Goal: Transaction & Acquisition: Purchase product/service

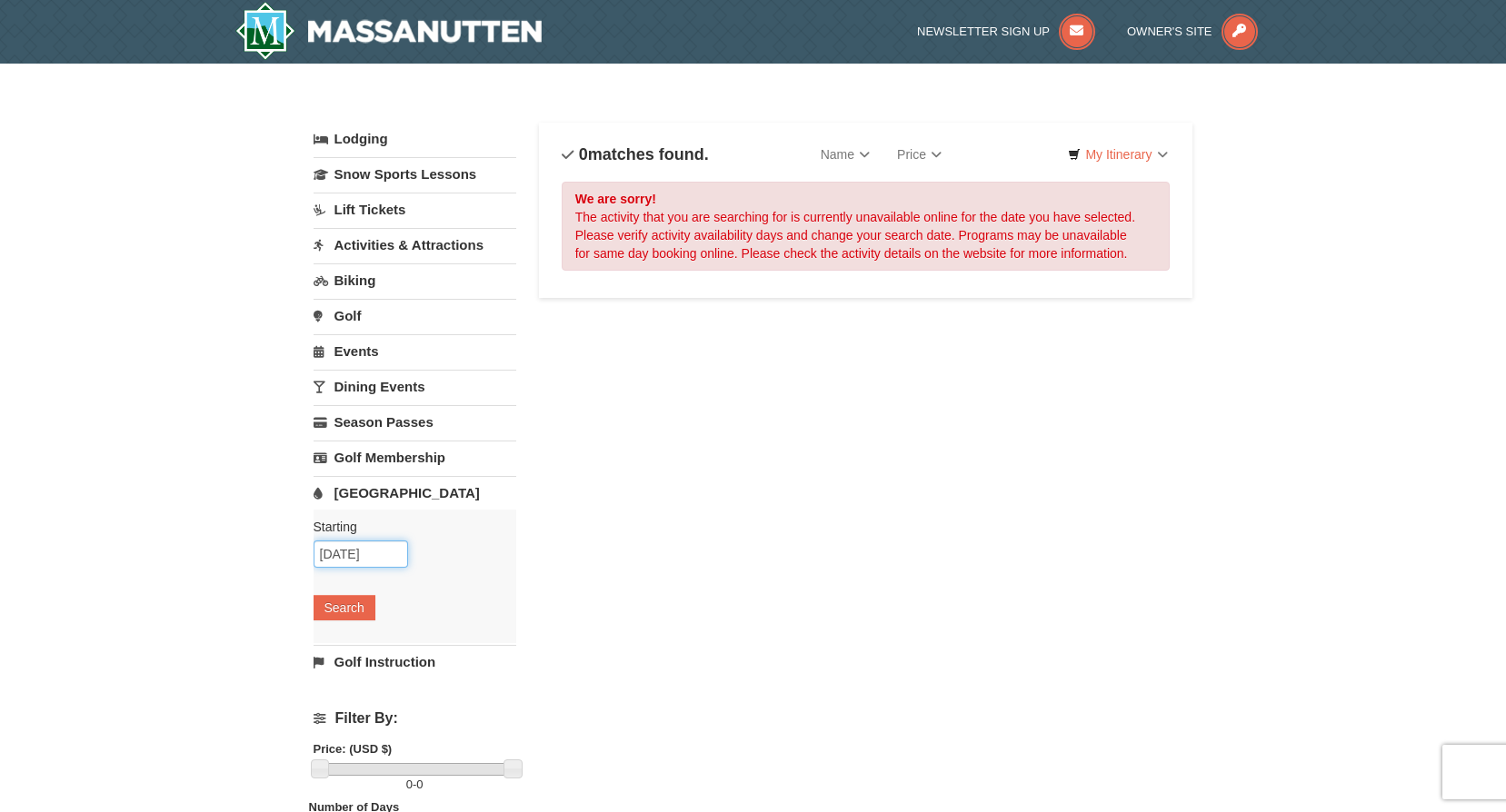
click at [338, 546] on input "[DATE]" at bounding box center [361, 554] width 94 height 28
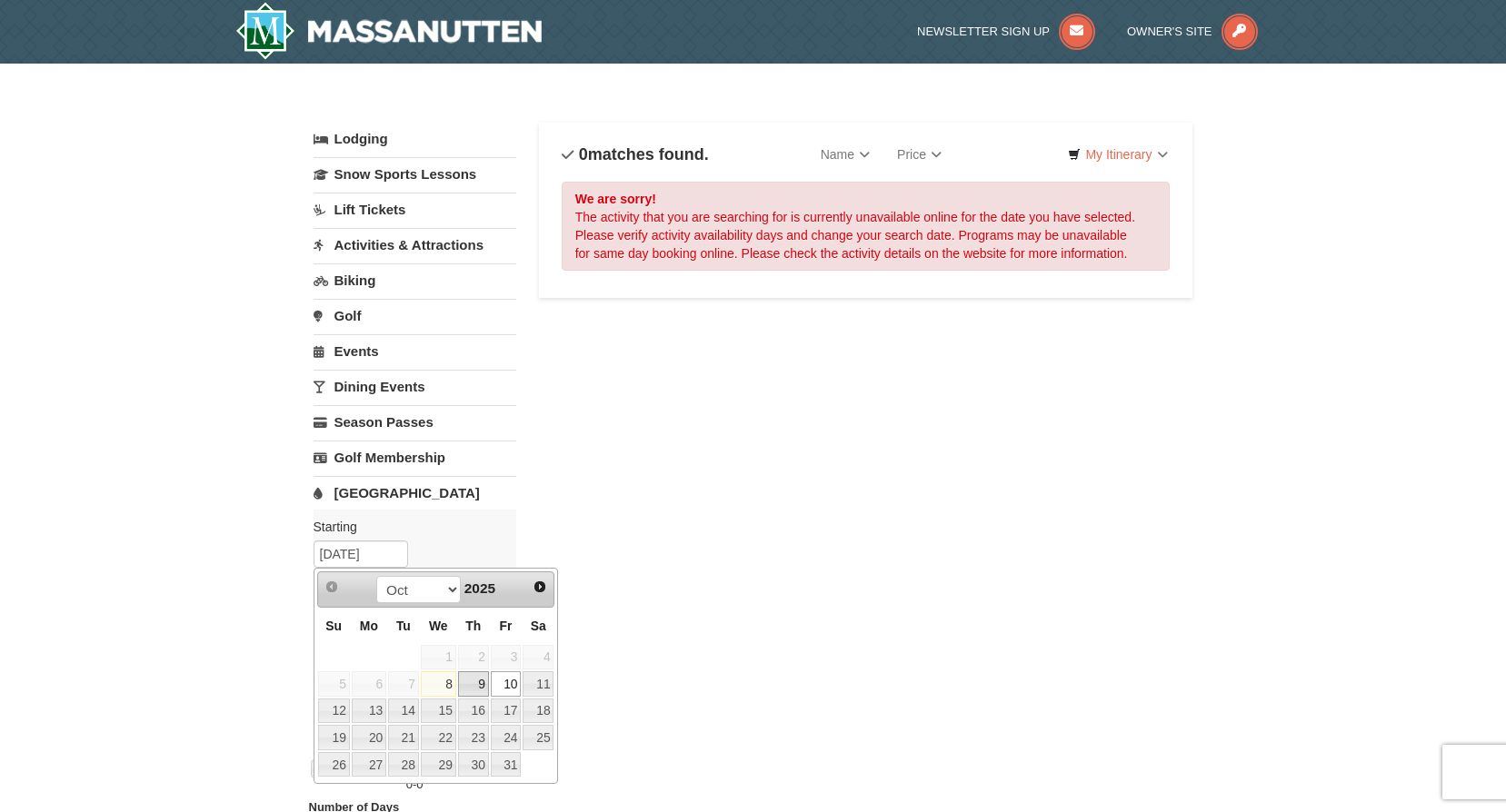
click at [481, 686] on link "9" at bounding box center [474, 684] width 30 height 26
type input "[DATE]"
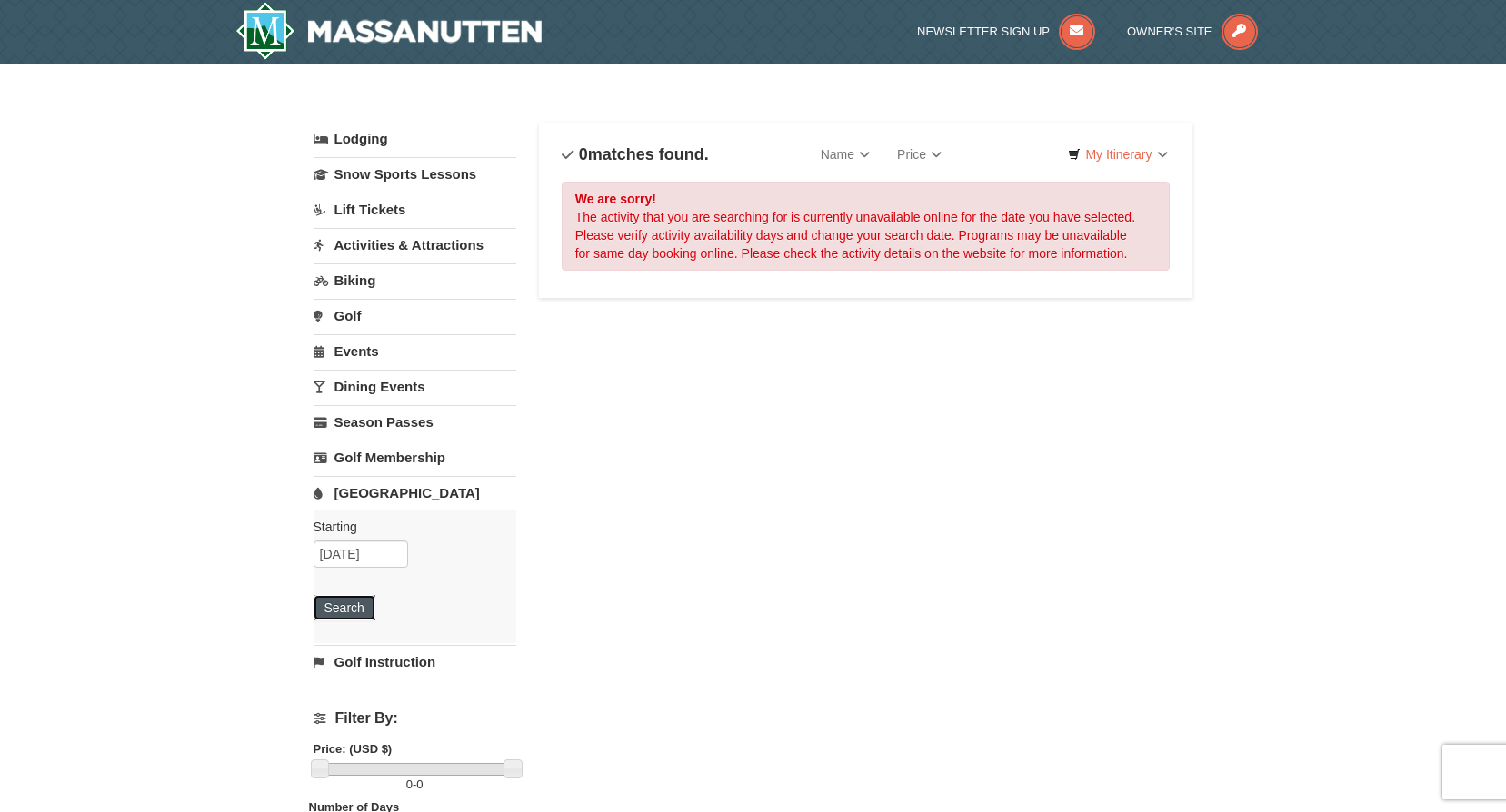
click at [342, 602] on button "Search" at bounding box center [344, 608] width 62 height 26
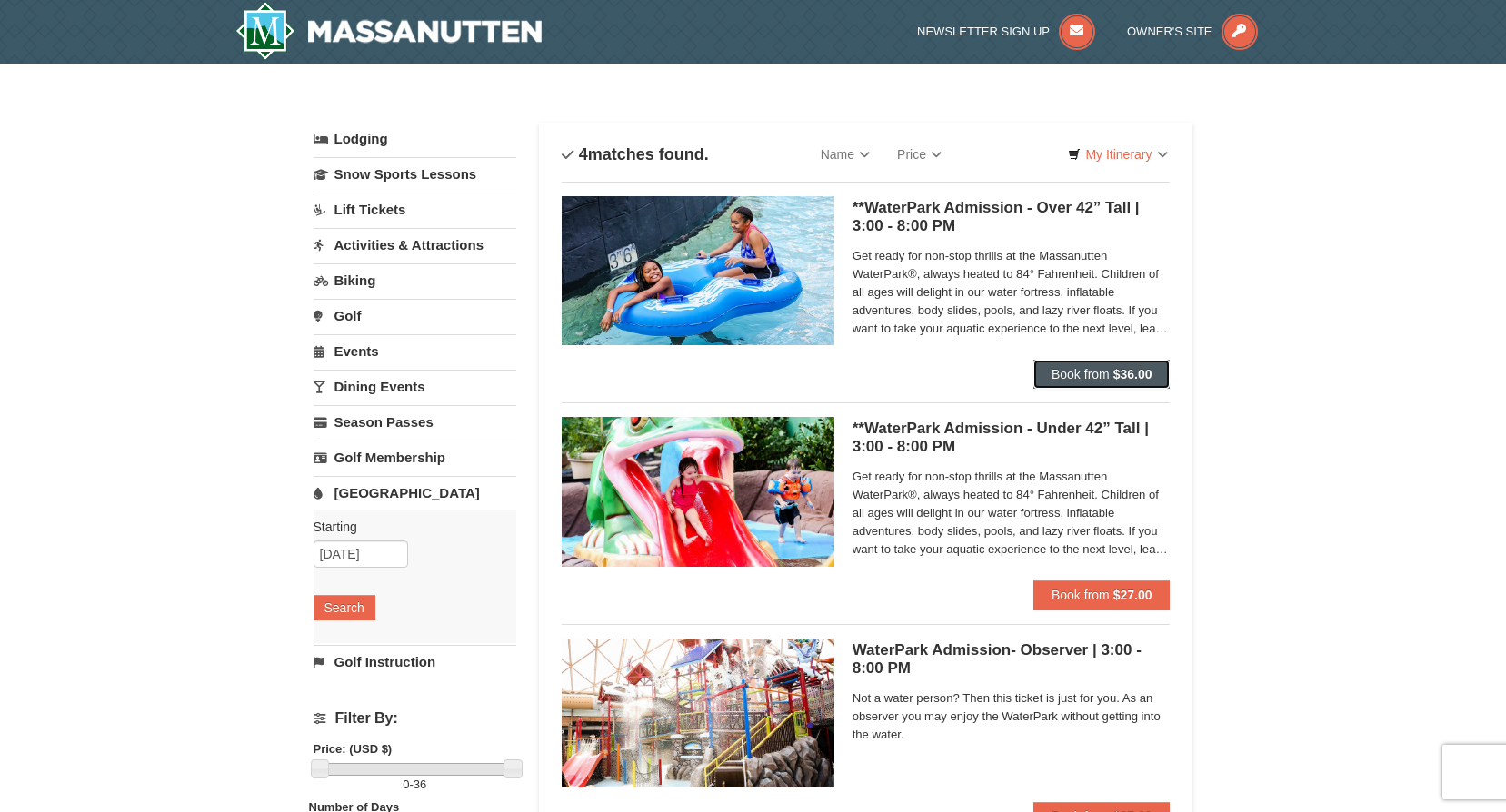
click at [1078, 375] on span "Book from" at bounding box center [1081, 374] width 58 height 14
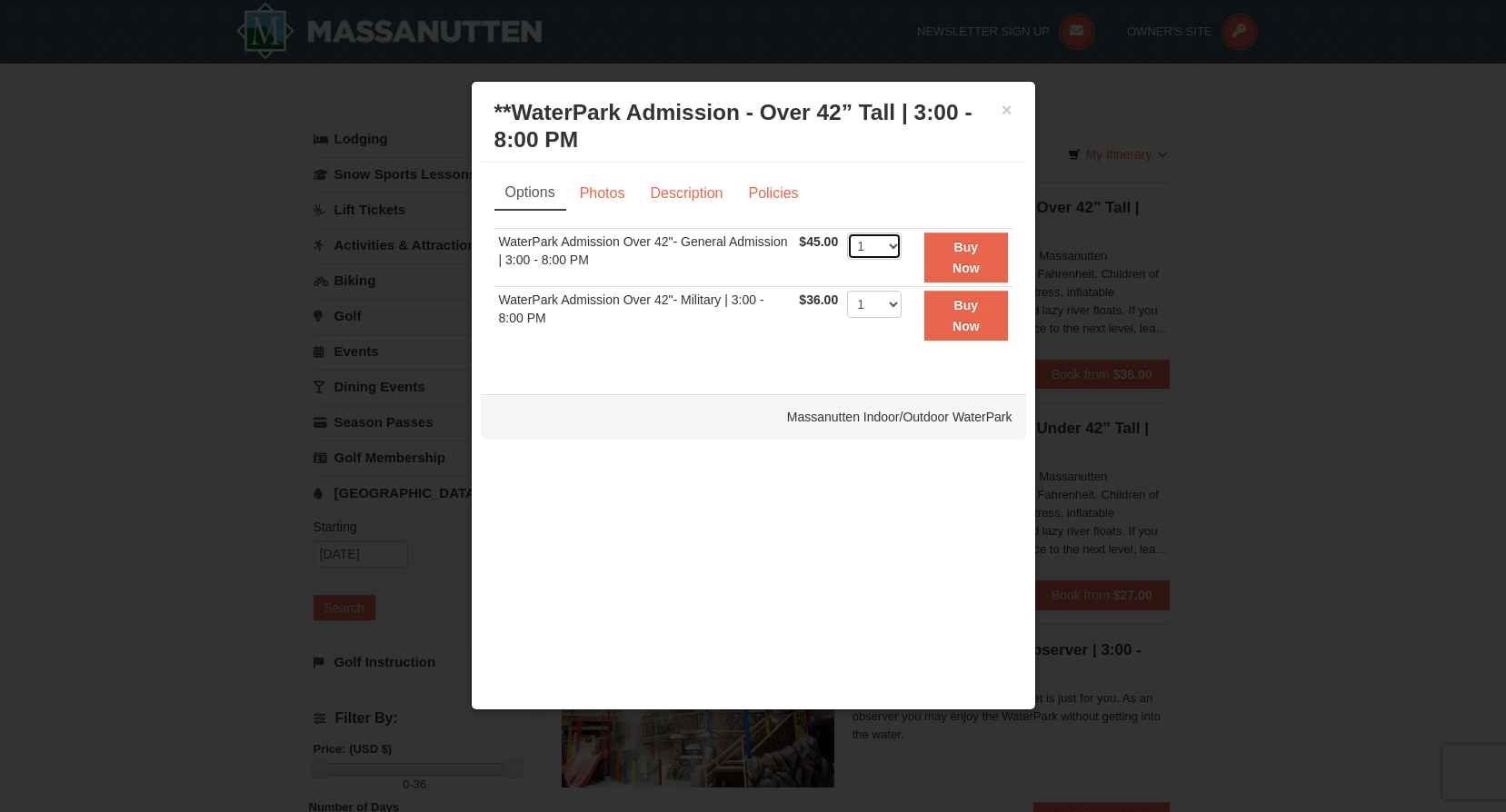
click at [892, 245] on select "1 2 3 4 5 6 7 8 9 10 11 12 13 14 15 16 17 18 19 20 21 22" at bounding box center [874, 246] width 54 height 28
select select "4"
click at [848, 233] on select "1 2 3 4 5 6 7 8 9 10 11 12 13 14 15 16 17 18 19 20 21 22" at bounding box center [874, 246] width 54 height 28
click at [970, 255] on strong "Buy Now" at bounding box center [966, 257] width 28 height 34
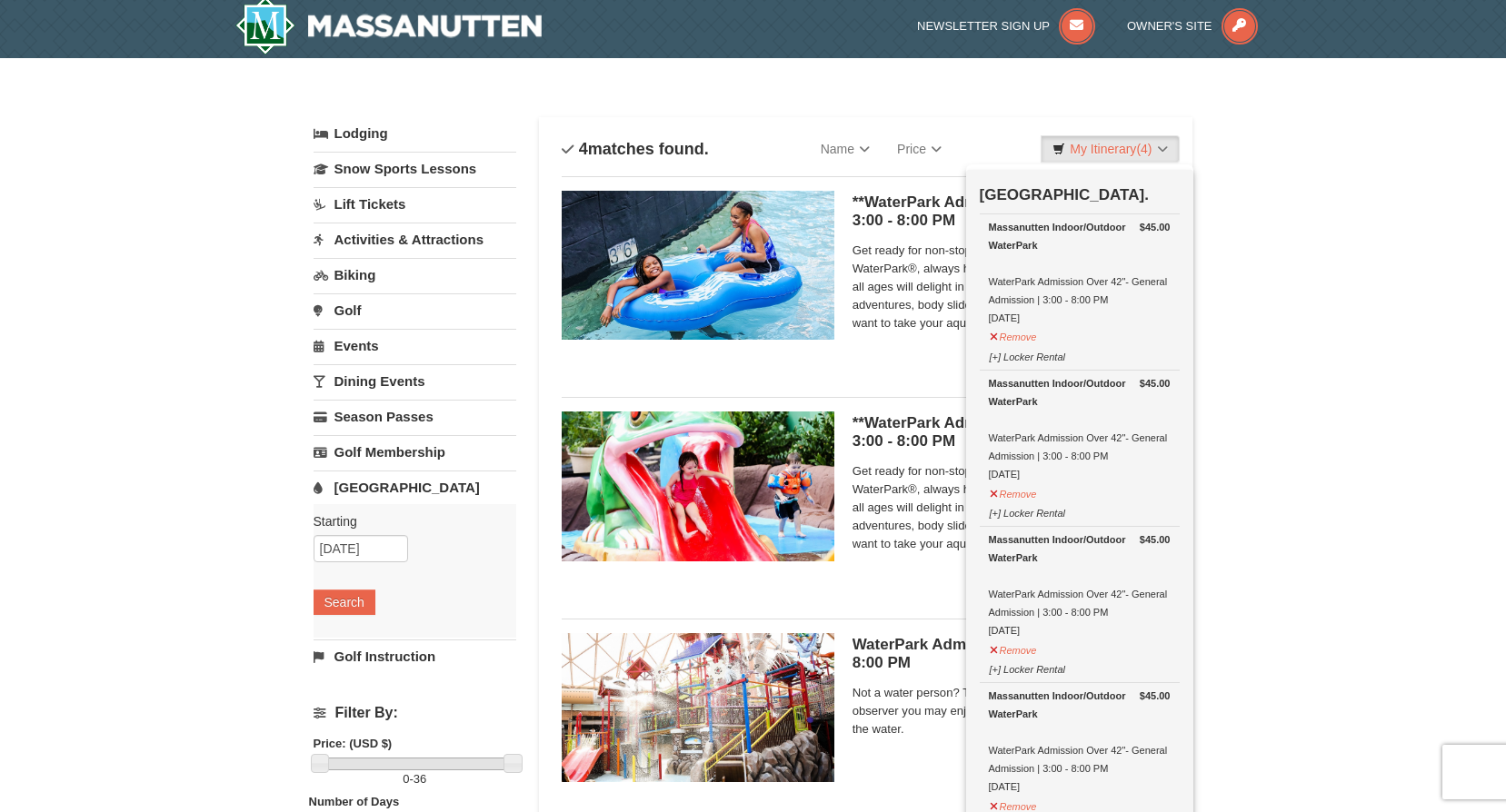
scroll to position [369, 0]
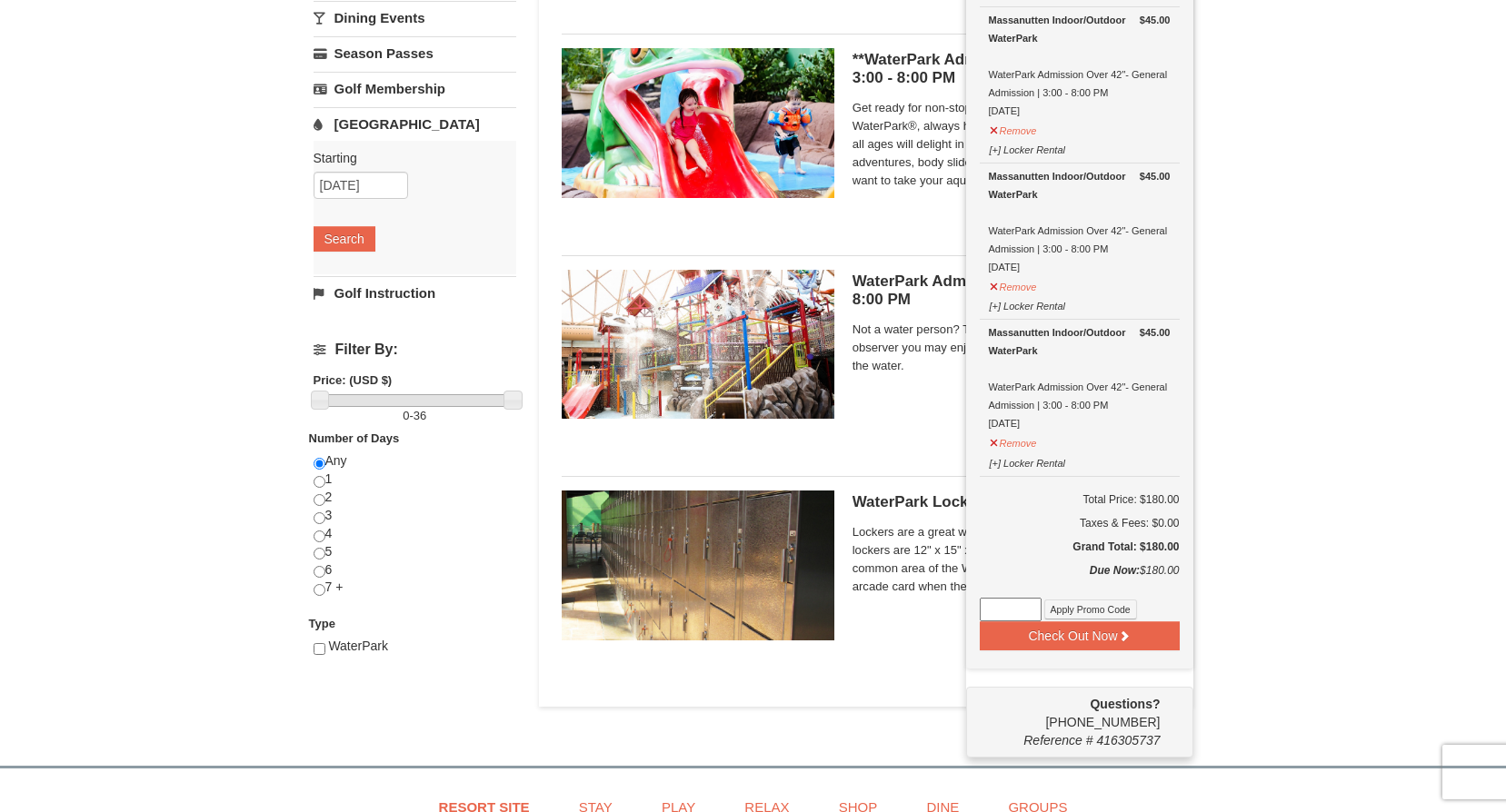
click at [1007, 611] on input at bounding box center [1010, 609] width 62 height 24
type input "WPHarvestMonThurs25"
click at [1086, 610] on button "Apply Promo Code" at bounding box center [1090, 609] width 92 height 20
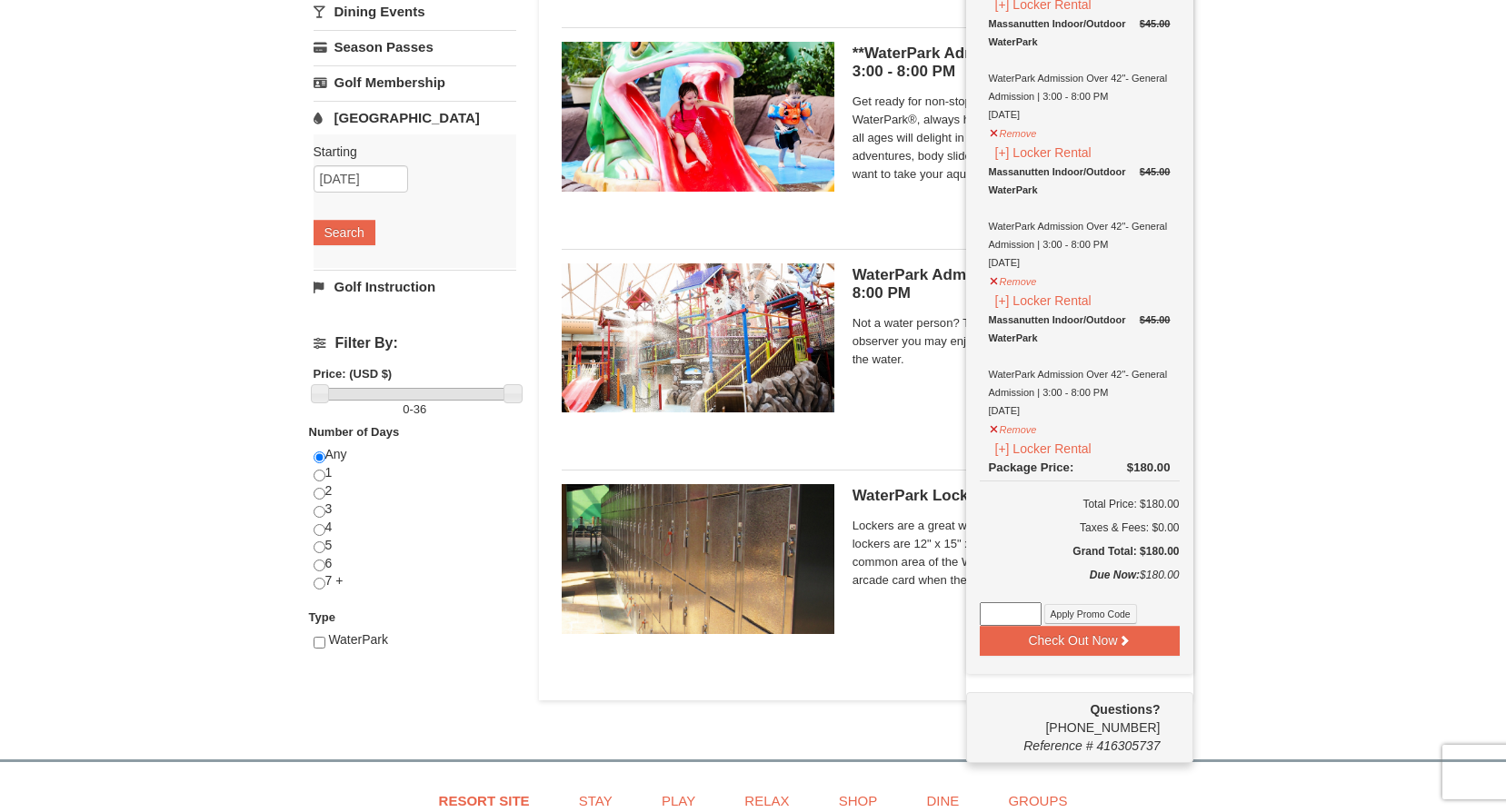
scroll to position [460, 0]
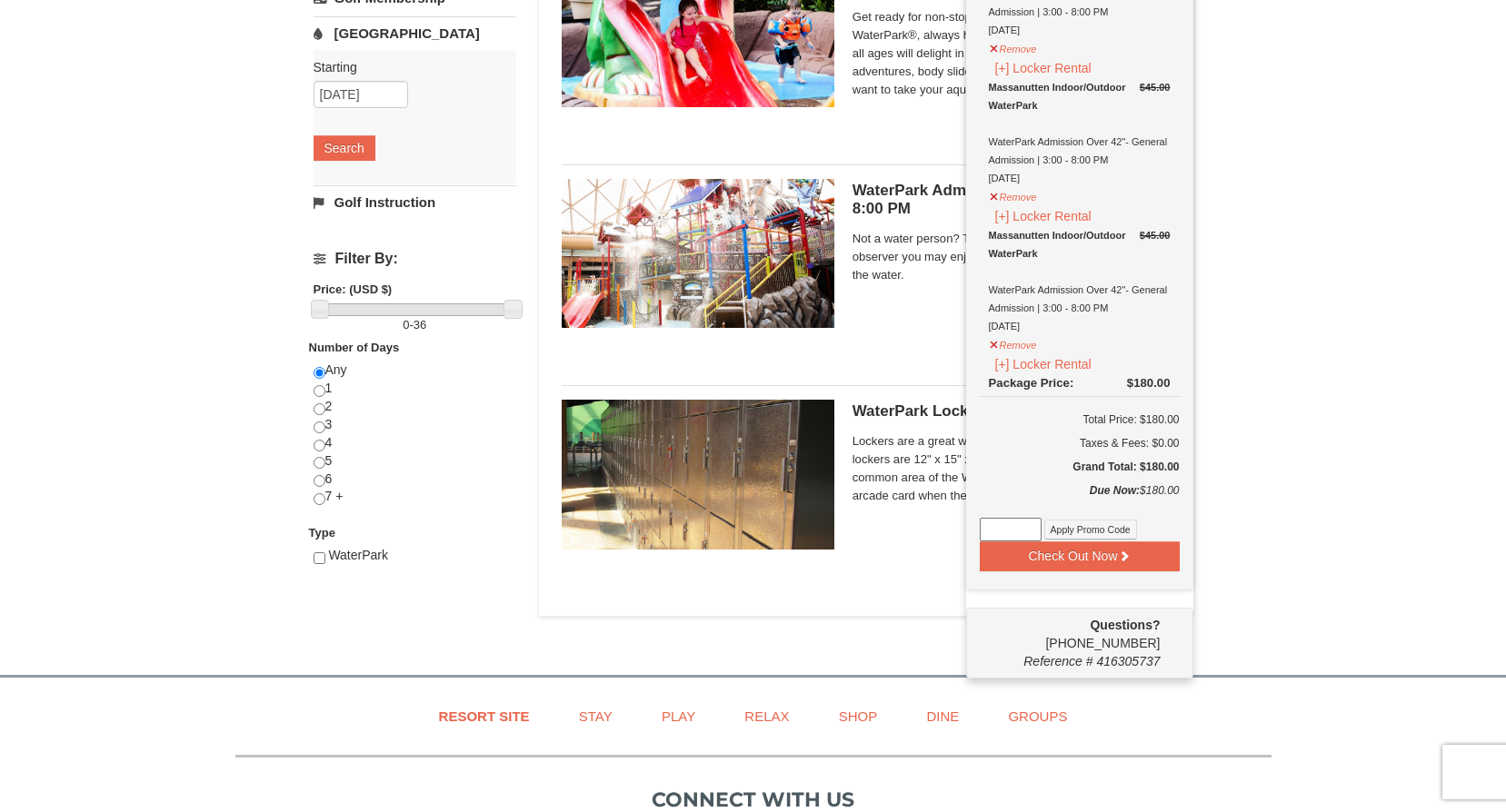
click at [997, 536] on input at bounding box center [1010, 530] width 62 height 24
type input "WPHarvestMonThurs25"
click at [1080, 535] on button "Apply Promo Code" at bounding box center [1090, 530] width 92 height 20
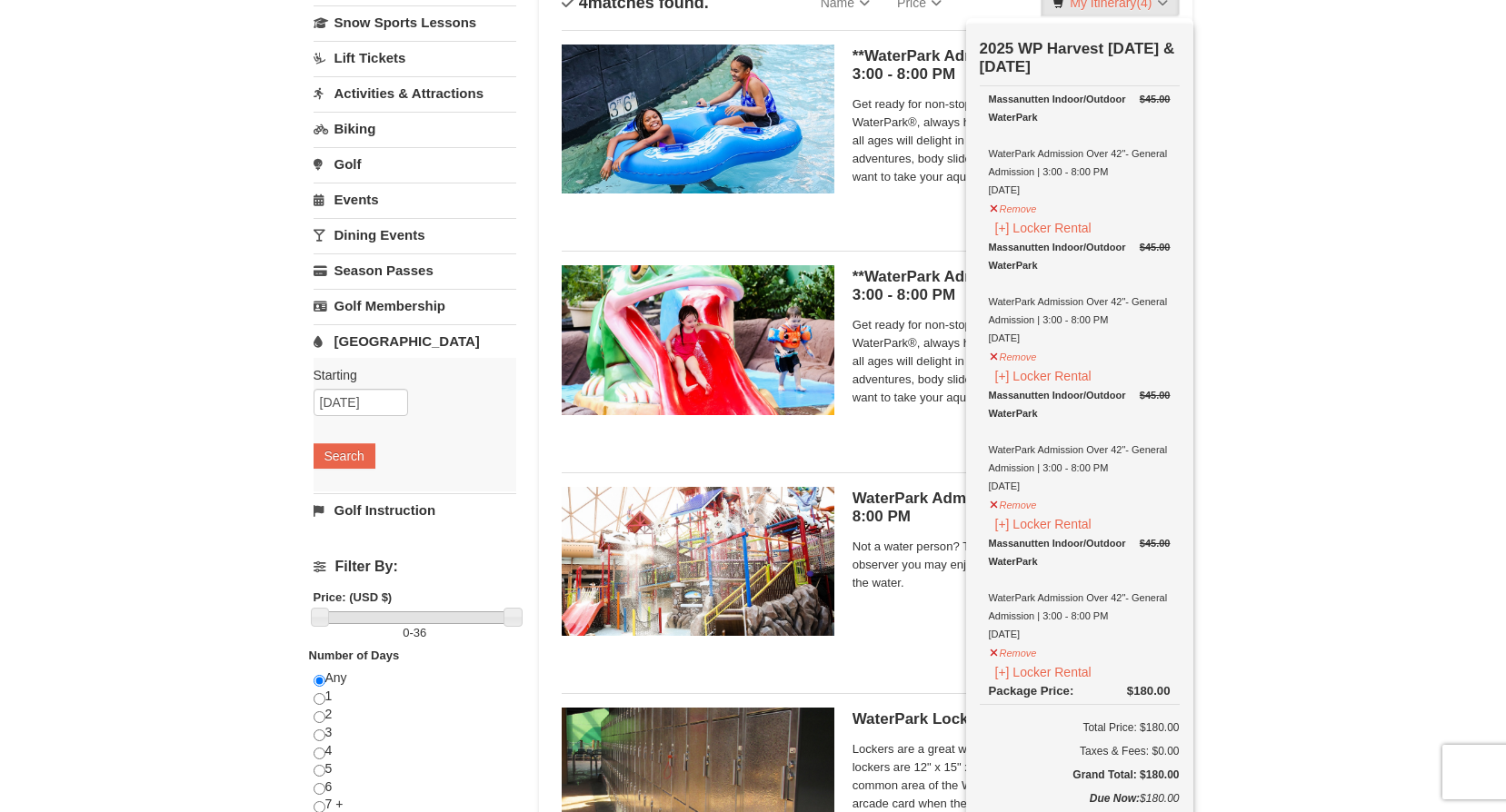
scroll to position [96, 0]
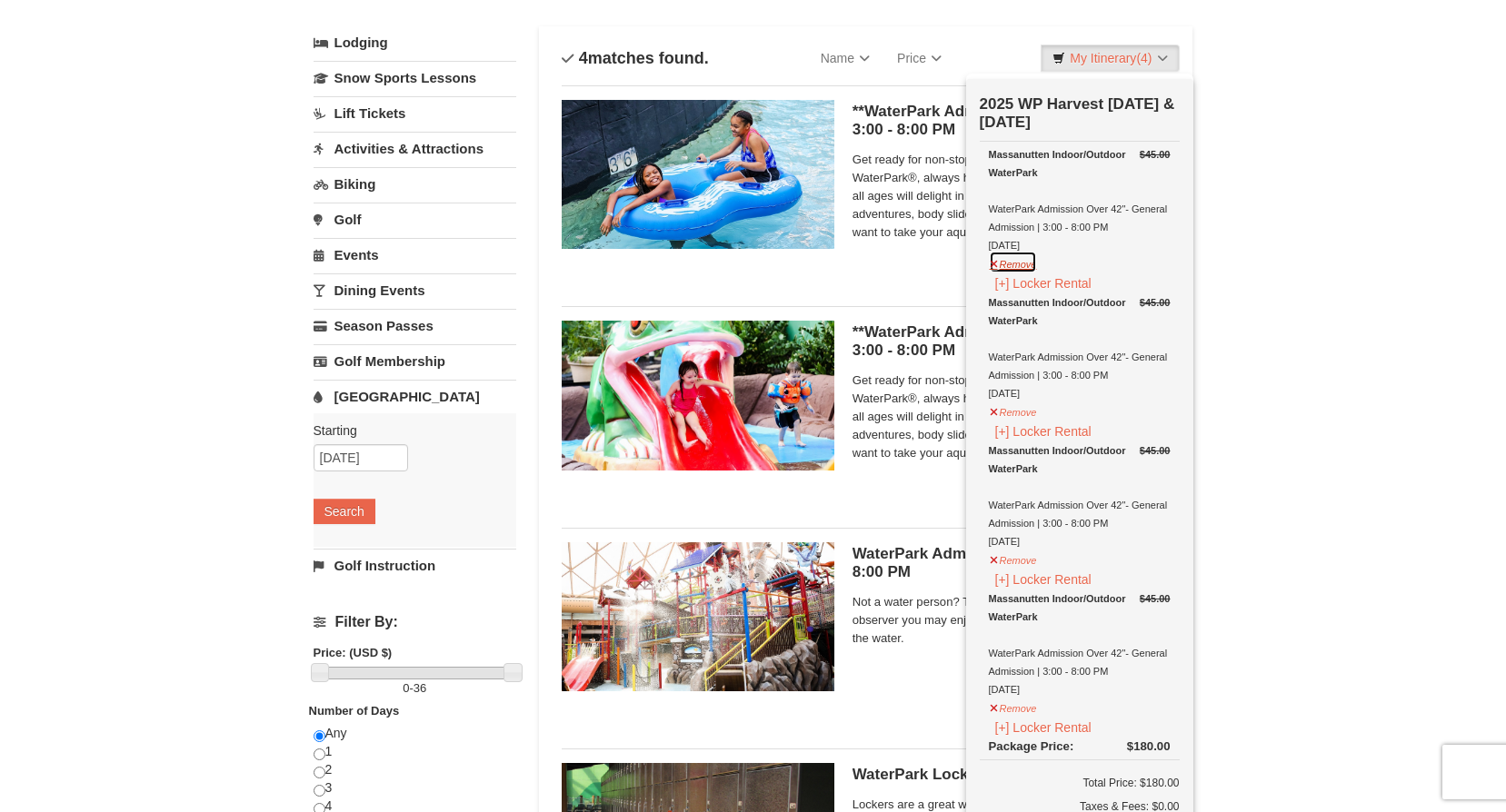
click at [992, 264] on button "Remove" at bounding box center [1014, 262] width 49 height 23
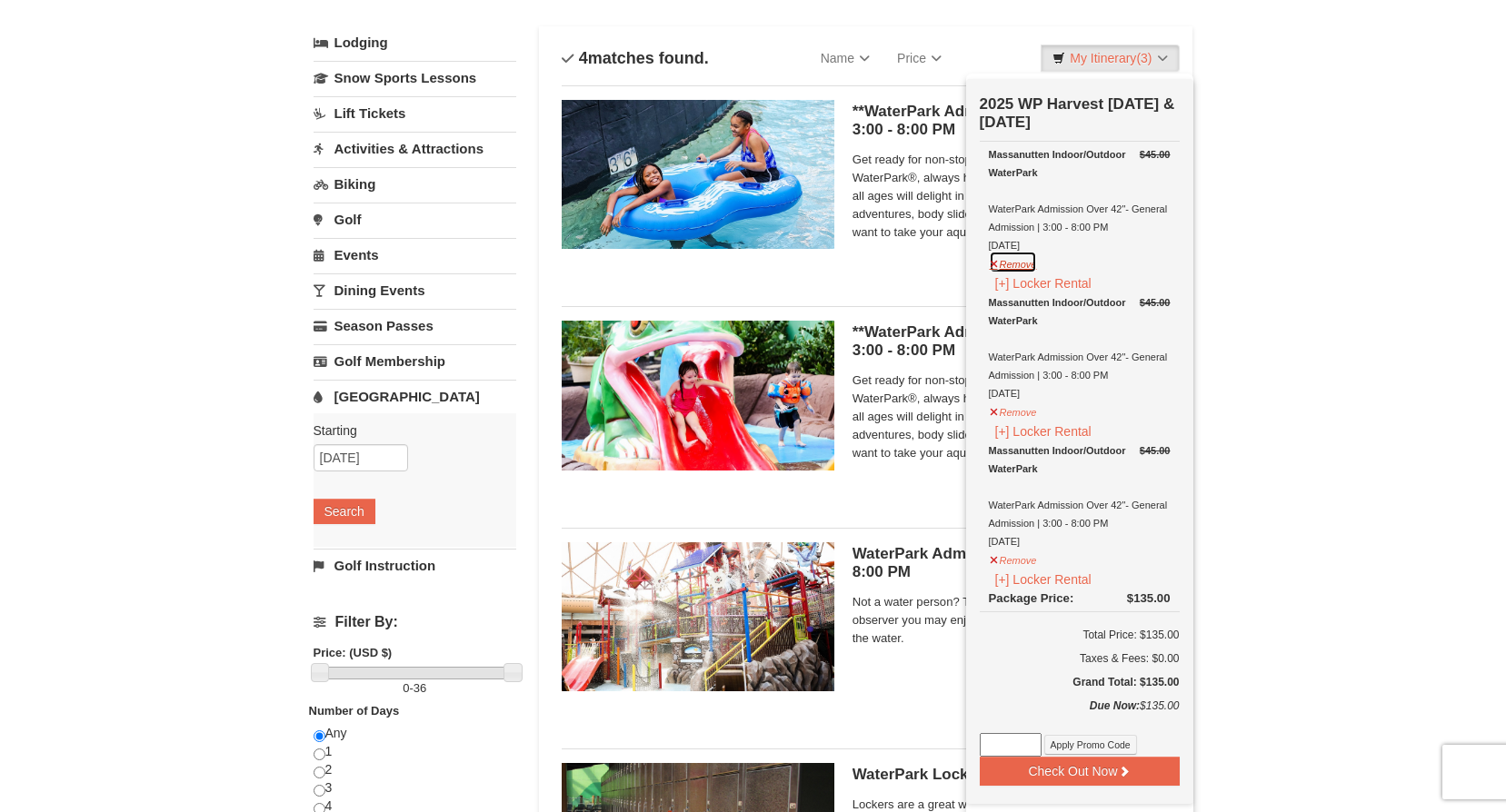
click at [992, 265] on button "Remove" at bounding box center [1014, 262] width 49 height 23
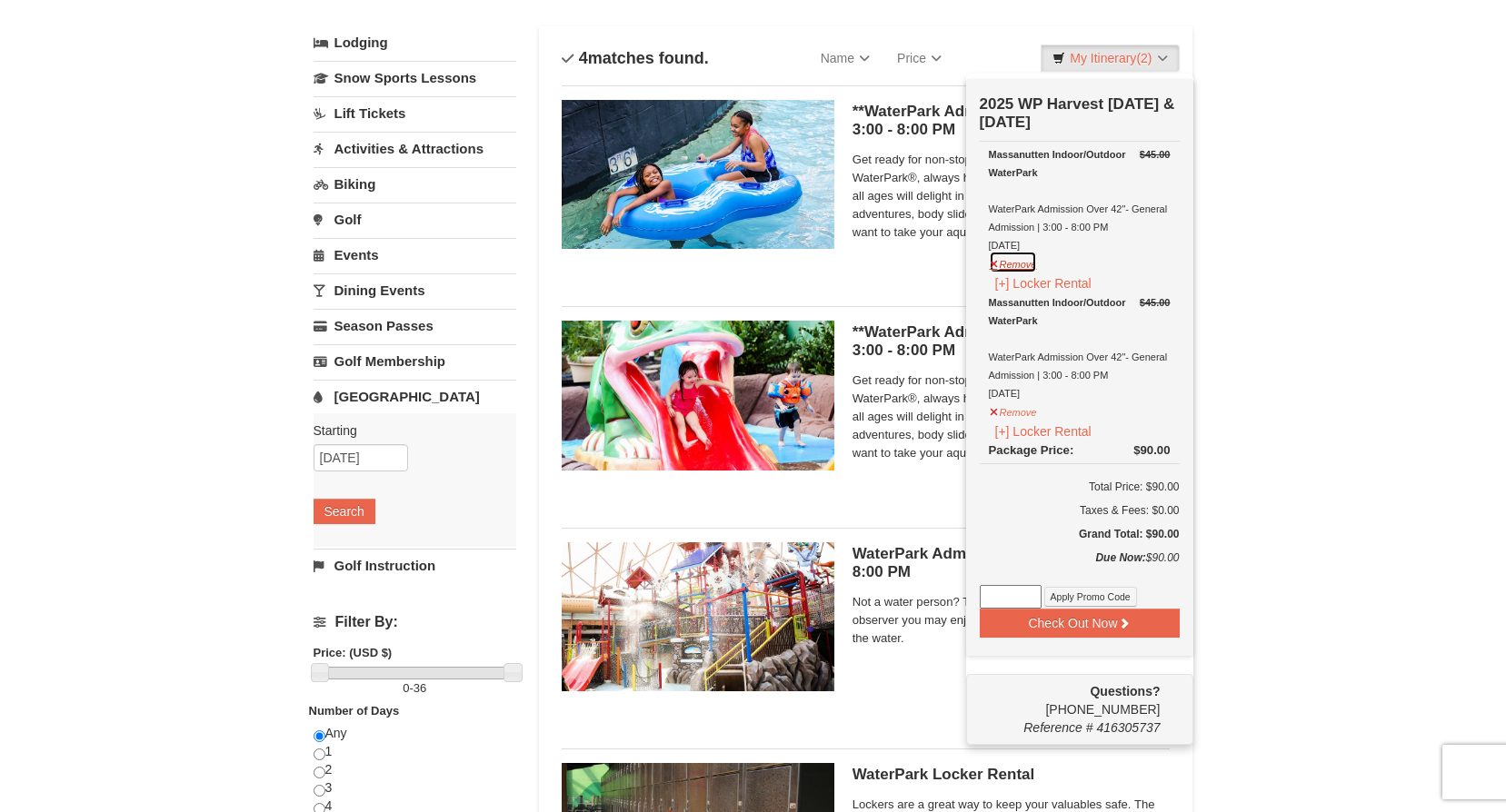
click at [992, 265] on button "Remove" at bounding box center [1014, 262] width 49 height 23
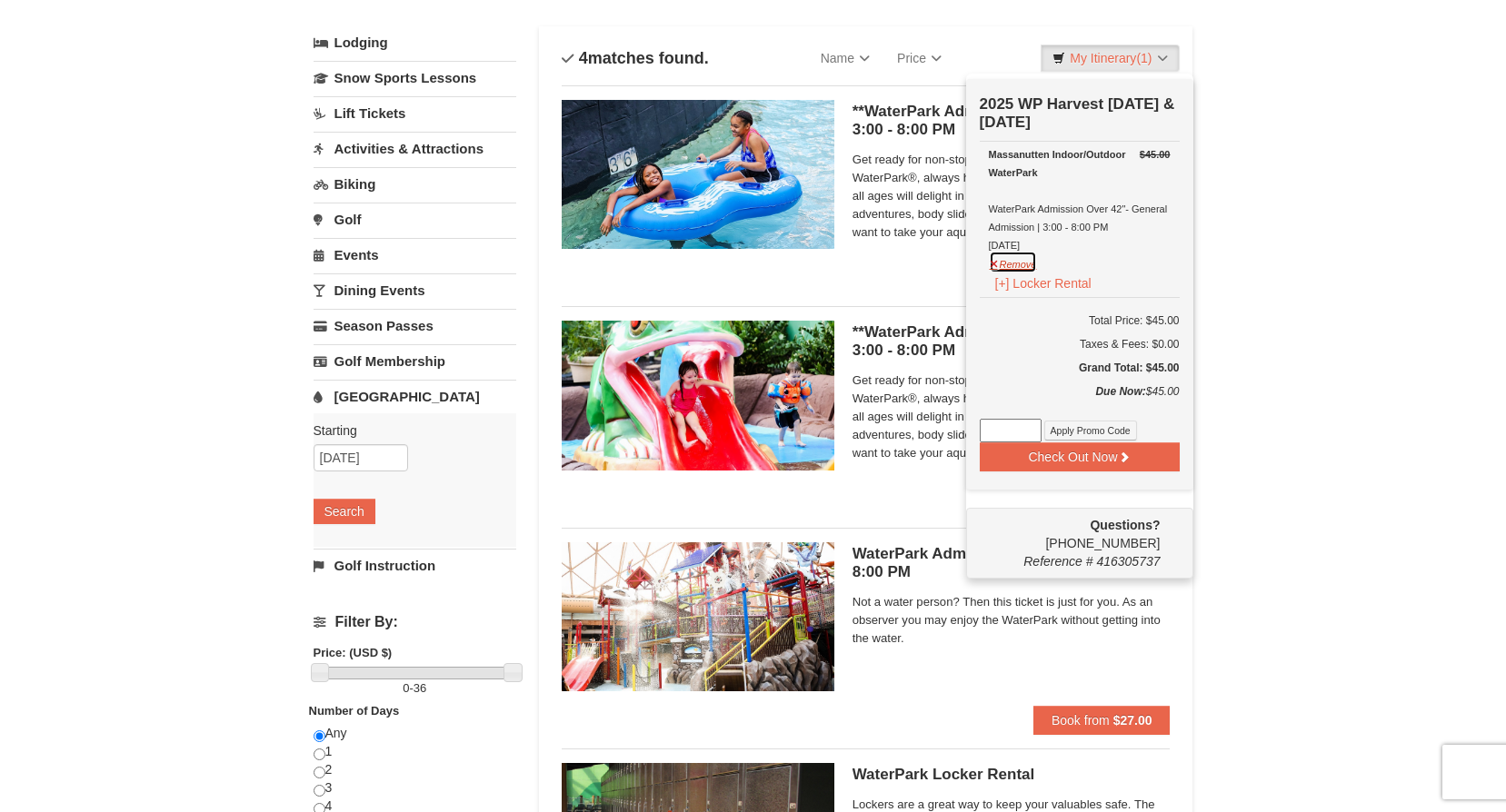
click at [992, 265] on button "Remove" at bounding box center [1014, 262] width 49 height 23
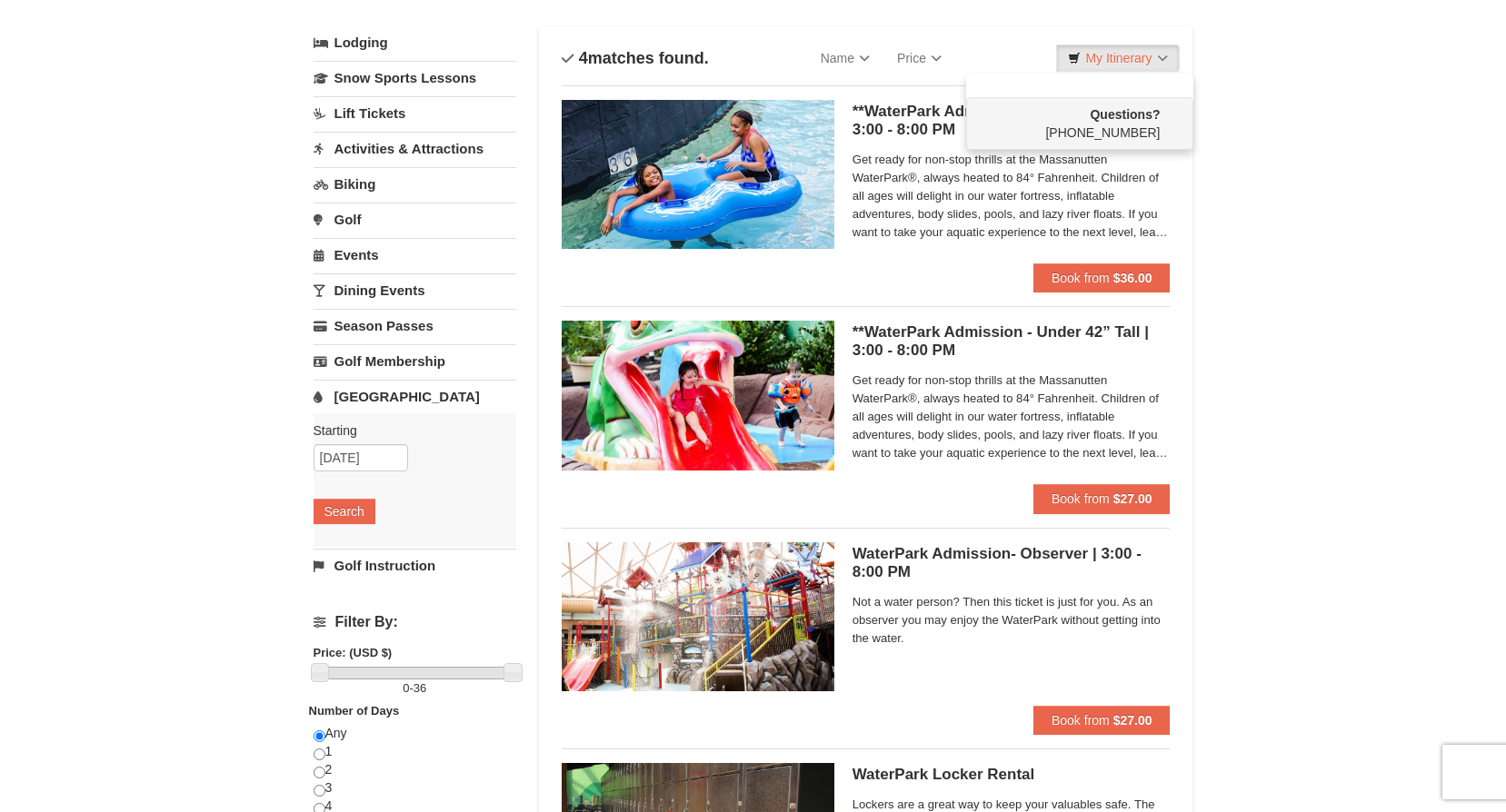
click at [955, 250] on div "Get ready for non-stop thrills at the Massanutten WaterPark®, always heated to …" at bounding box center [1011, 200] width 318 height 103
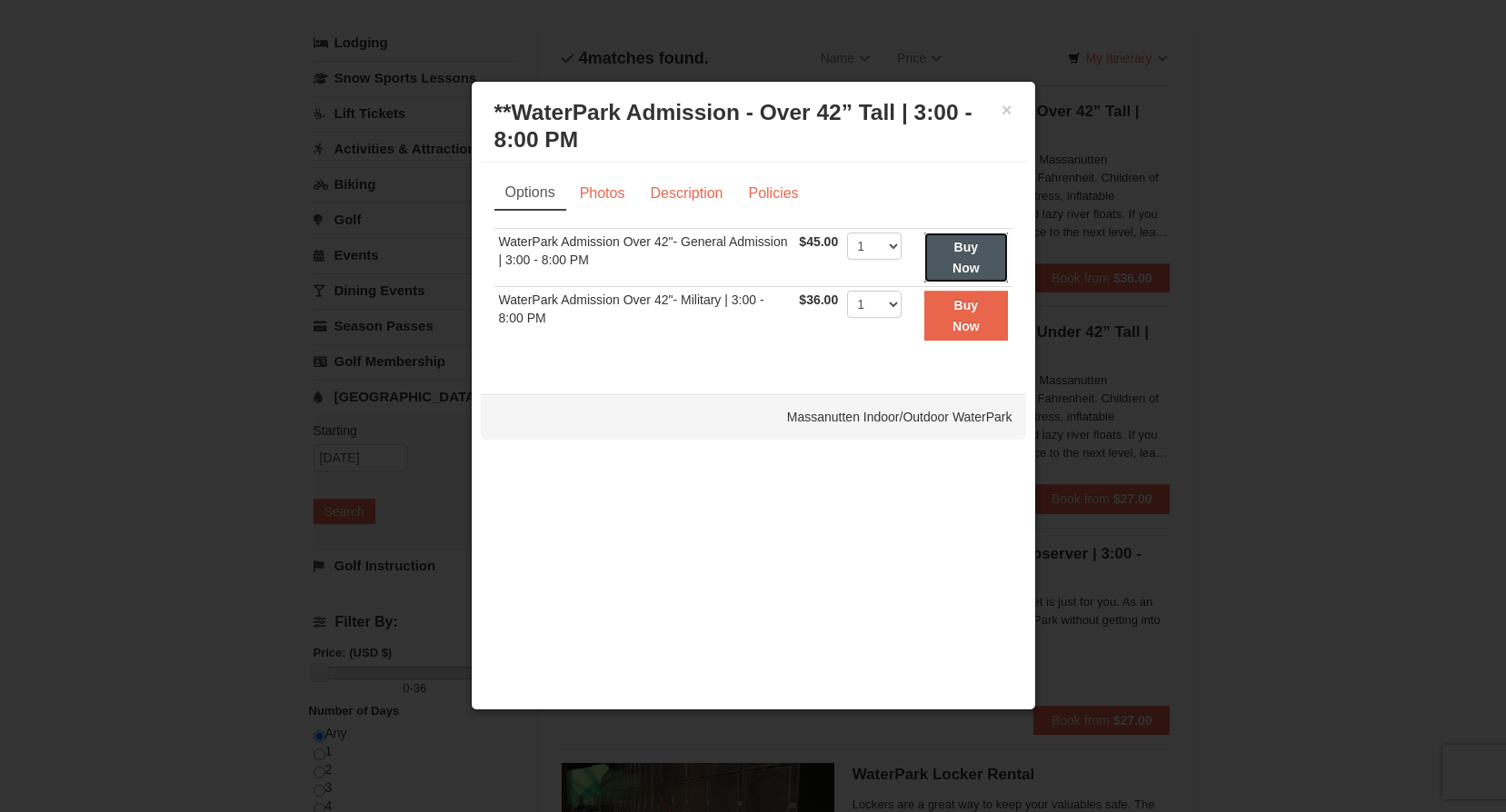
click at [959, 252] on strong "Buy Now" at bounding box center [966, 257] width 28 height 34
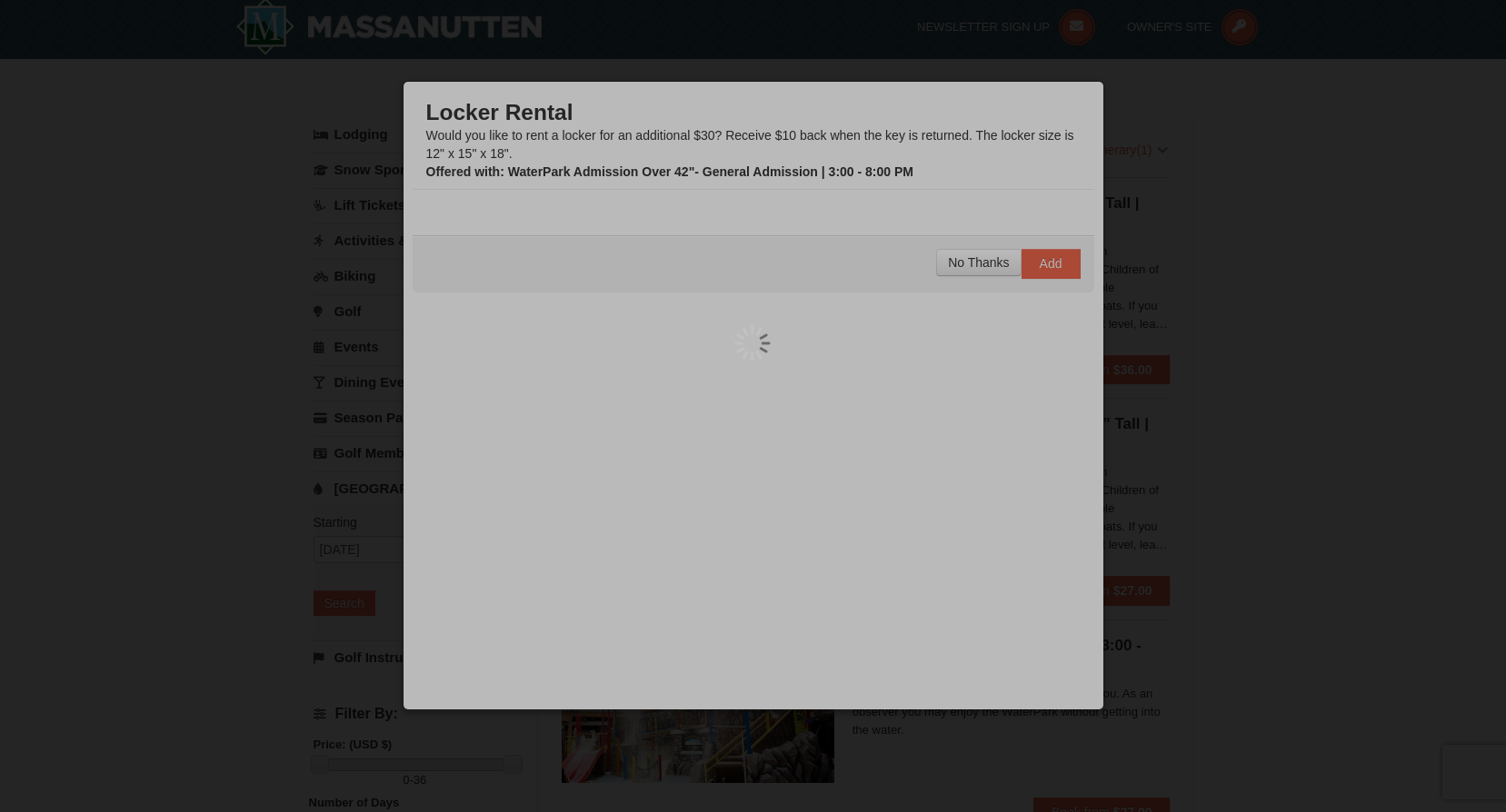
scroll to position [6, 0]
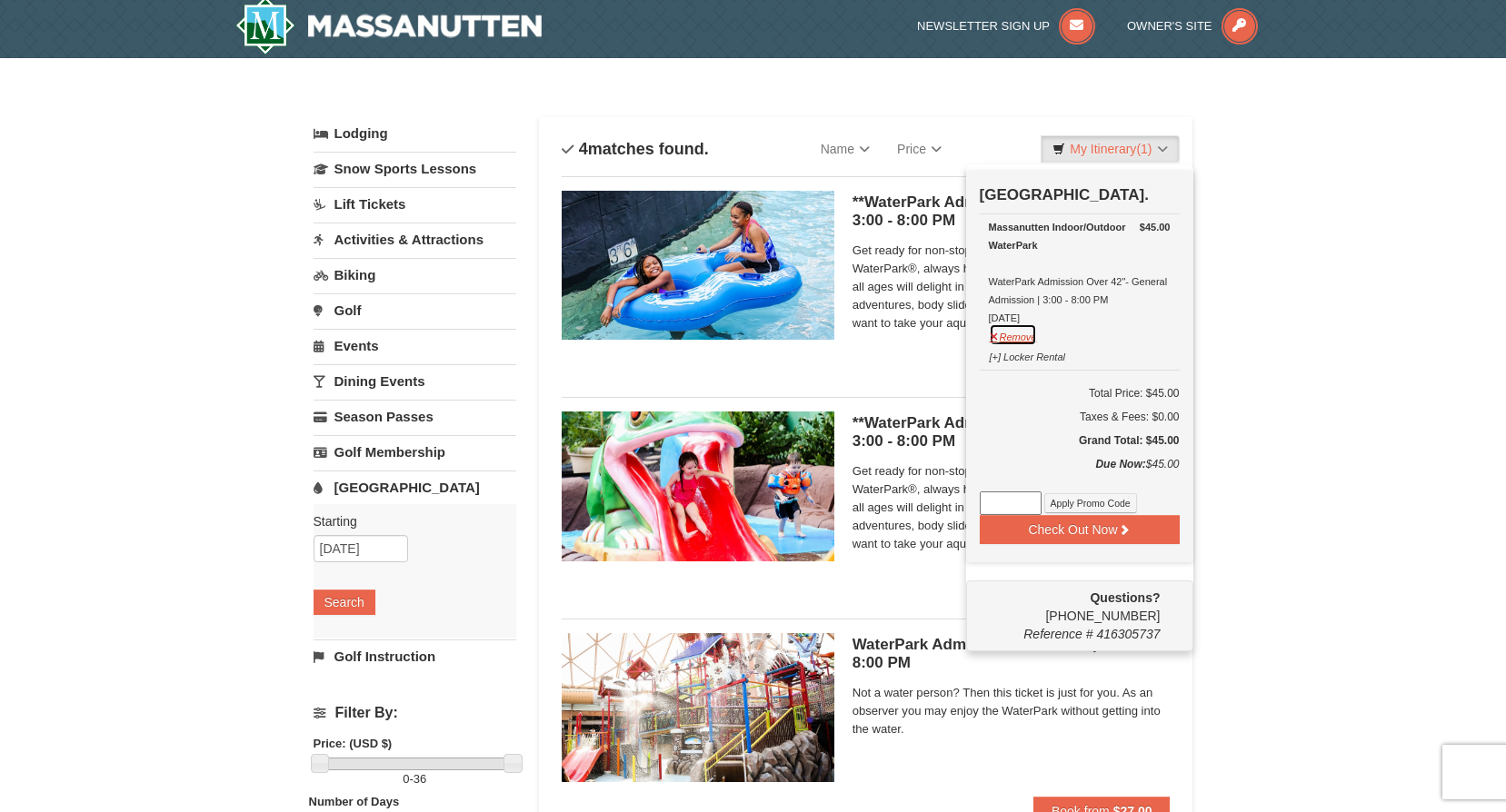
click at [994, 338] on button "Remove" at bounding box center [1014, 335] width 49 height 23
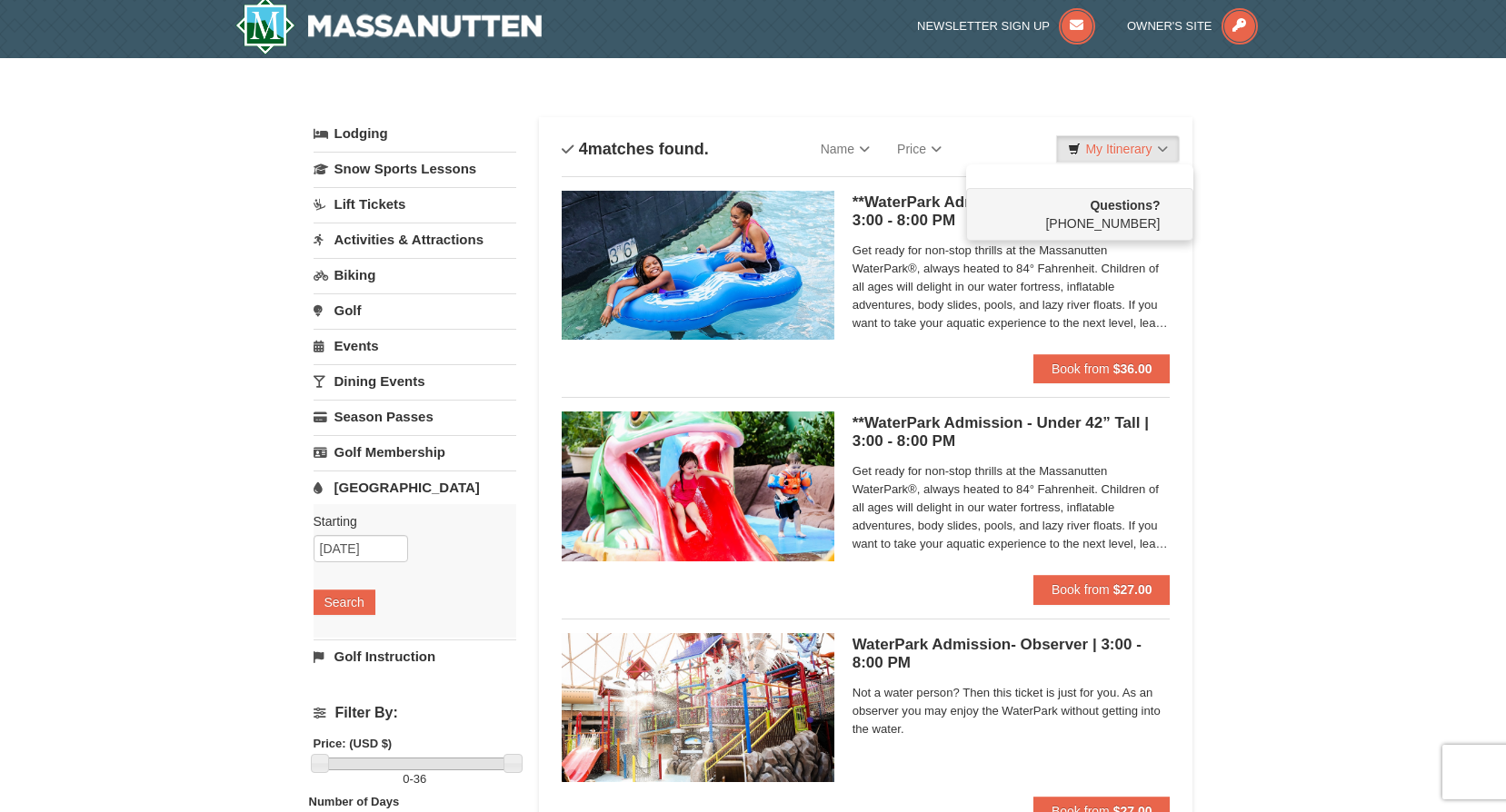
click at [1149, 252] on span "Get ready for non-stop thrills at the Massanutten WaterPark®, always heated to …" at bounding box center [1011, 287] width 318 height 91
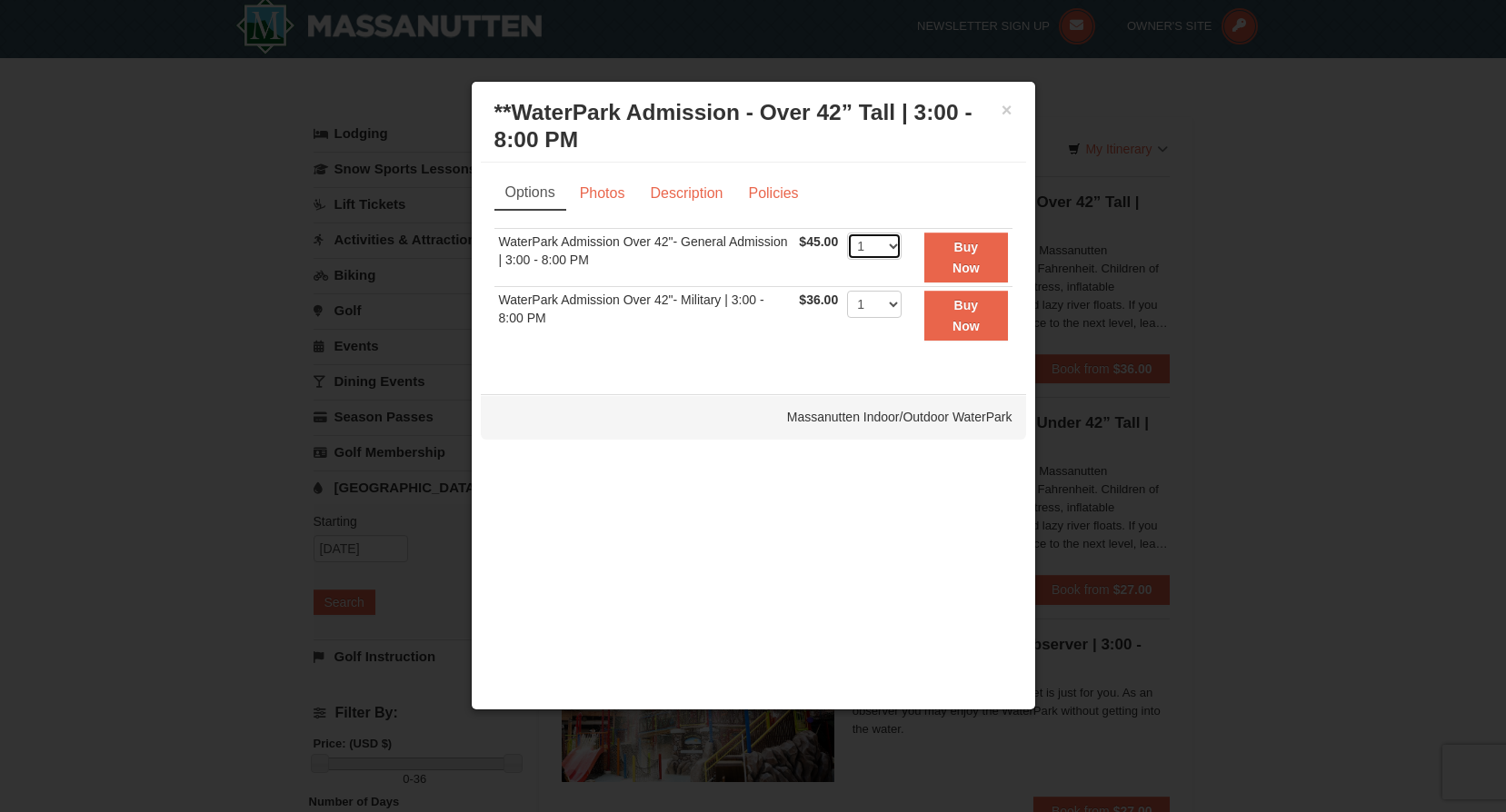
click at [891, 245] on select "1 2 3 4 5 6 7 8 9 10 11 12 13 14 15 16 17 18 19 20 21 22" at bounding box center [874, 246] width 54 height 28
select select "4"
click at [848, 233] on select "1 2 3 4 5 6 7 8 9 10 11 12 13 14 15 16 17 18 19 20 21 22" at bounding box center [874, 246] width 54 height 28
click at [966, 254] on strong "Buy Now" at bounding box center [966, 257] width 28 height 34
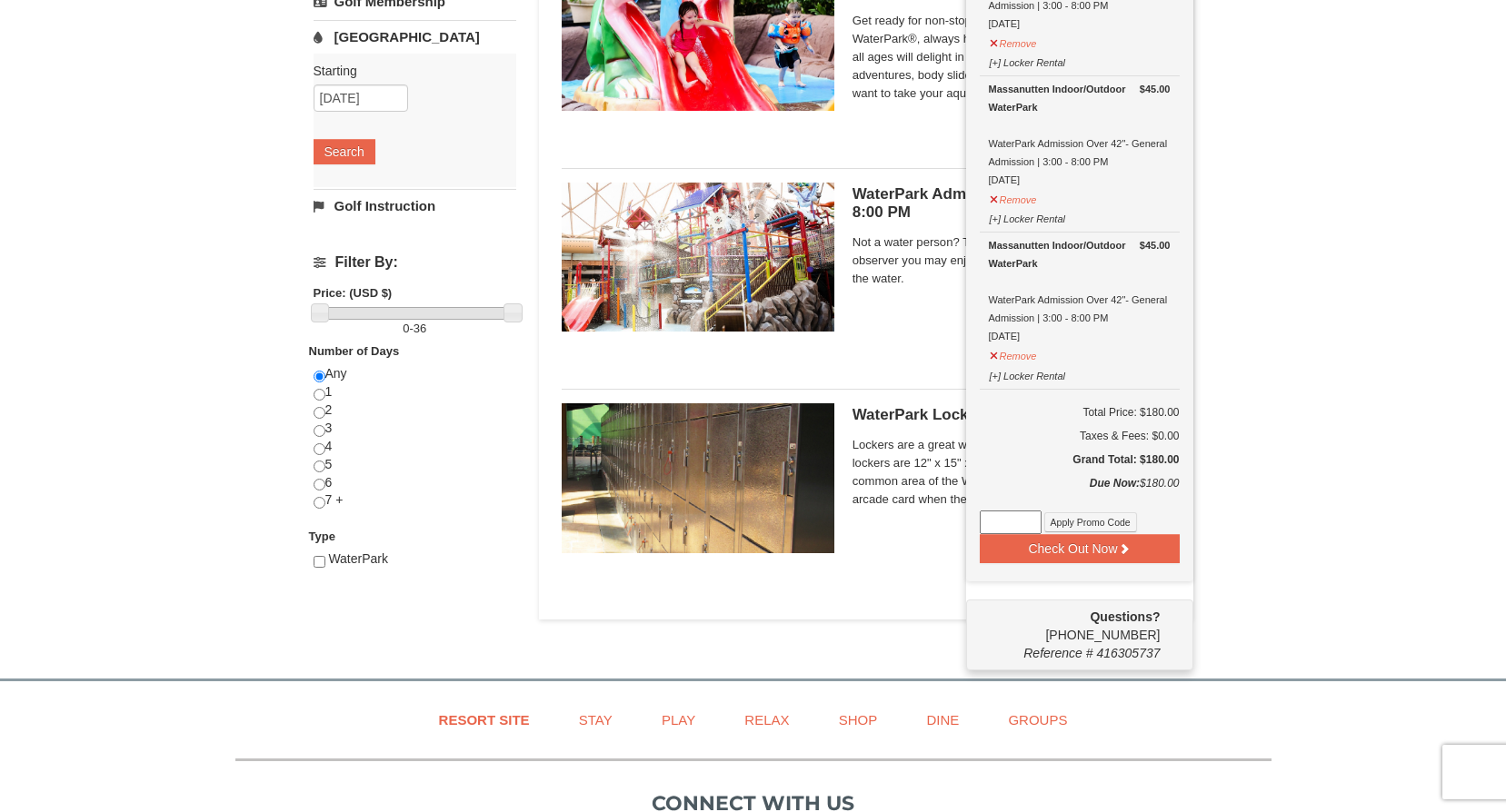
scroll to position [460, 0]
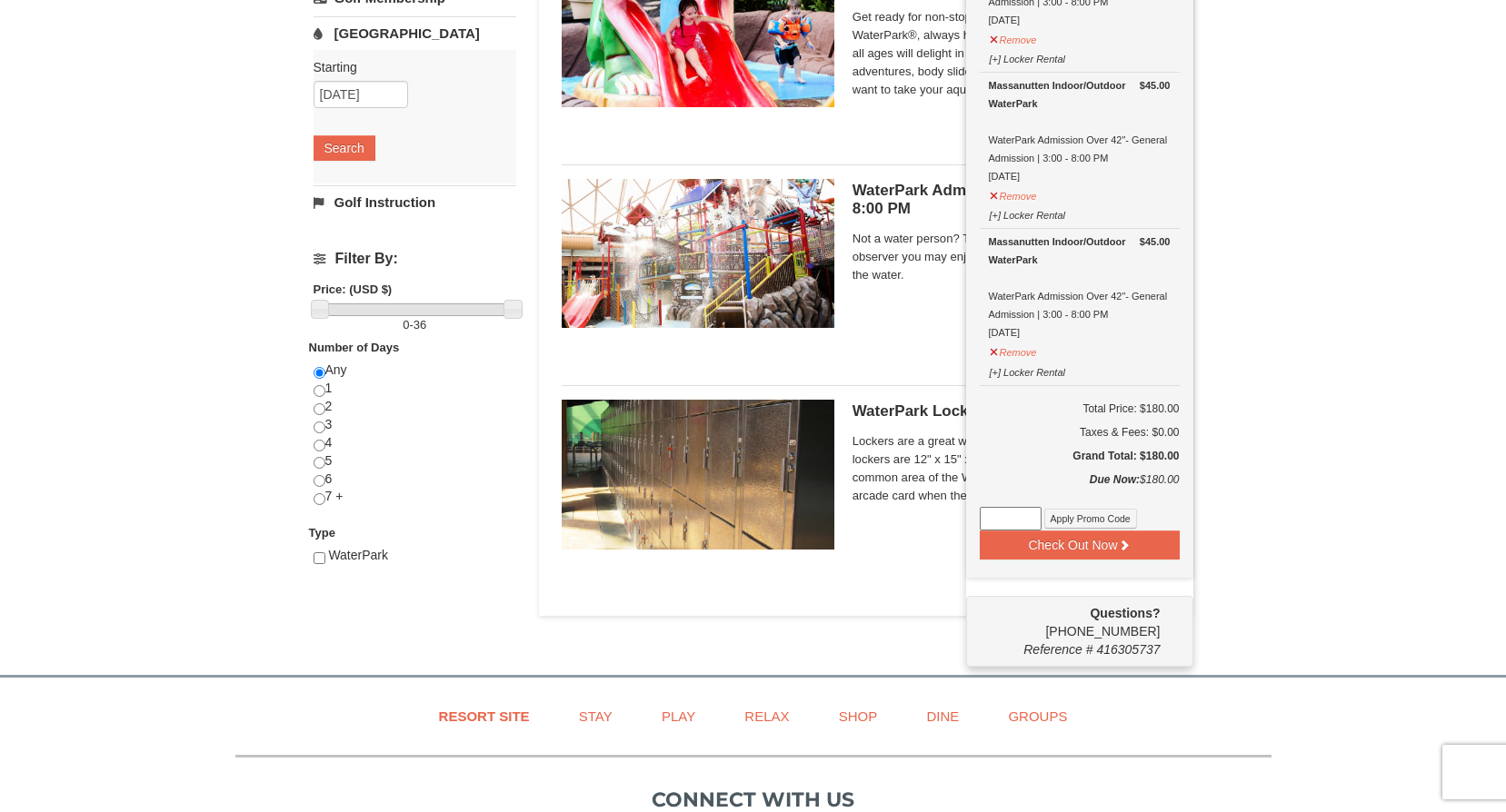
click at [1002, 522] on input at bounding box center [1010, 518] width 62 height 24
type input "WPHarvestMonThurs25"
click at [1078, 519] on button "Apply Promo Code" at bounding box center [1090, 518] width 92 height 20
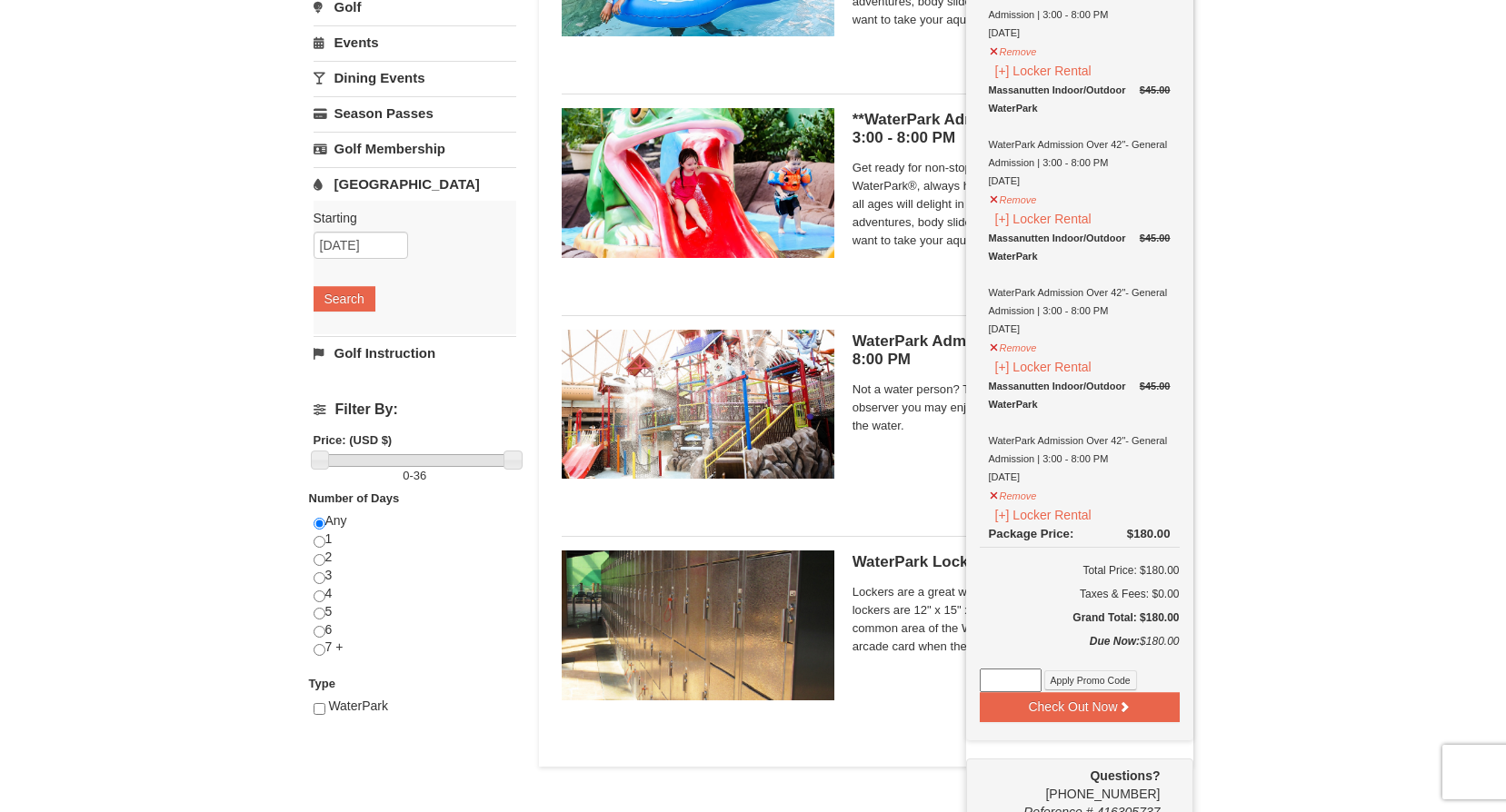
scroll to position [187, 0]
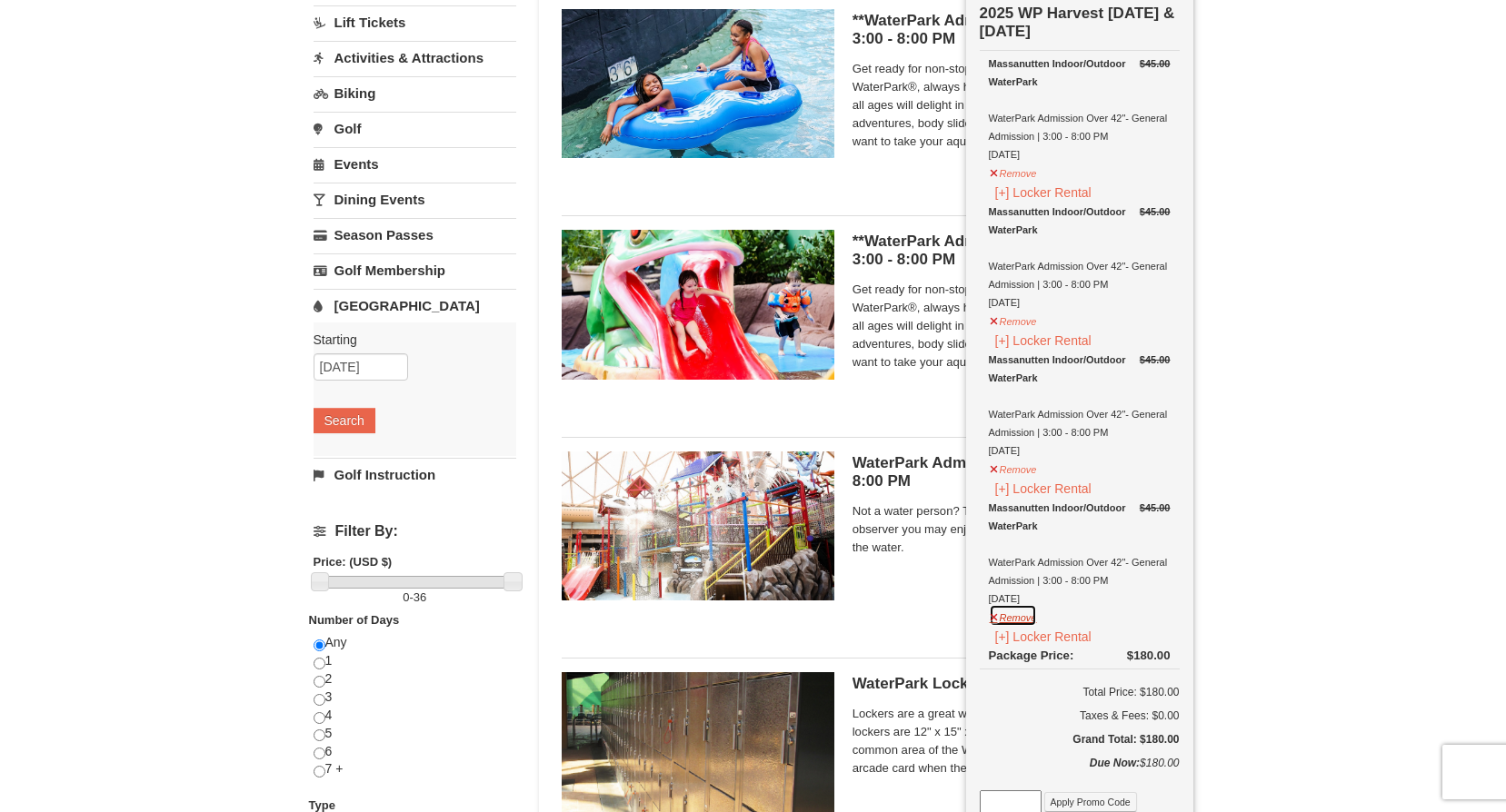
click at [993, 619] on button "Remove" at bounding box center [1014, 615] width 49 height 23
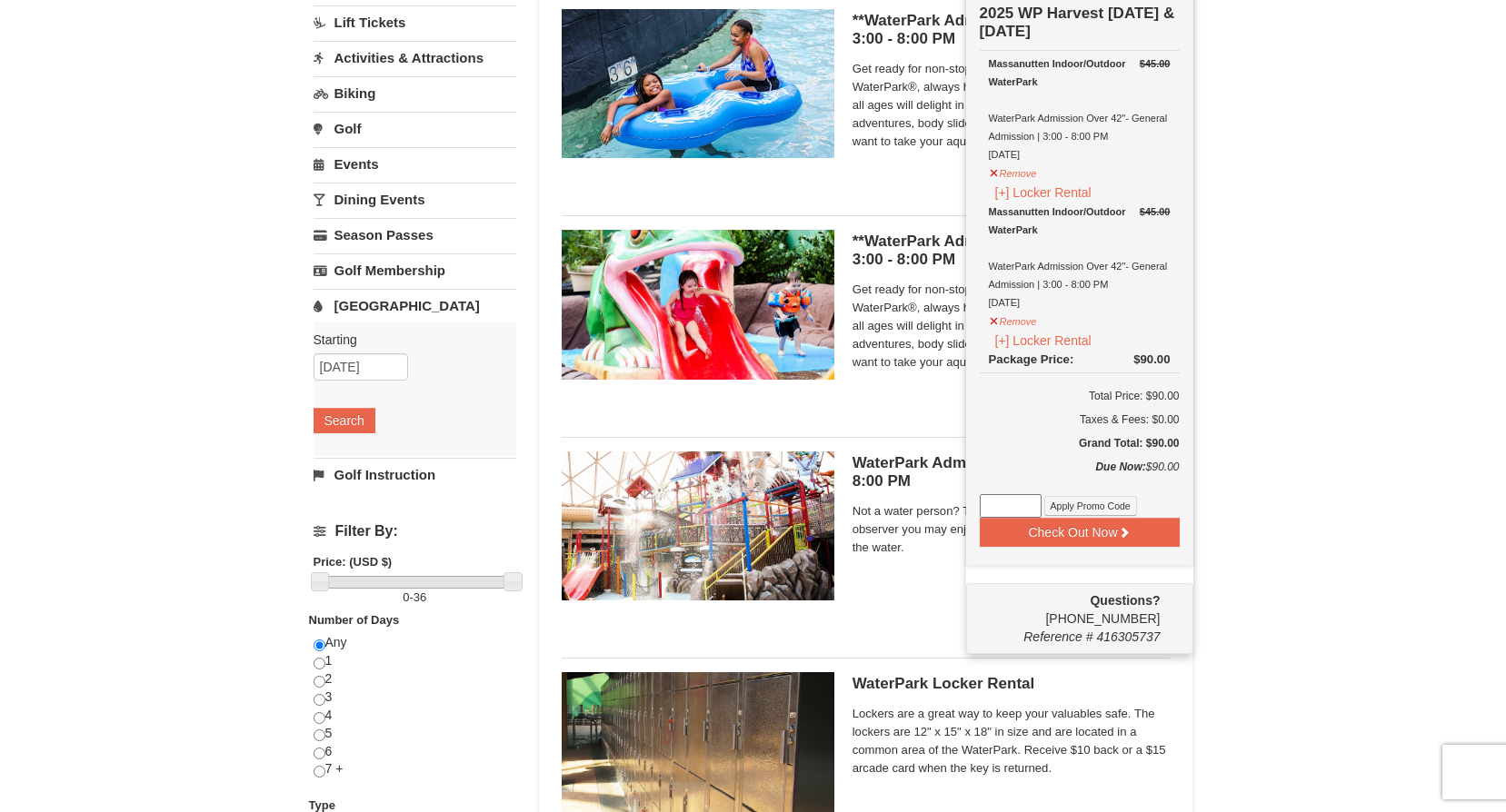
scroll to position [182, 0]
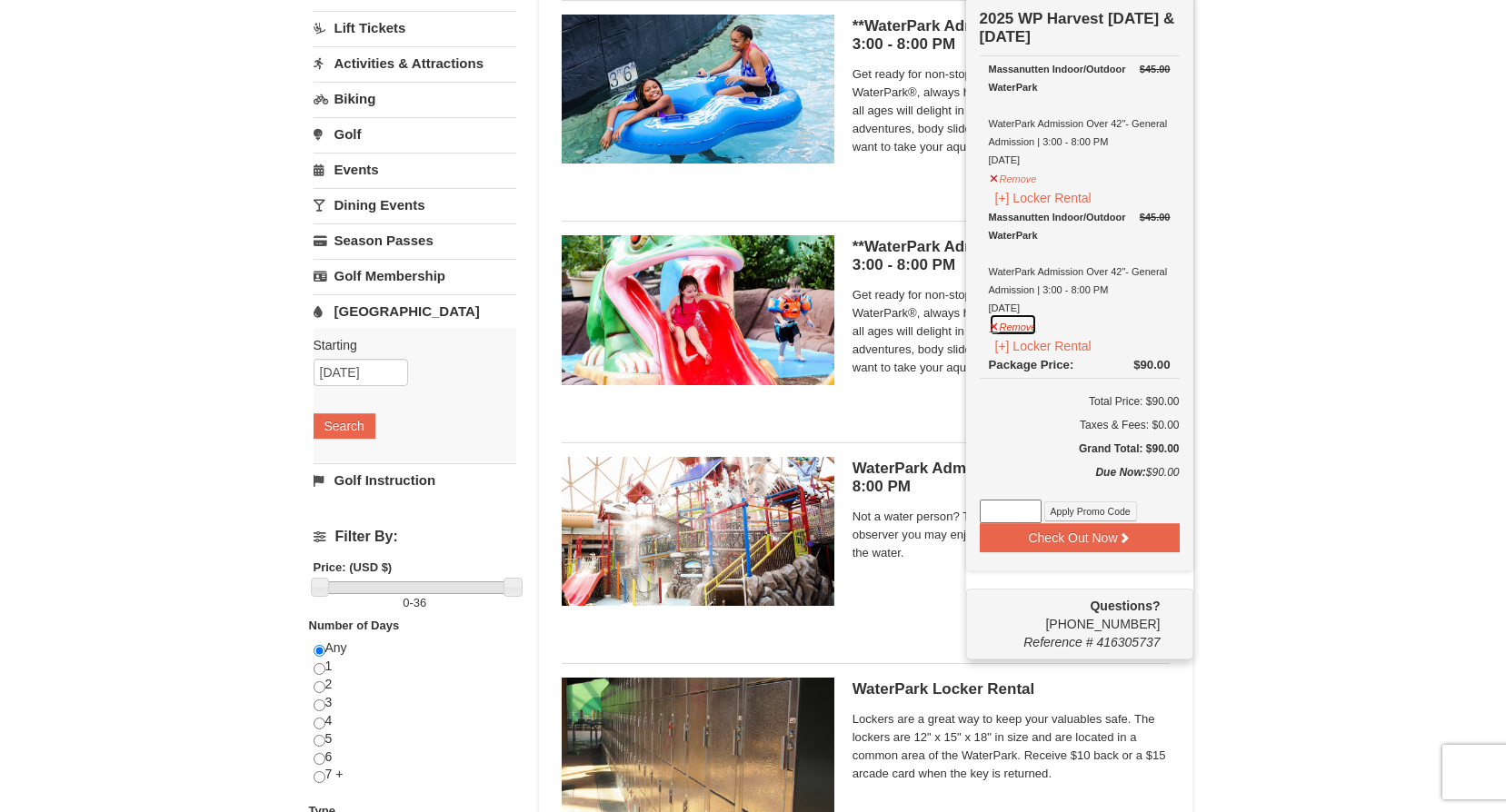
click at [994, 330] on button "Remove" at bounding box center [1014, 325] width 49 height 23
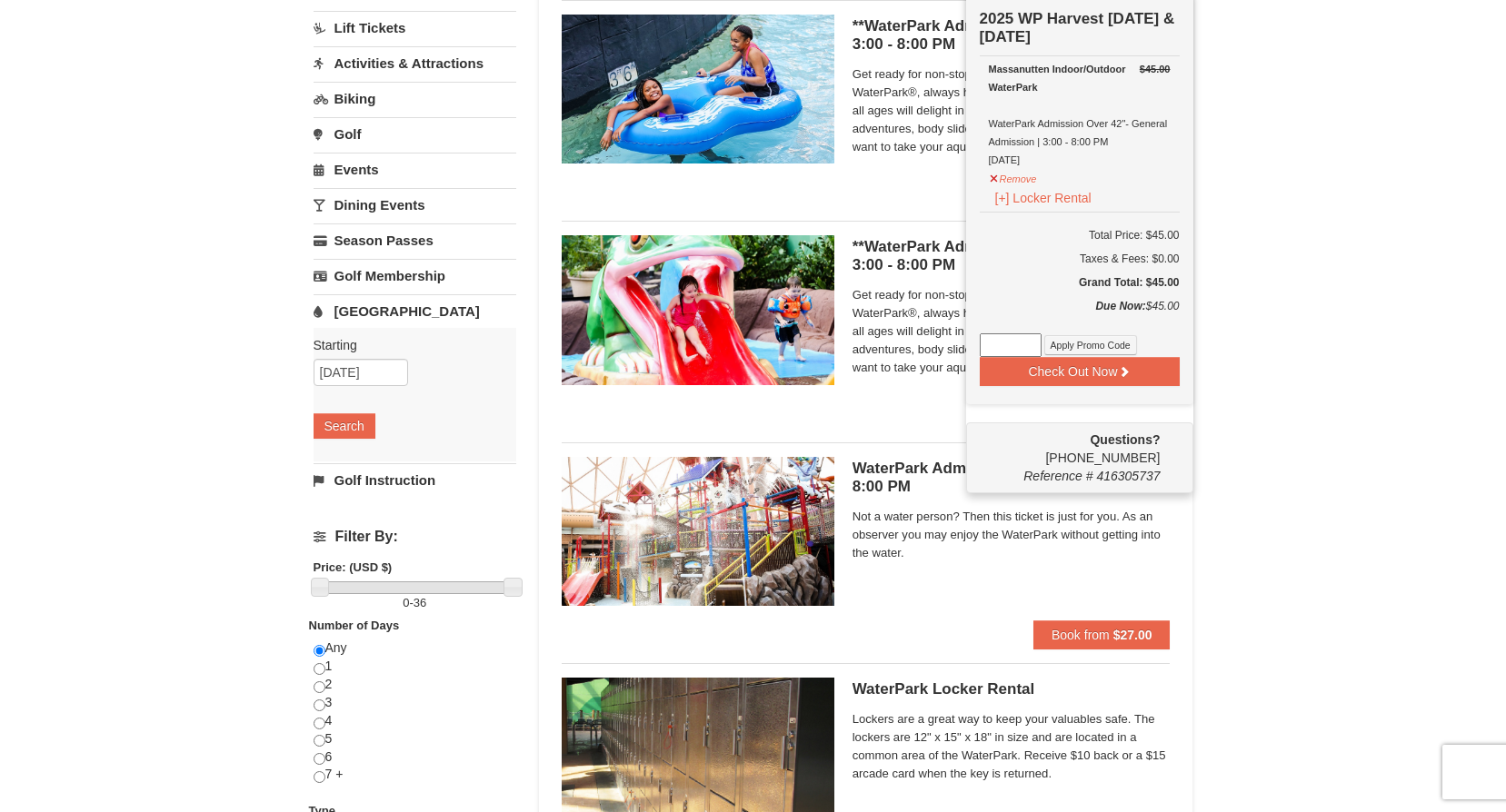
scroll to position [176, 0]
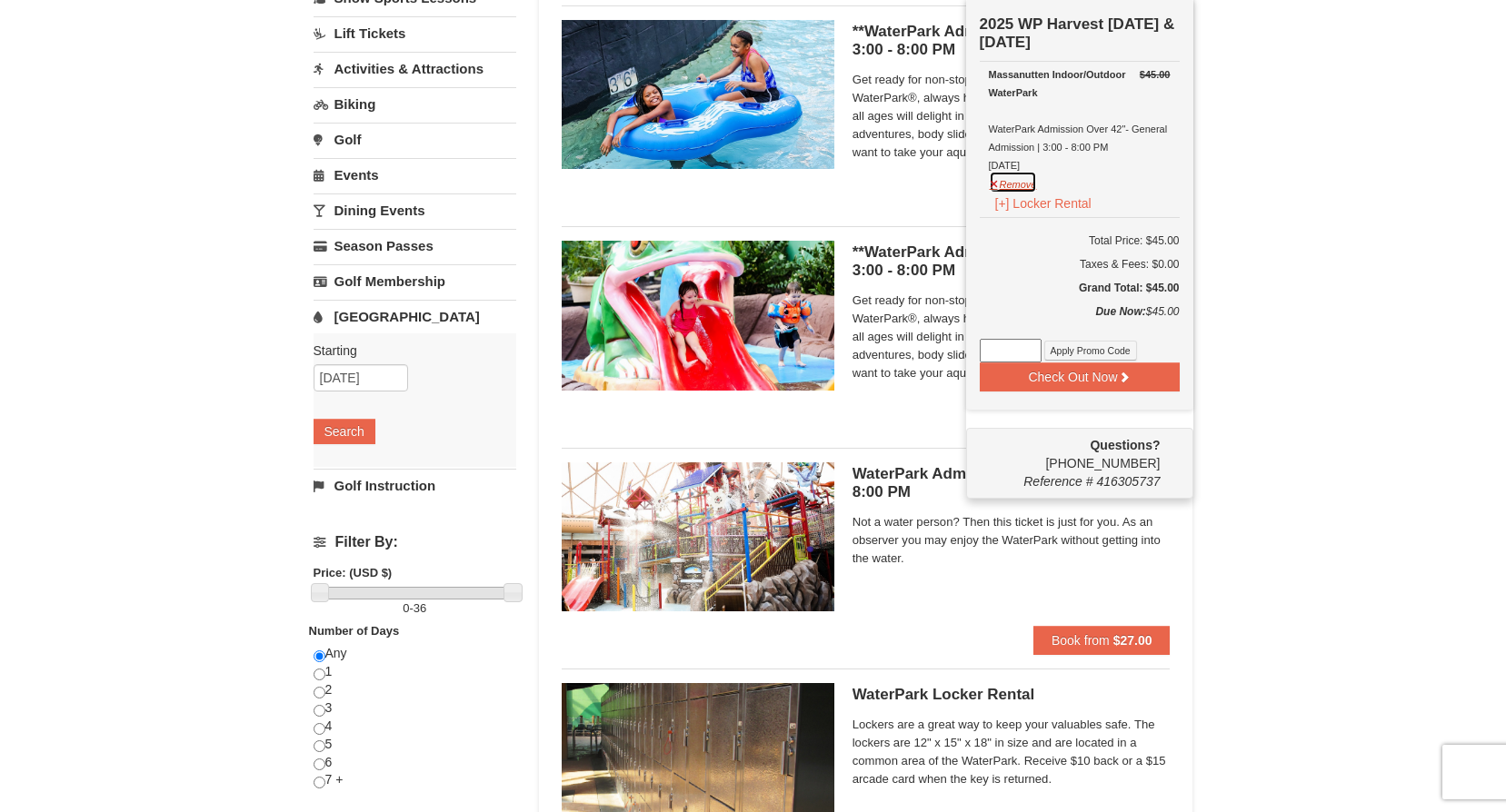
click at [994, 186] on button "Remove" at bounding box center [1014, 183] width 49 height 23
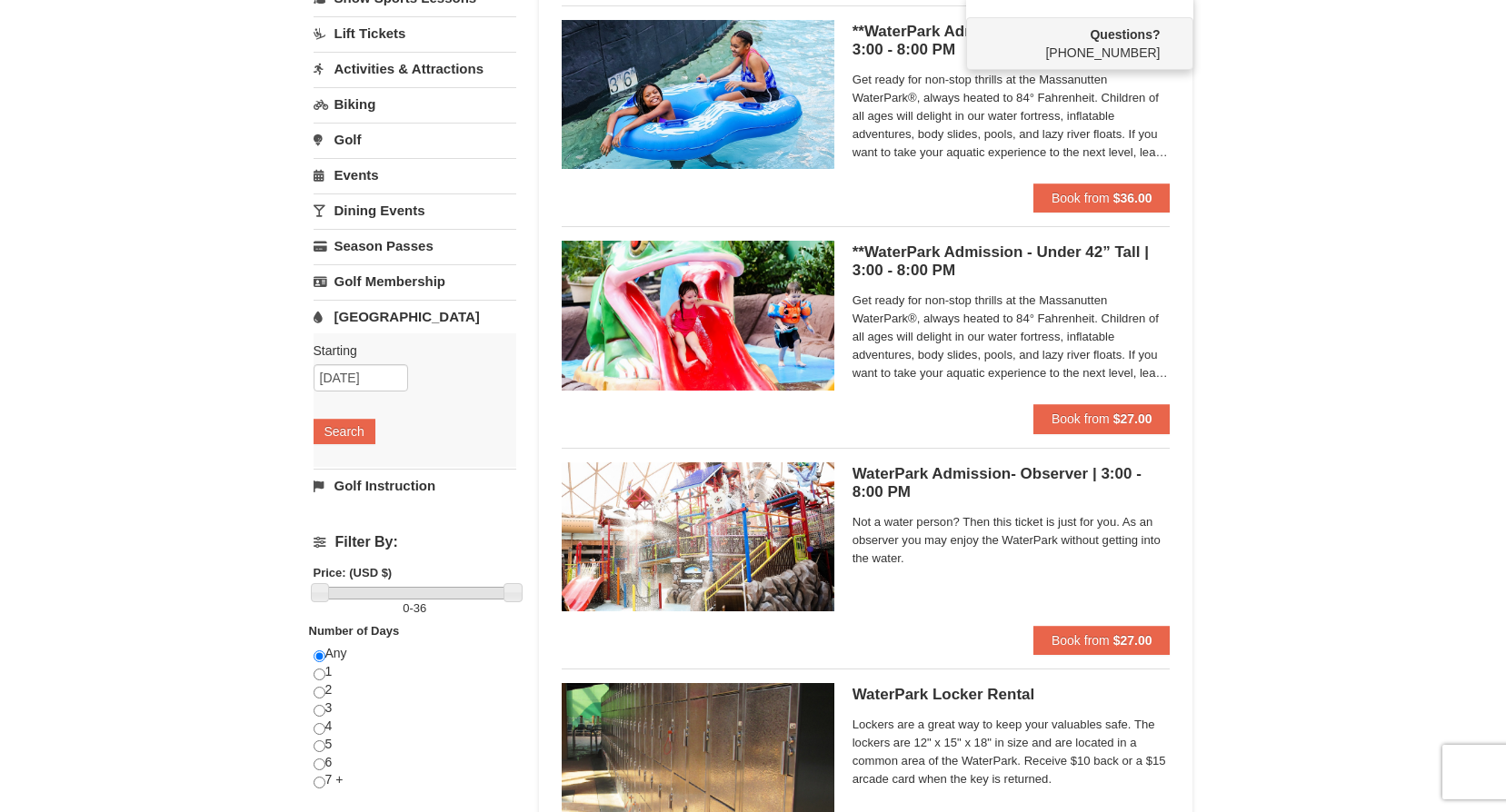
scroll to position [171, 0]
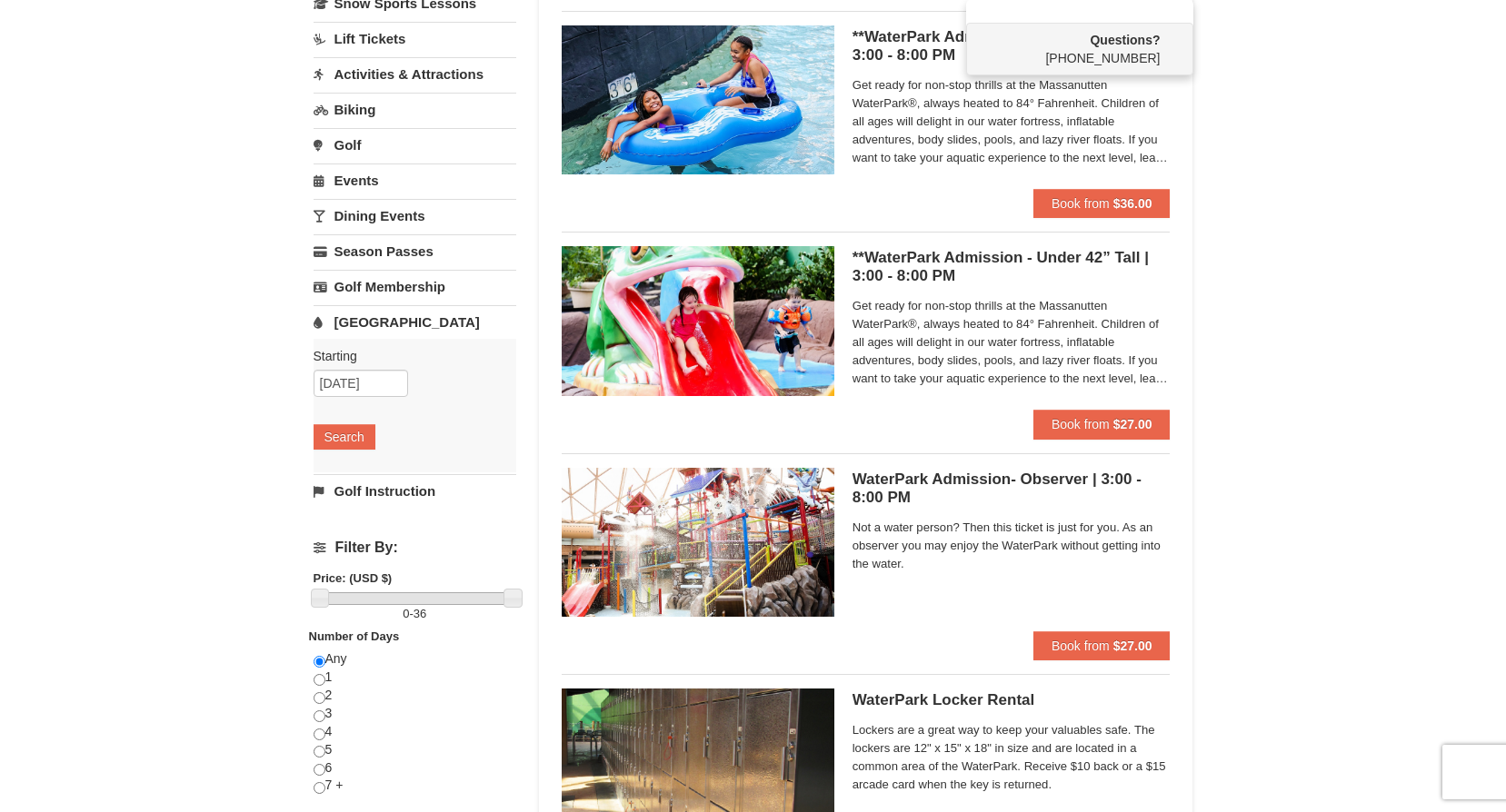
click at [1267, 171] on div "× Categories List Filter My Itinerary Questions? 1-540-289-9441 Lodging Arrival…" at bounding box center [753, 419] width 1506 height 1054
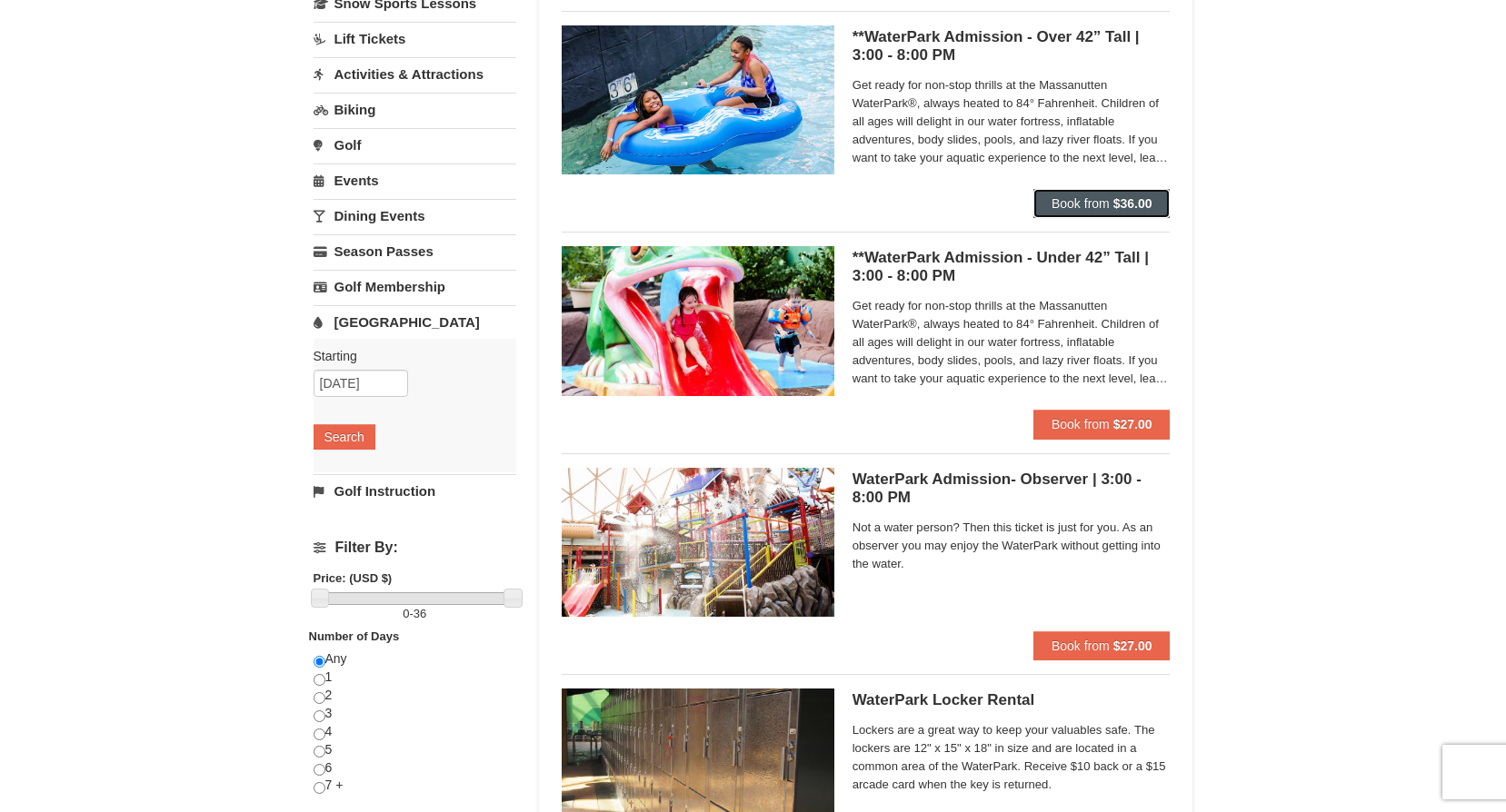
click at [1080, 198] on span "Book from" at bounding box center [1081, 203] width 58 height 14
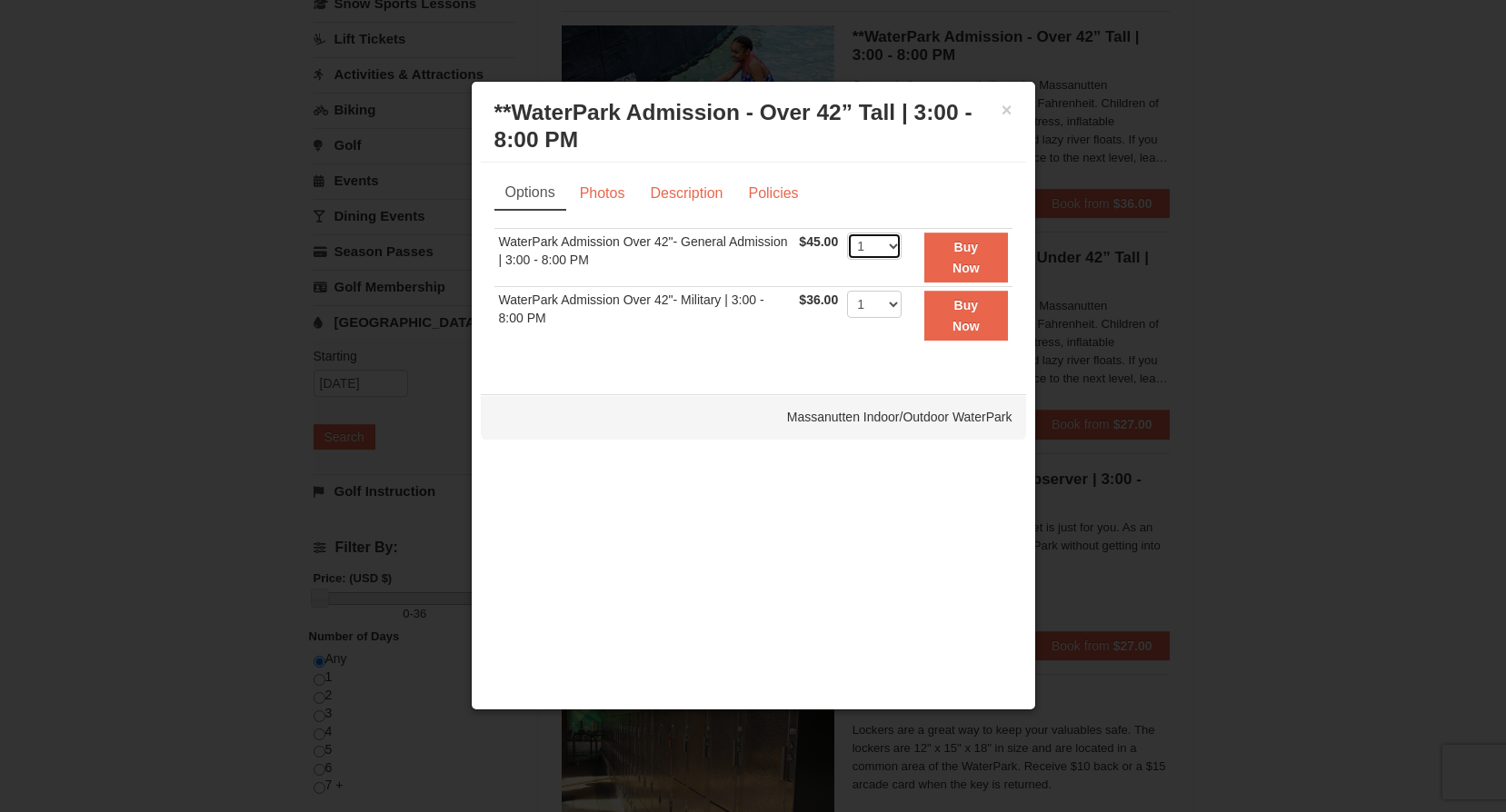
click at [893, 243] on select "1 2 3 4 5 6 7 8 9 10 11 12 13 14 15 16 17 18 19 20 21 22" at bounding box center [874, 246] width 54 height 28
select select "2"
click at [848, 233] on select "1 2 3 4 5 6 7 8 9 10 11 12 13 14 15 16 17 18 19 20 21 22" at bounding box center [874, 246] width 54 height 28
click at [973, 263] on strong "Buy Now" at bounding box center [966, 257] width 28 height 34
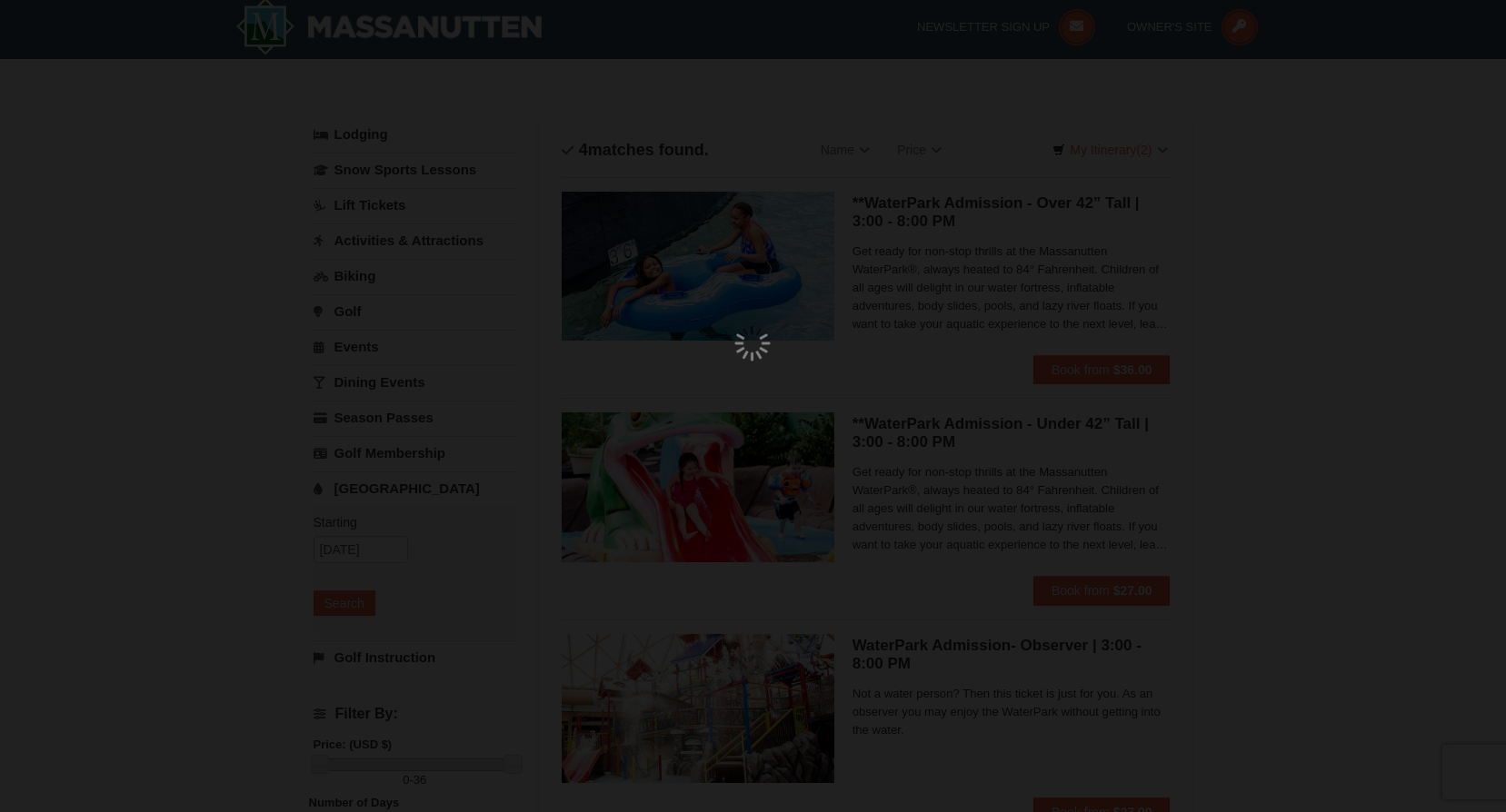
scroll to position [6, 0]
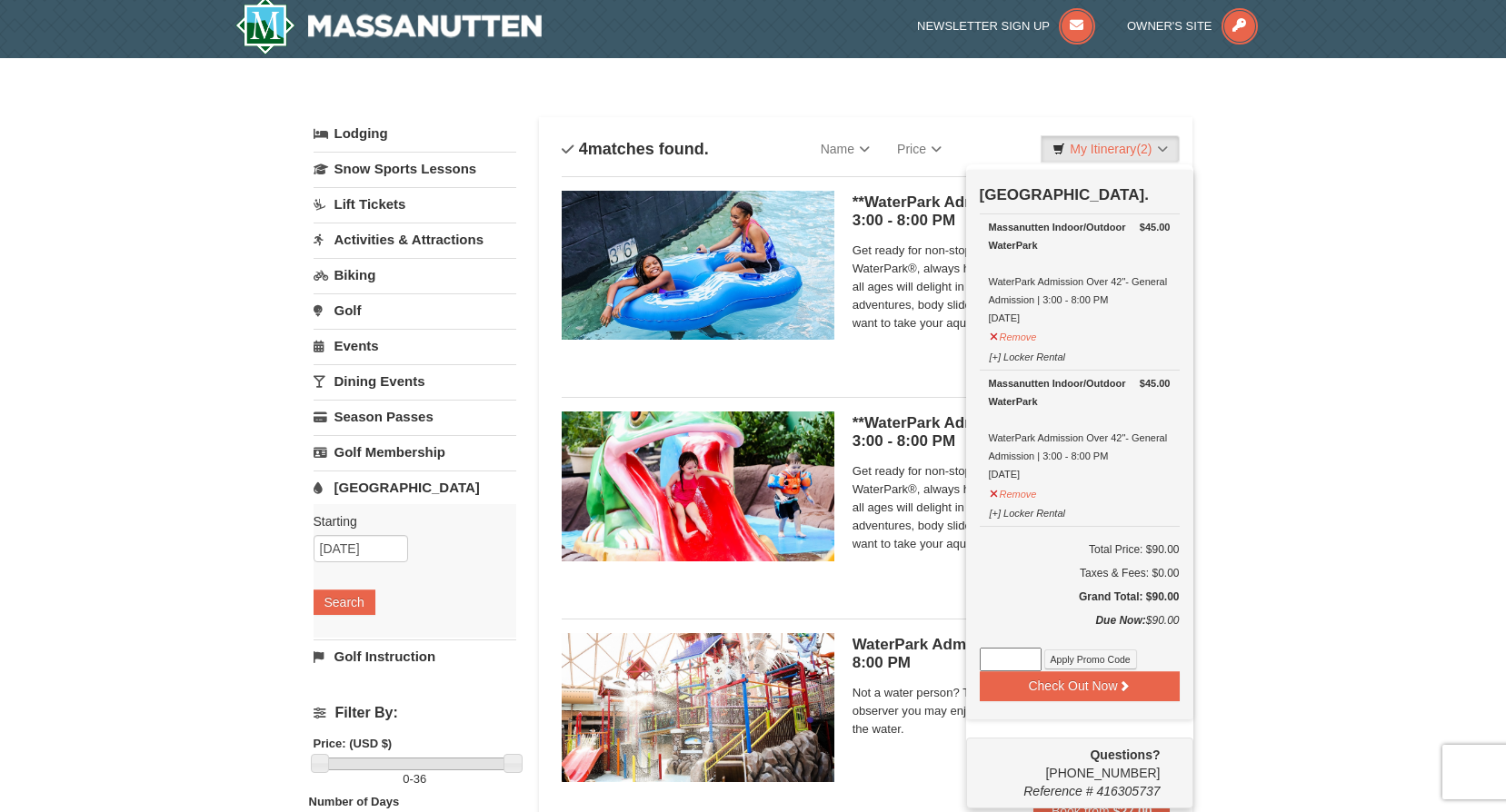
click at [994, 661] on input at bounding box center [1010, 659] width 62 height 24
type input "WPHarvestMonThurs25"
click at [1069, 656] on button "Apply Promo Code" at bounding box center [1090, 659] width 92 height 20
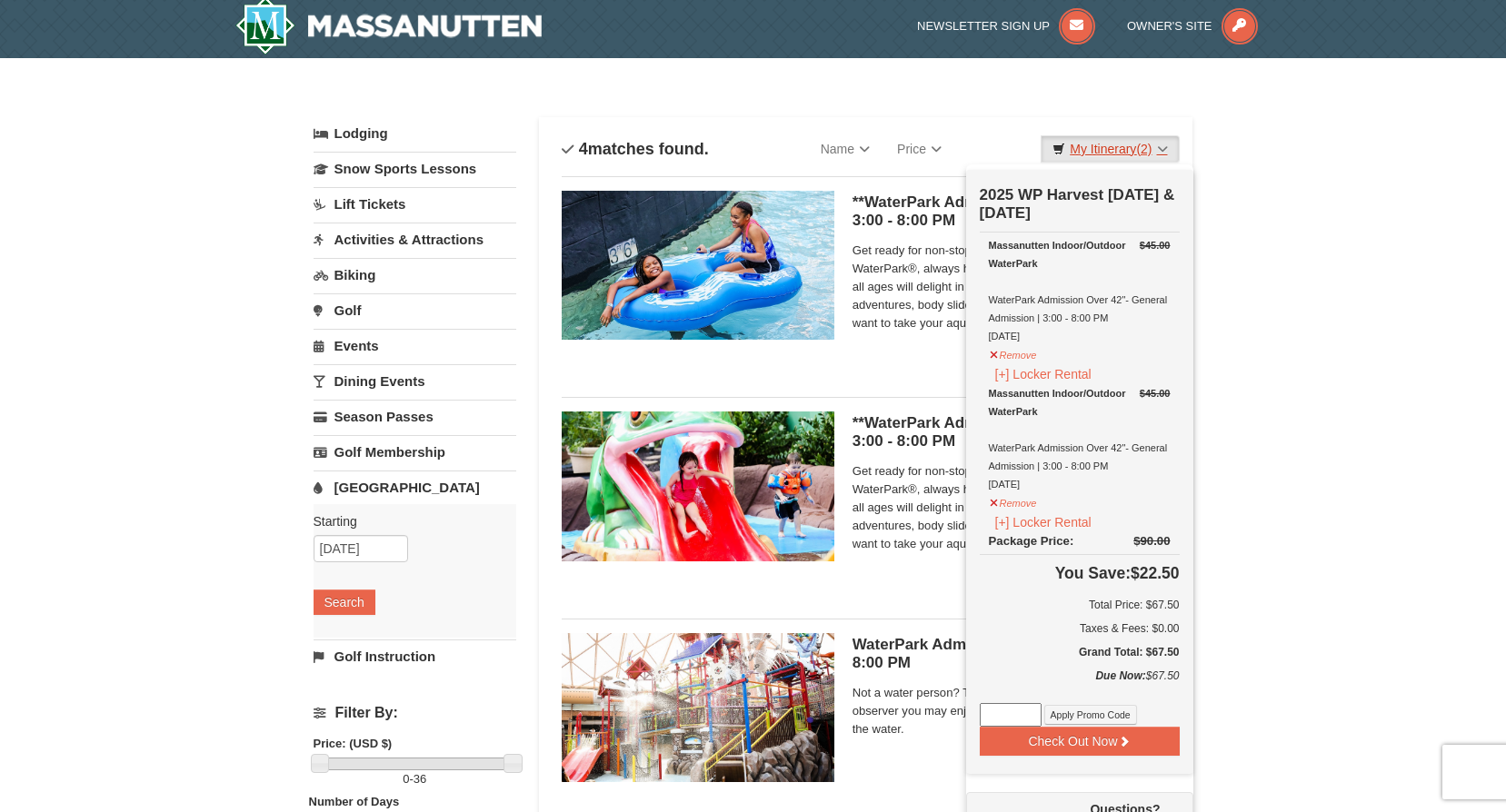
click at [1117, 148] on link "My Itinerary (2)" at bounding box center [1109, 148] width 138 height 28
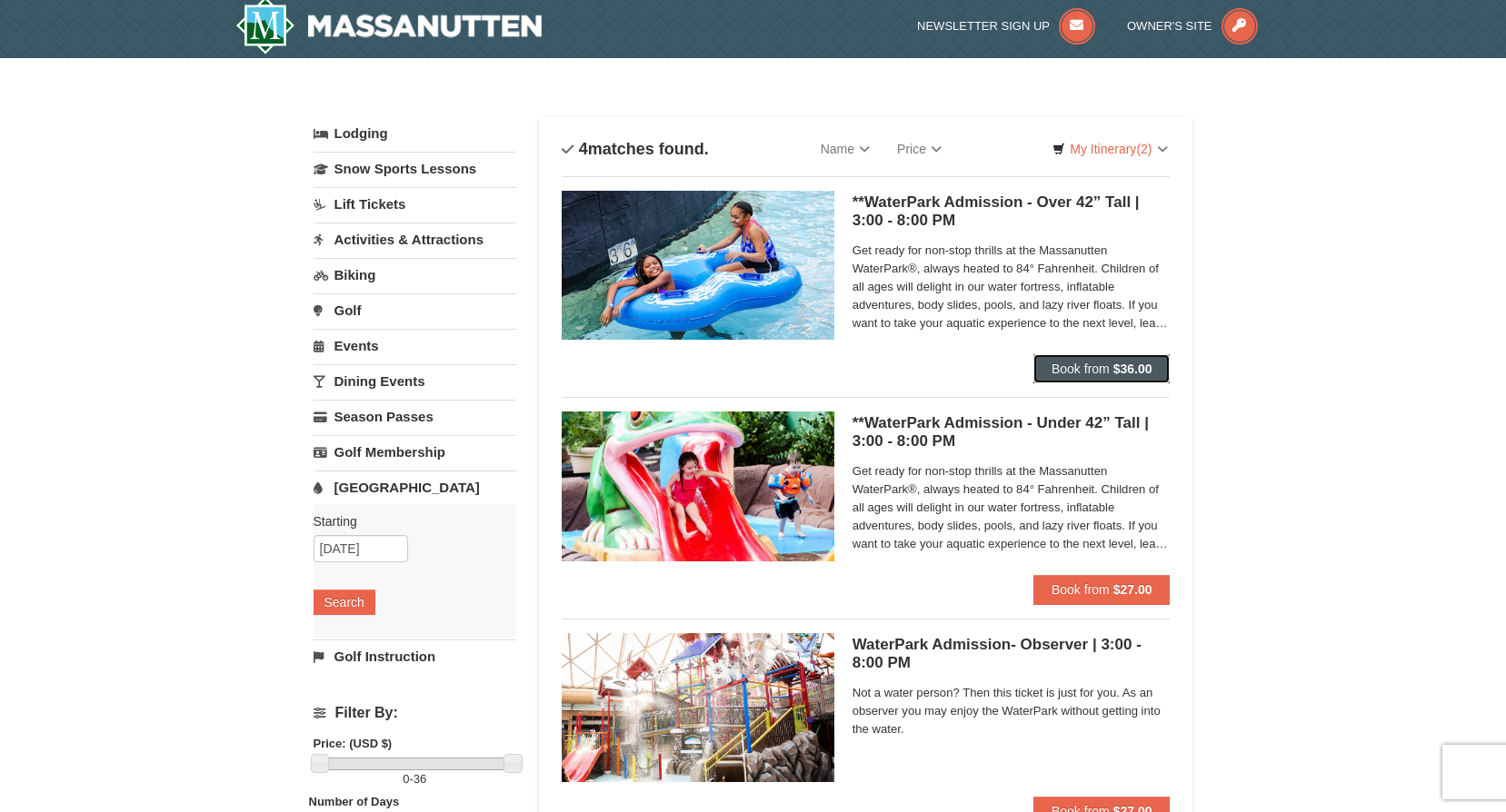
click at [1089, 368] on span "Book from" at bounding box center [1081, 368] width 58 height 14
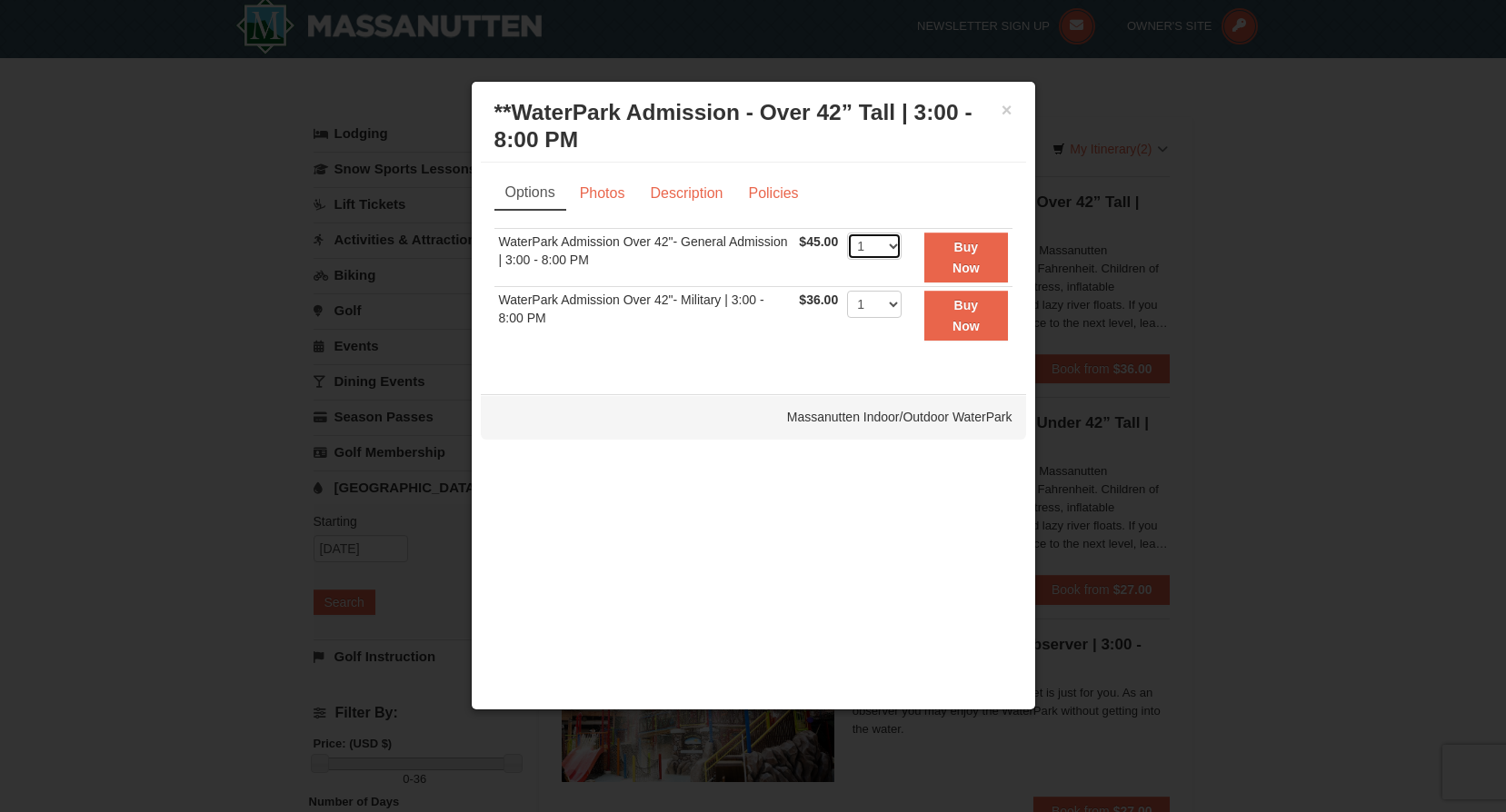
click at [892, 246] on select "1 2 3 4 5 6 7 8 9 10 11 12 13 14 15 16 17 18 19 20 21 22" at bounding box center [874, 246] width 54 height 28
select select "2"
click at [848, 233] on select "1 2 3 4 5 6 7 8 9 10 11 12 13 14 15 16 17 18 19 20 21 22" at bounding box center [874, 246] width 54 height 28
click at [961, 260] on strong "Buy Now" at bounding box center [966, 257] width 28 height 34
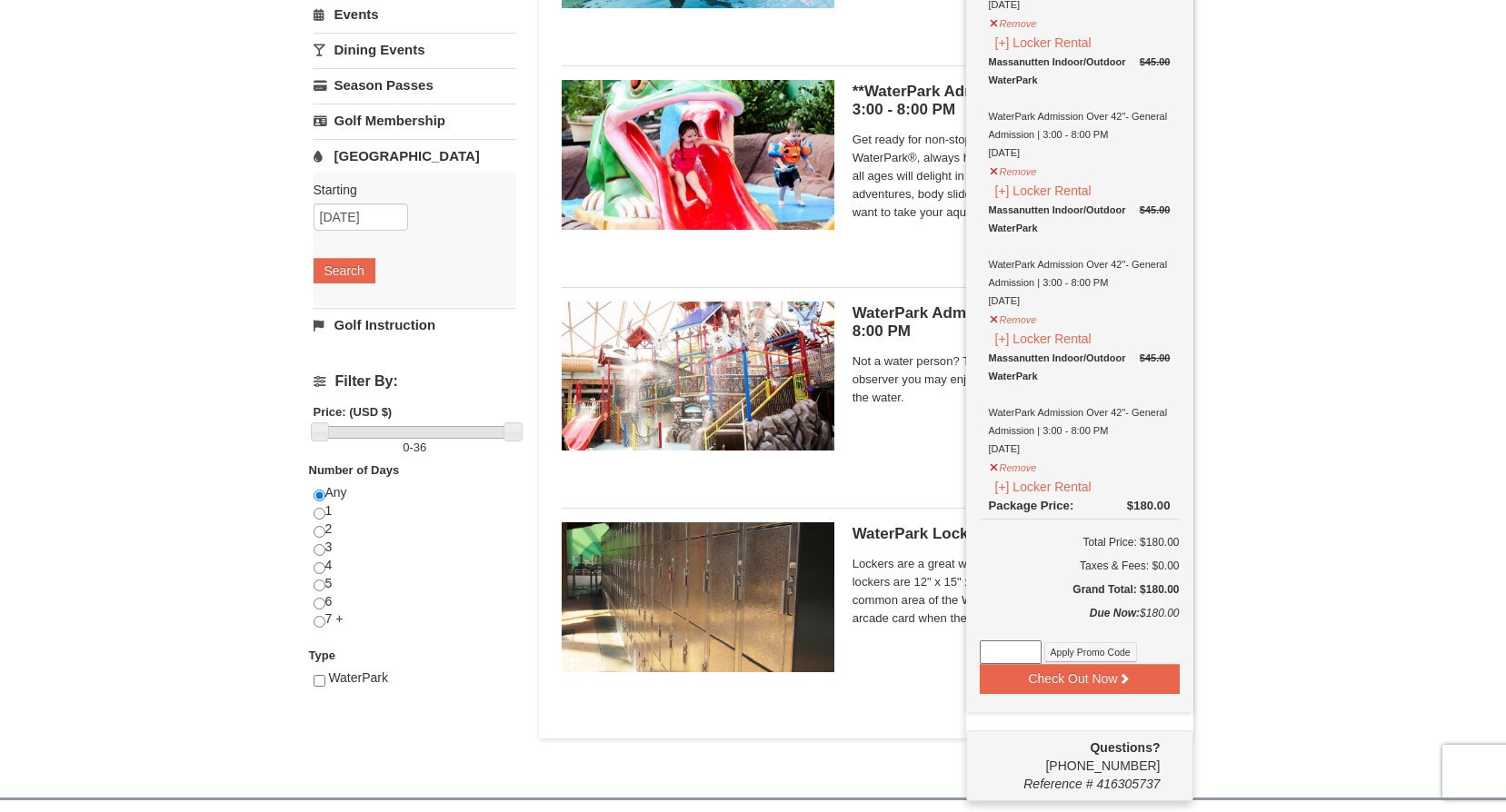
scroll to position [369, 0]
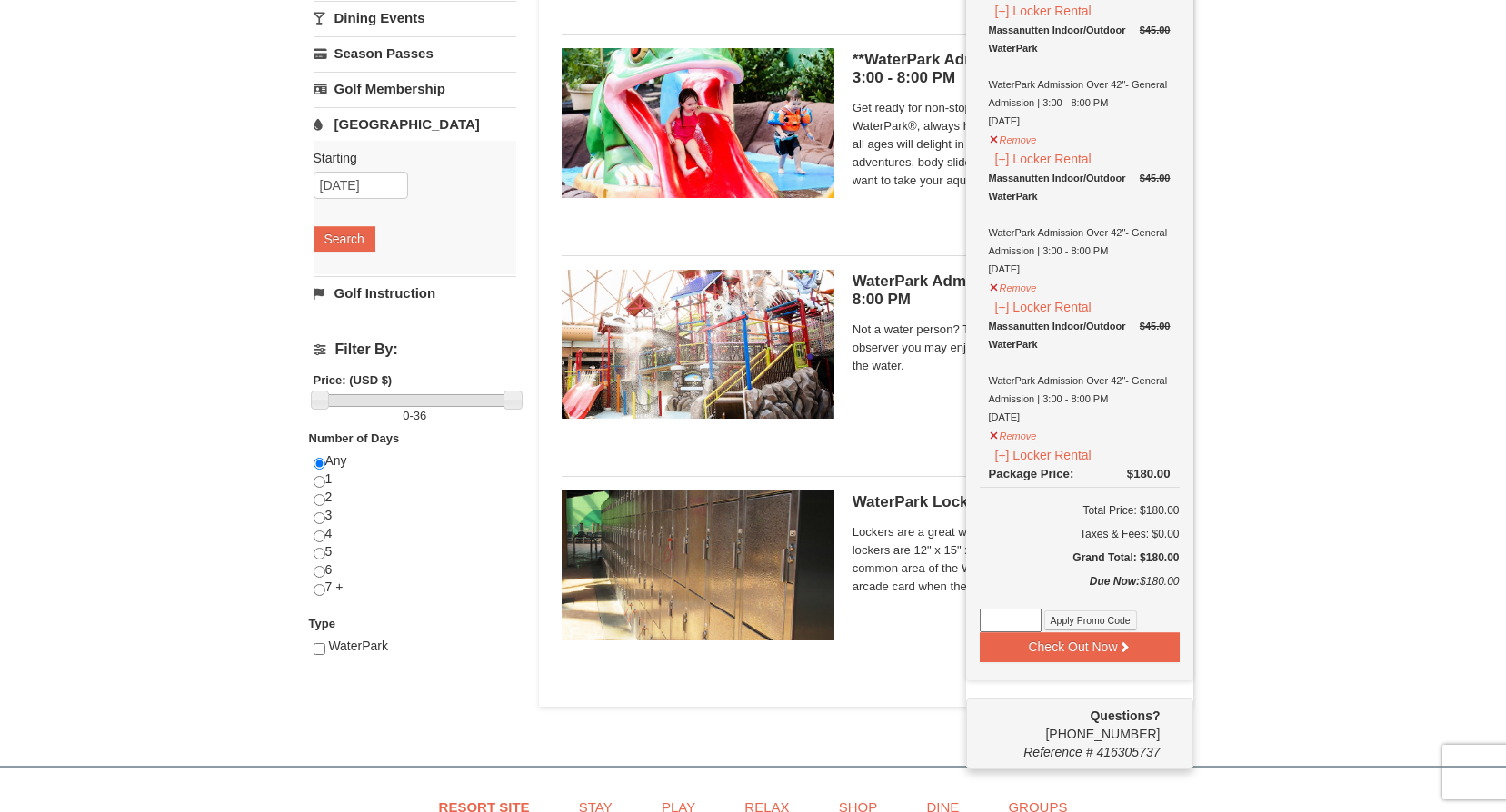
click at [1009, 628] on input at bounding box center [1010, 620] width 62 height 24
type input "WPHarvestMonThurs25"
click at [1071, 624] on button "Apply Promo Code" at bounding box center [1090, 620] width 92 height 20
click at [1067, 629] on button "Apply Promo Code" at bounding box center [1090, 620] width 92 height 20
click at [1002, 457] on button "[+] Locker Rental" at bounding box center [1044, 454] width 109 height 20
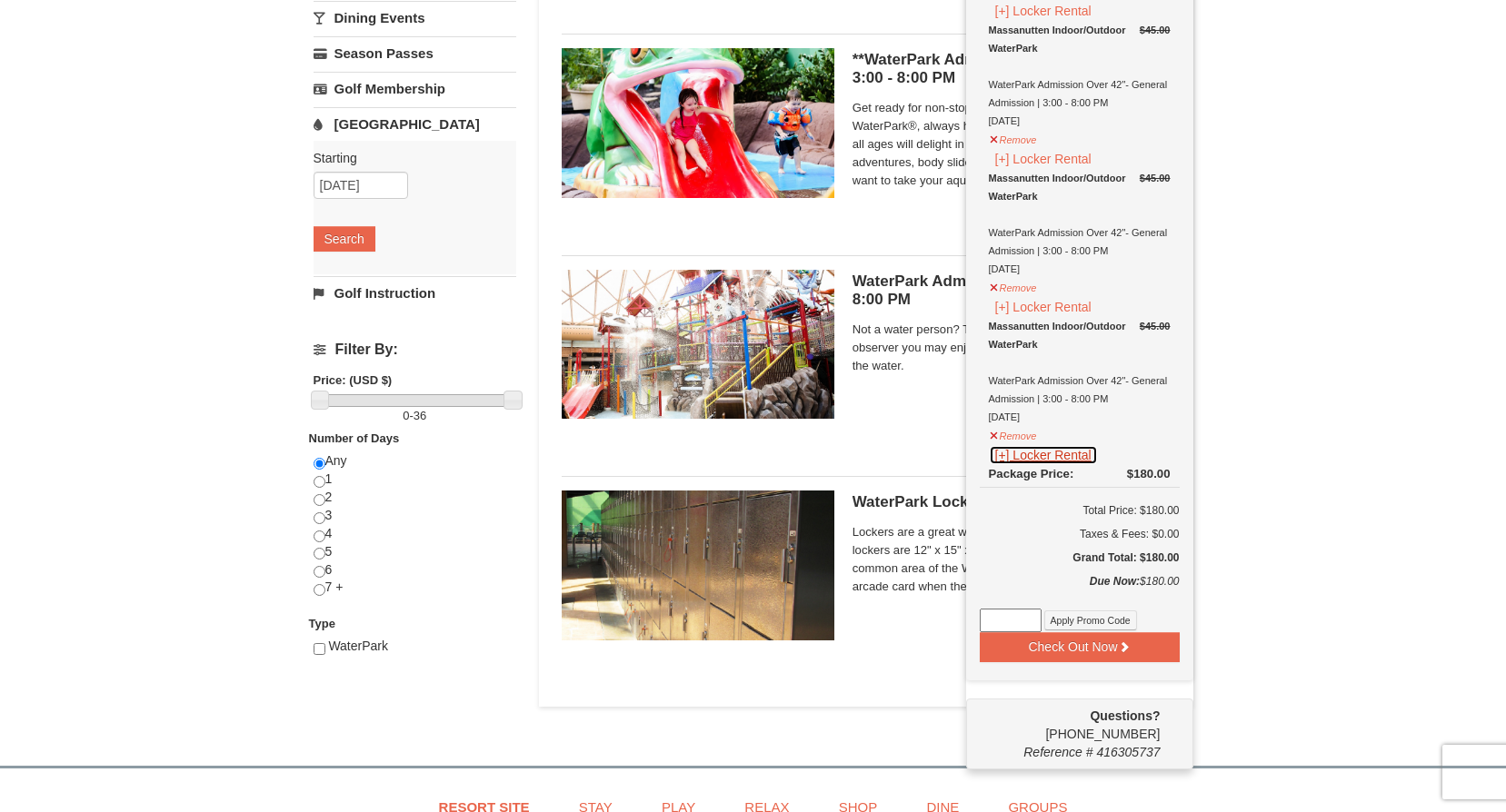
click at [1002, 460] on button "[+] Locker Rental" at bounding box center [1044, 454] width 109 height 20
click at [992, 435] on button "Remove" at bounding box center [1014, 434] width 49 height 23
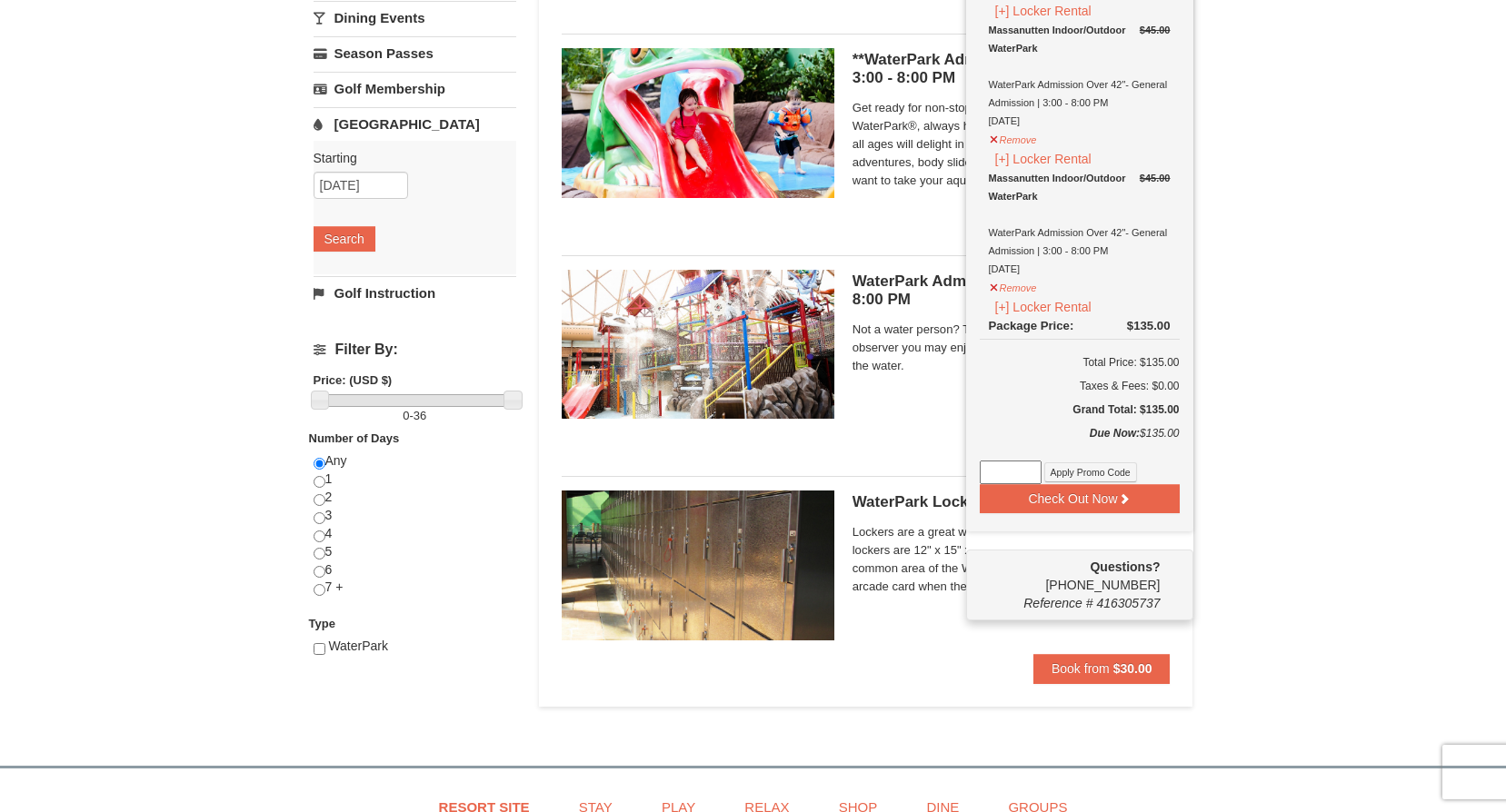
scroll to position [363, 0]
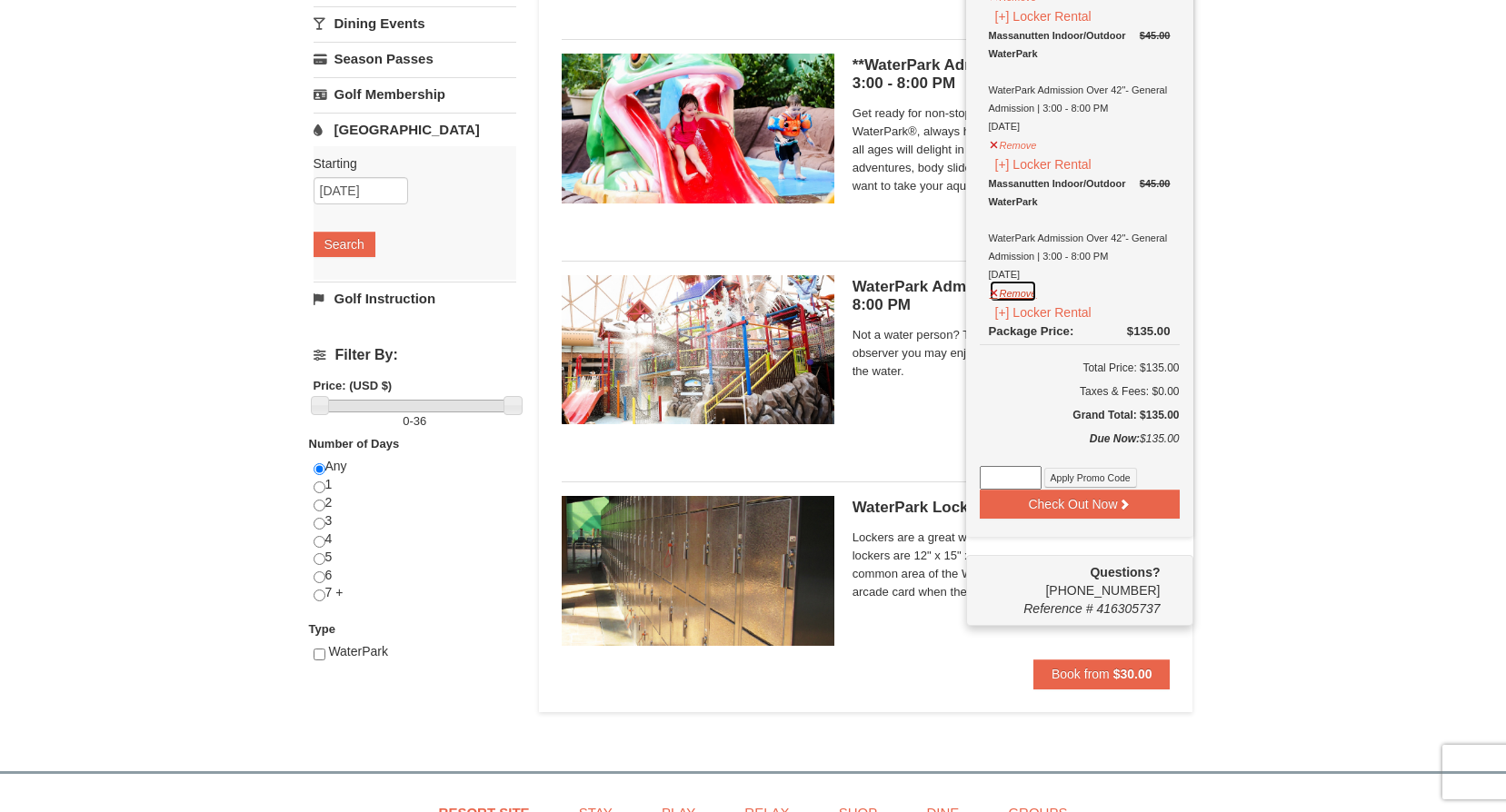
click at [995, 297] on button "Remove" at bounding box center [1014, 291] width 49 height 23
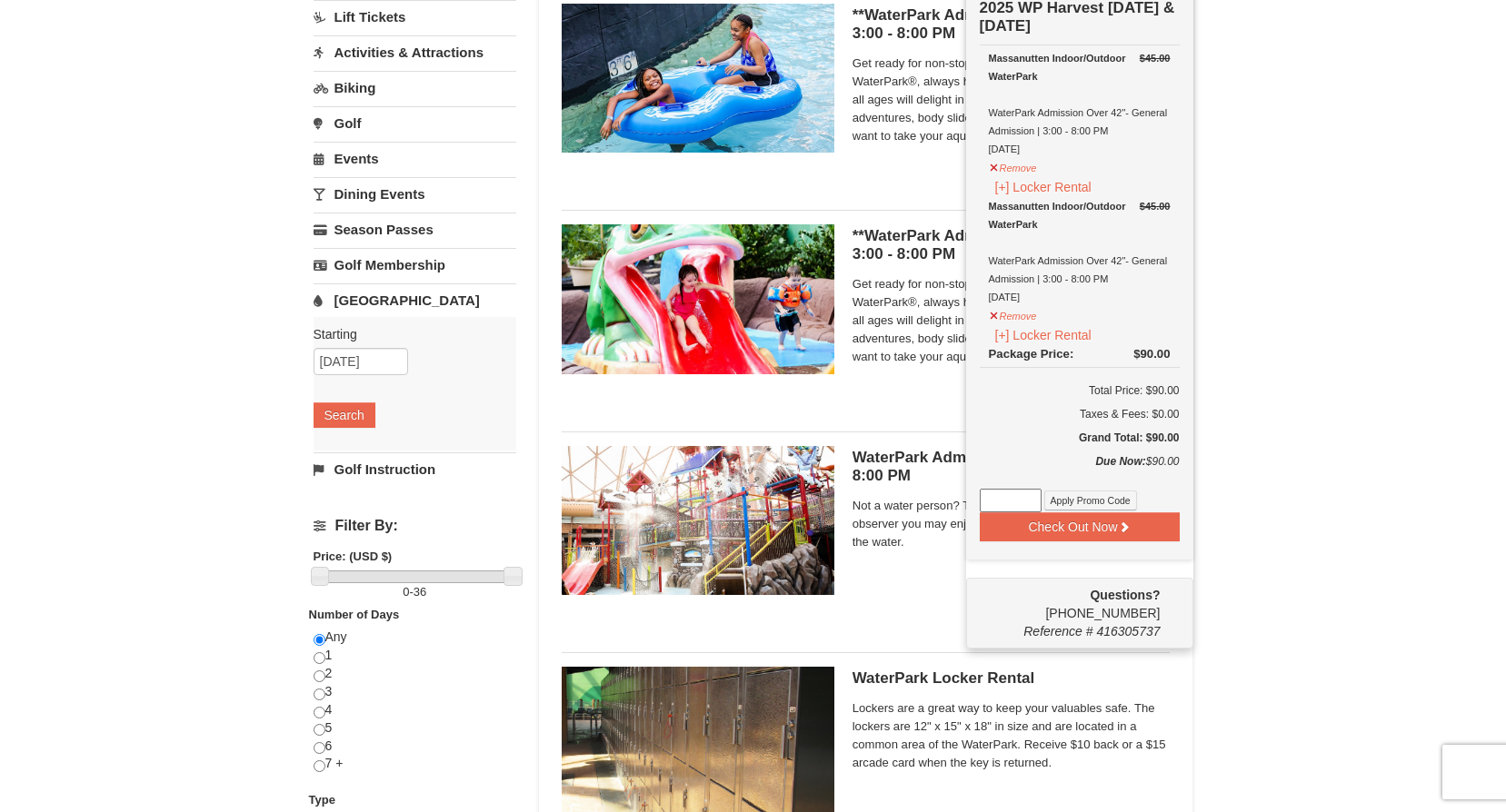
scroll to position [176, 0]
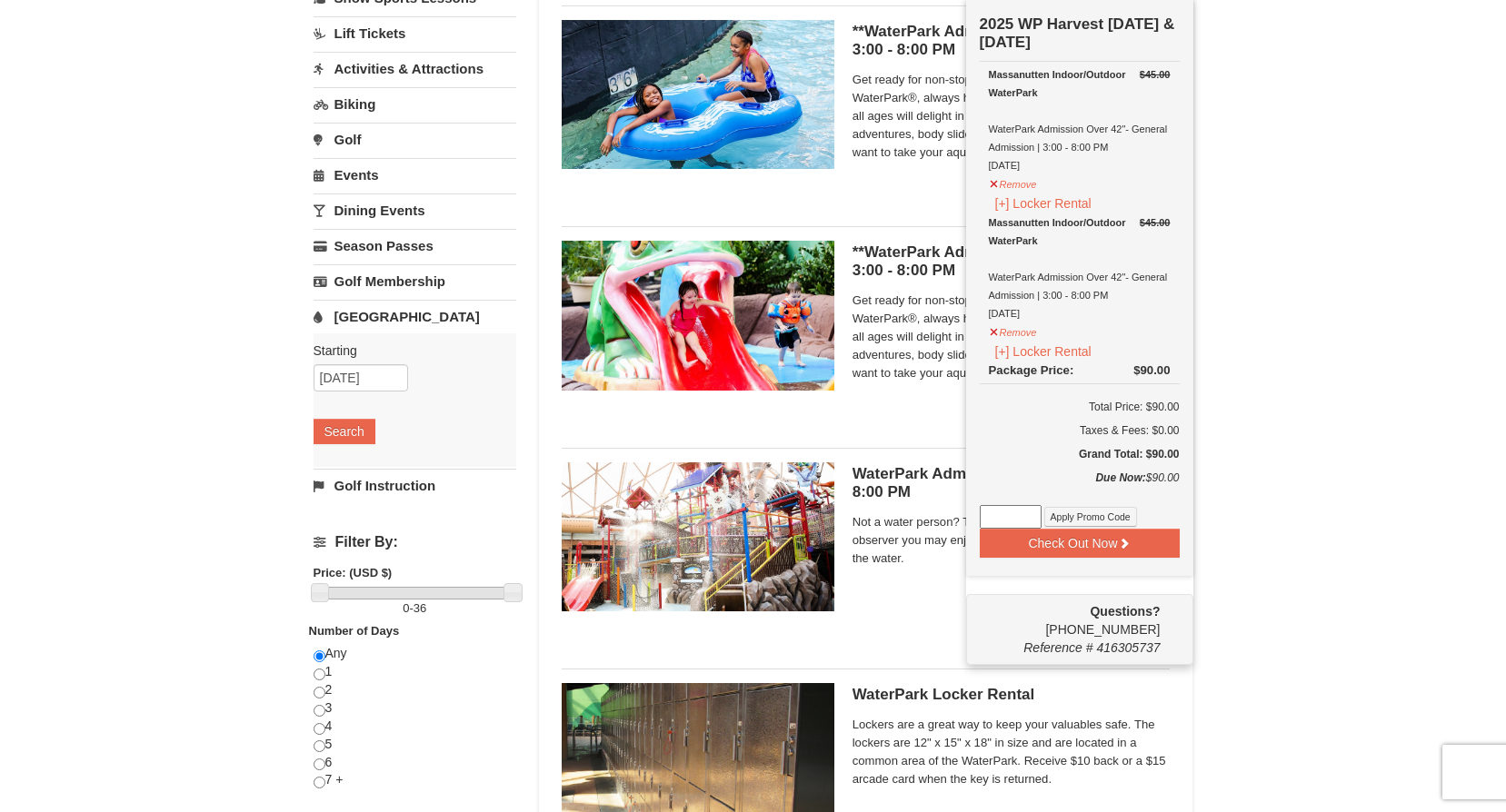
click at [1004, 516] on input at bounding box center [1010, 516] width 62 height 24
type input "WPHarvestMonThurs25"
click at [1058, 521] on button "Apply Promo Code" at bounding box center [1090, 516] width 92 height 20
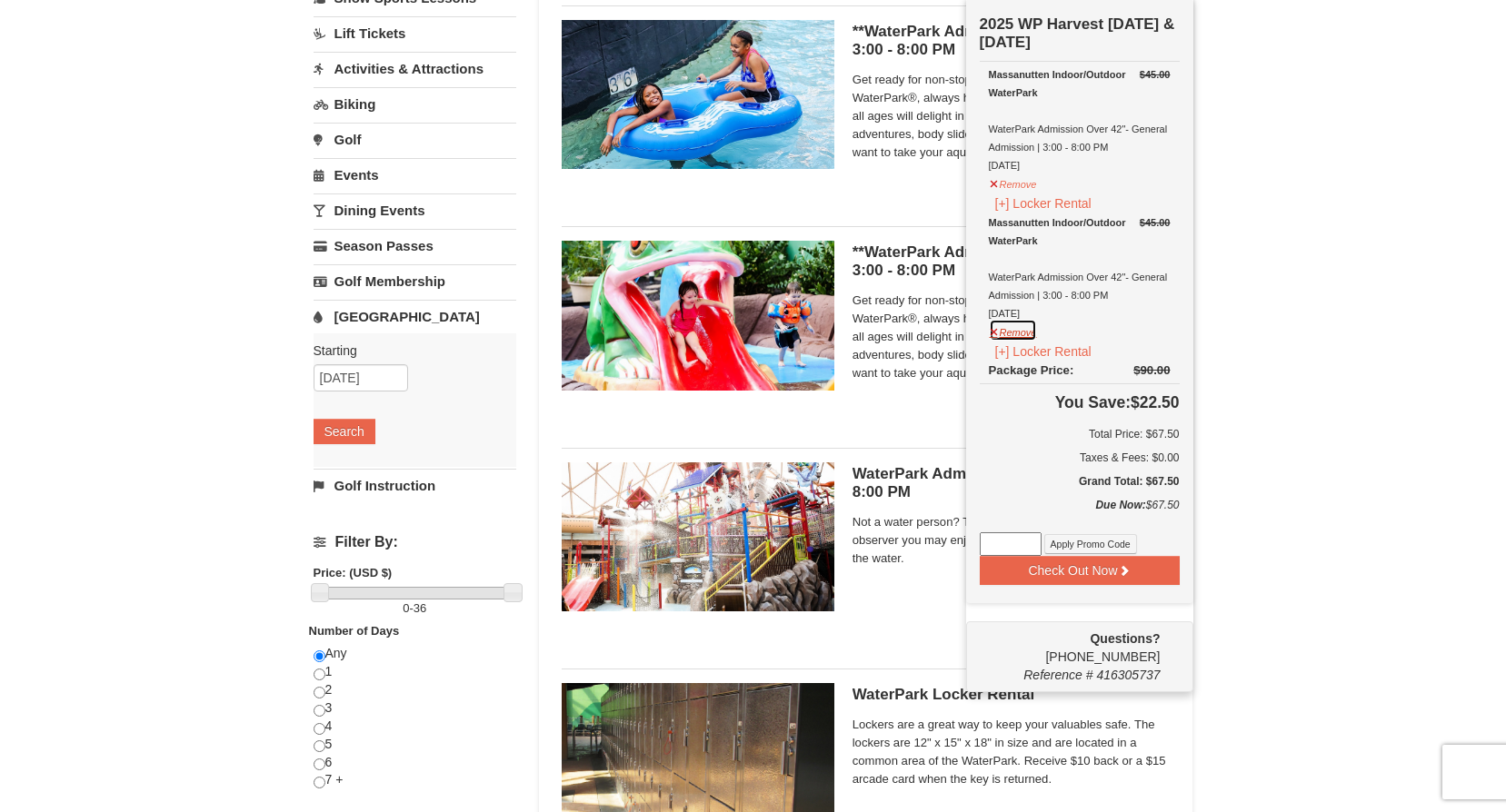
click at [994, 332] on button "Remove" at bounding box center [1014, 330] width 49 height 23
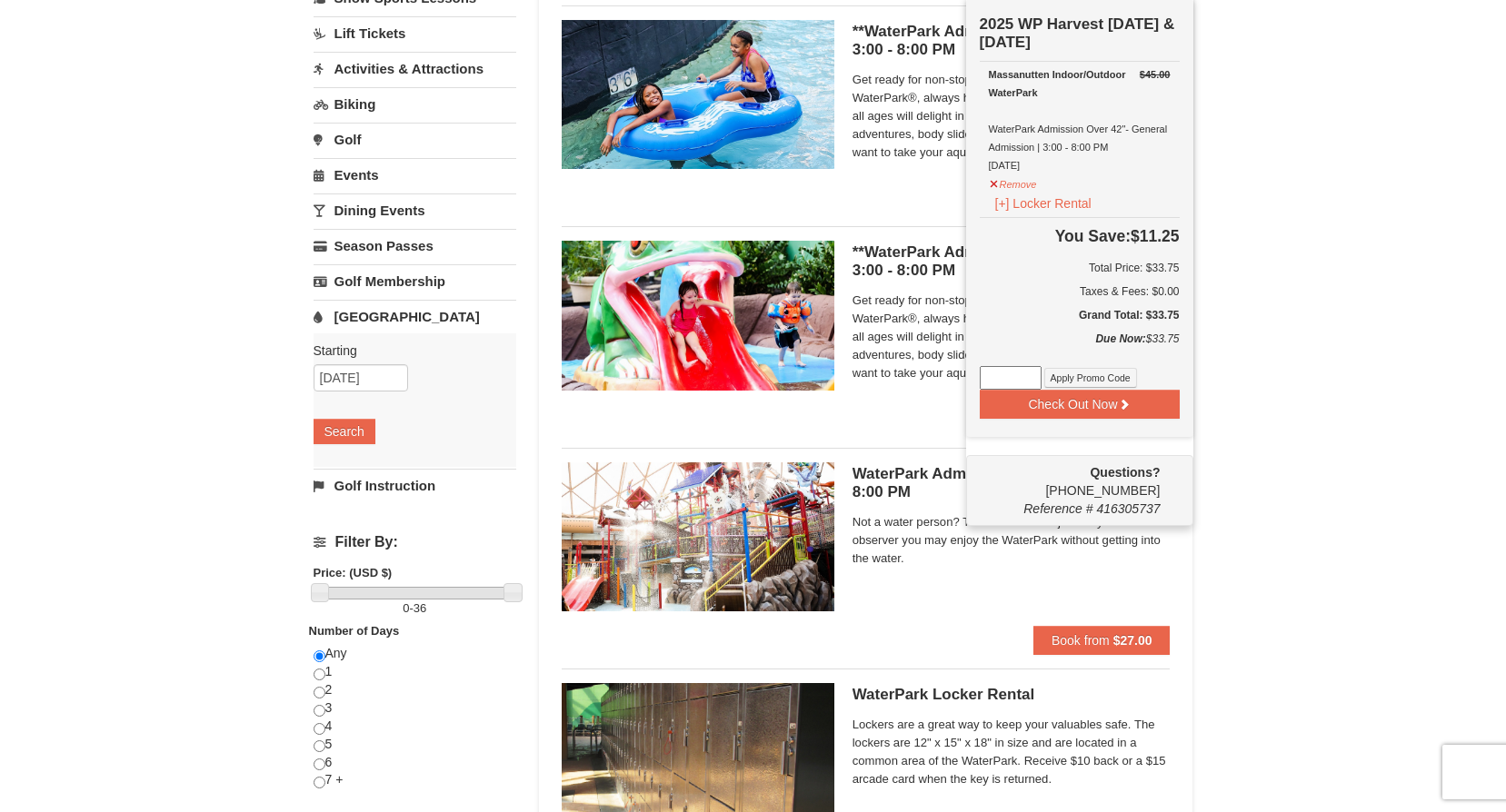
scroll to position [171, 0]
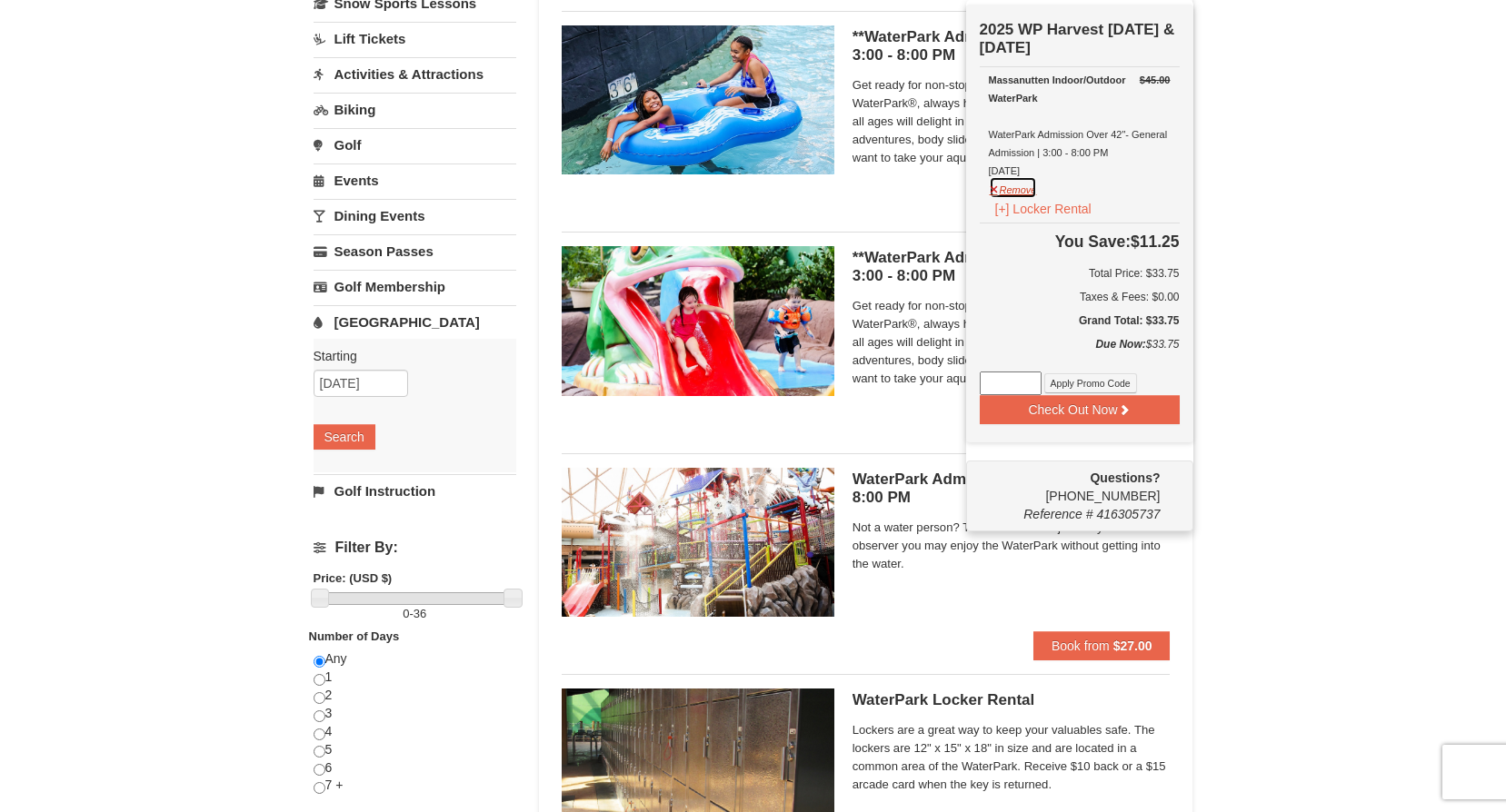
click at [994, 190] on button "Remove" at bounding box center [1014, 187] width 49 height 23
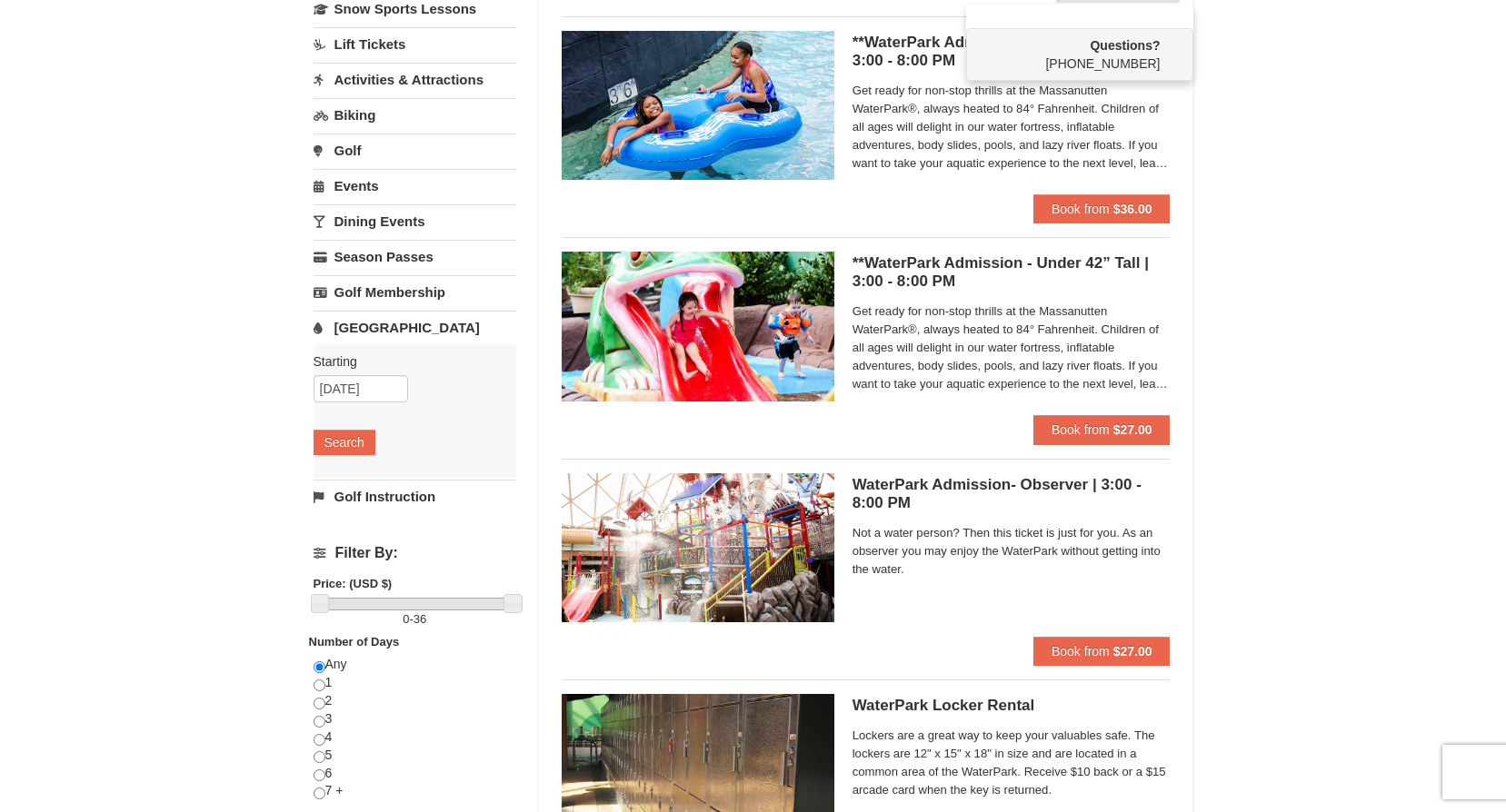
click at [1360, 259] on div "× Categories List Filter My Itinerary Questions? 1-540-289-9441 Lodging Arrival…" at bounding box center [753, 425] width 1506 height 1054
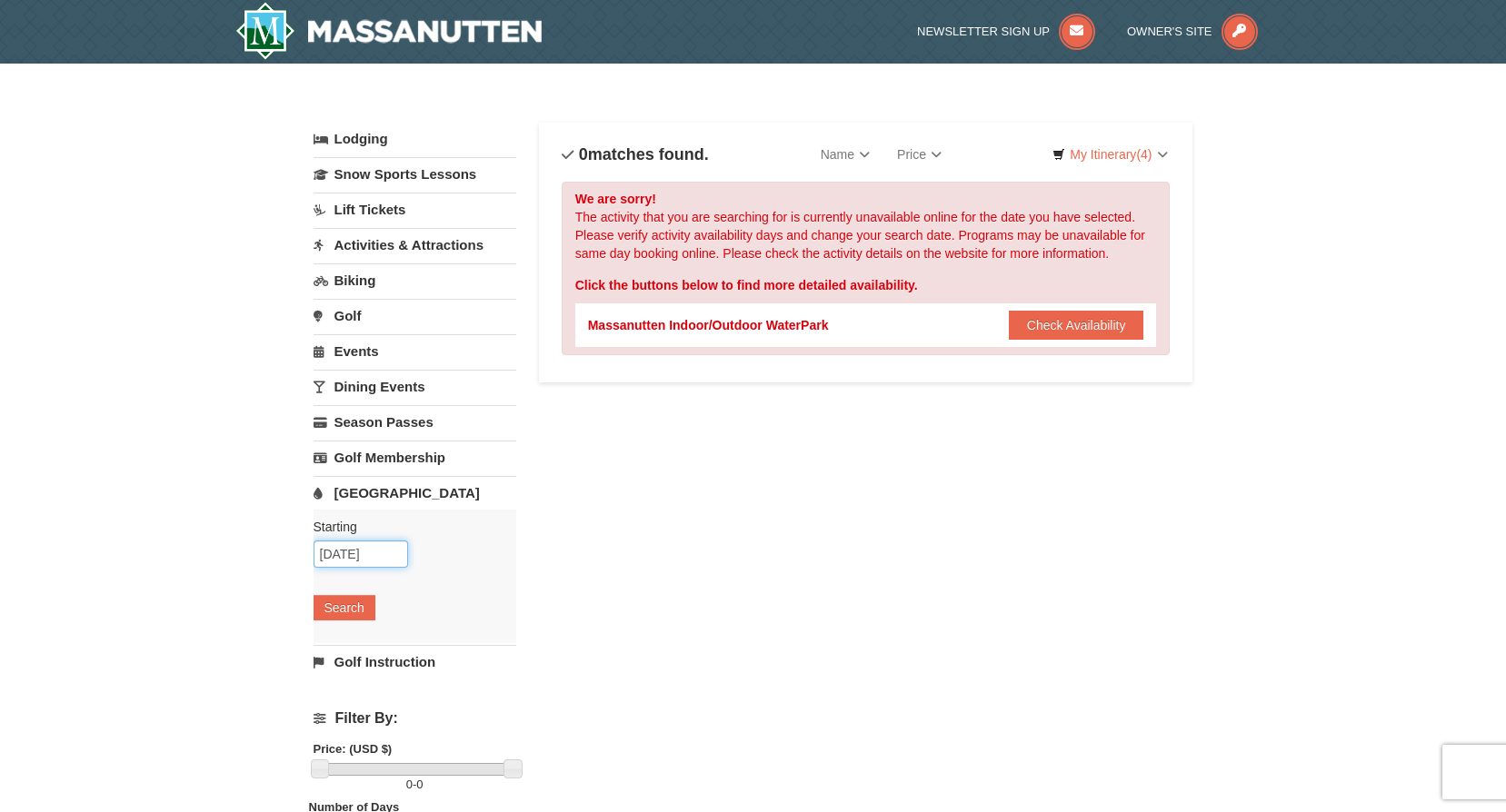
click at [363, 557] on input "[DATE]" at bounding box center [361, 554] width 94 height 28
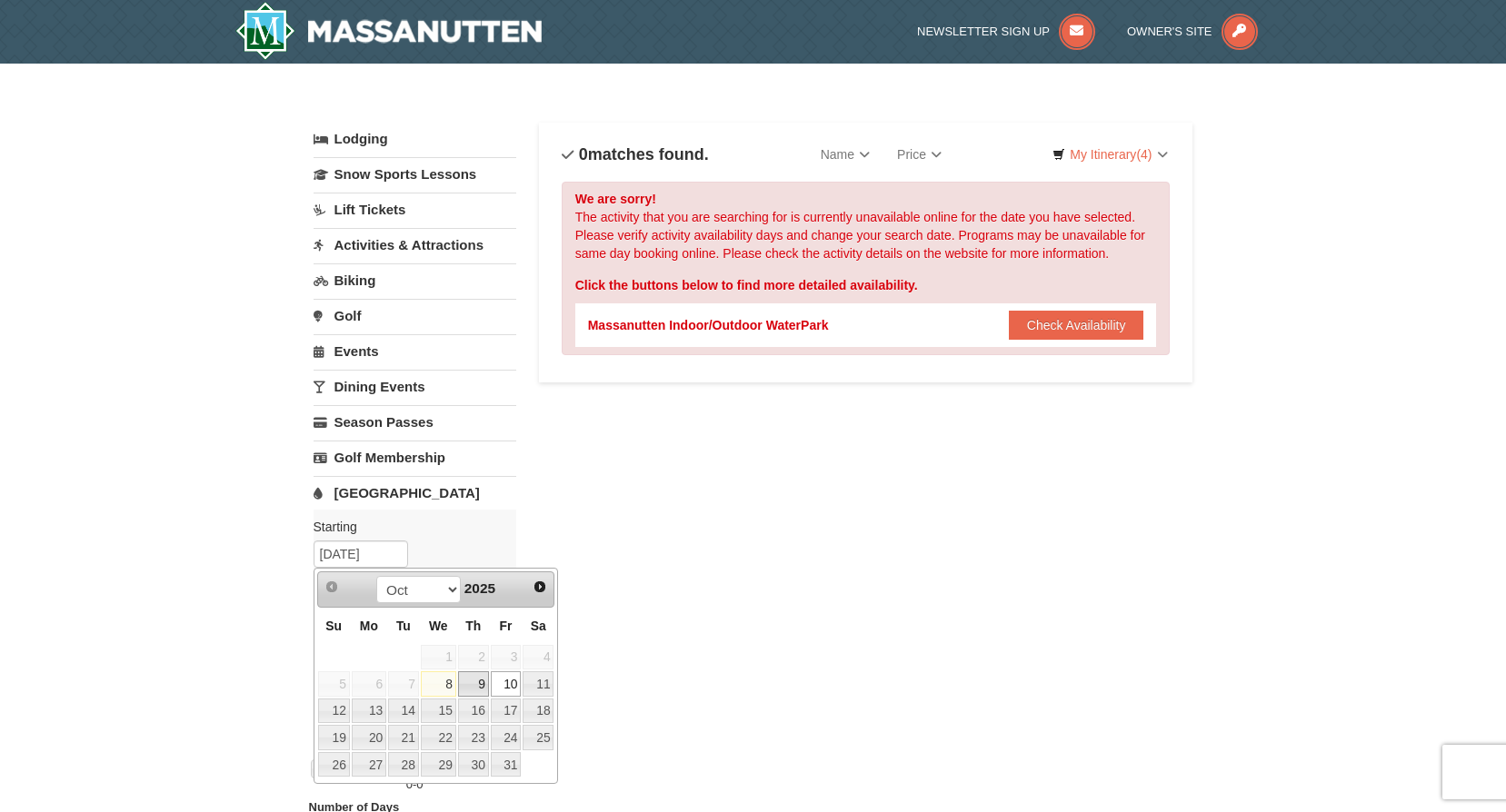
click at [475, 686] on link "9" at bounding box center [474, 684] width 30 height 26
type input "[DATE]"
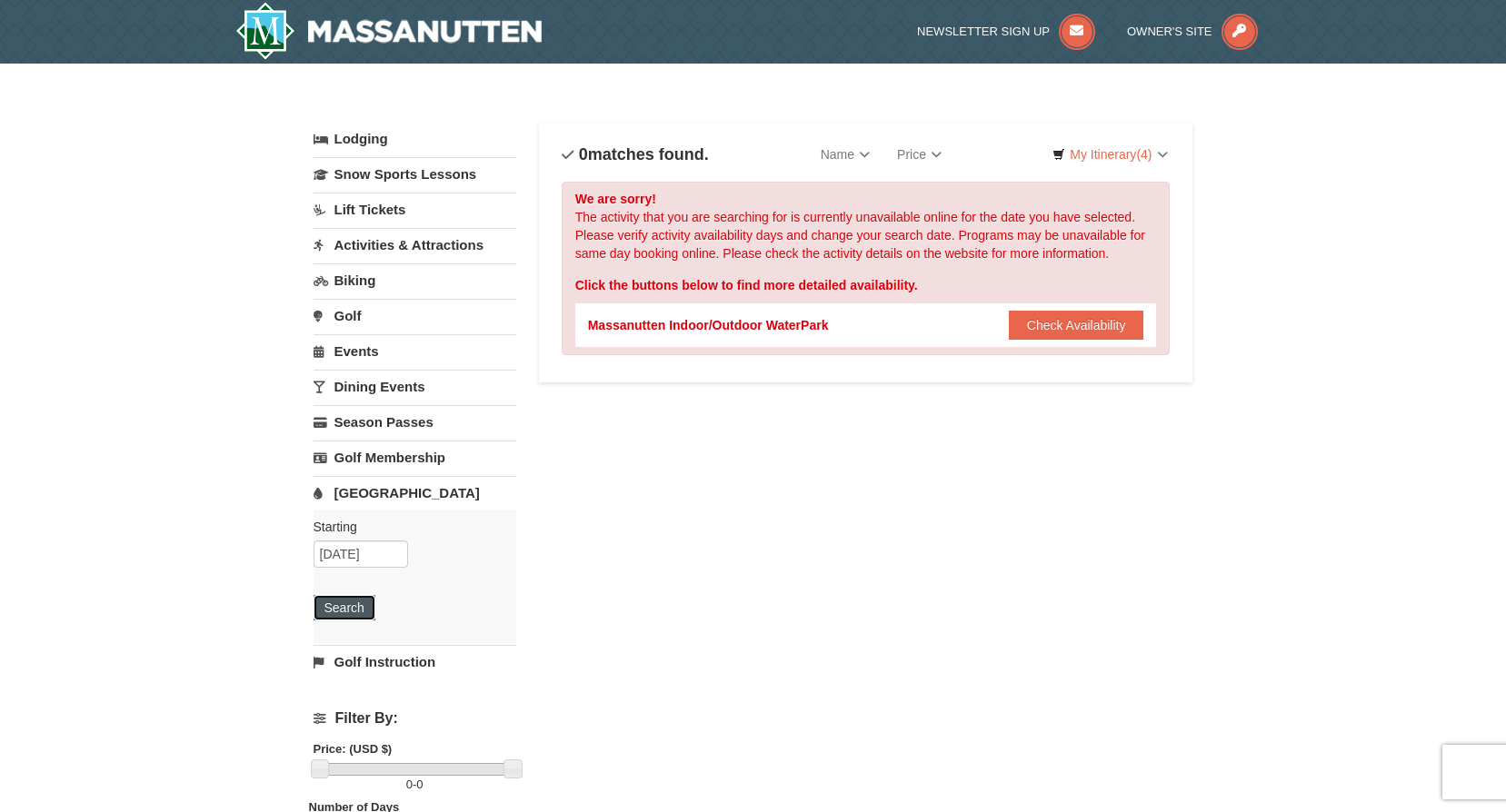
click at [344, 606] on button "Search" at bounding box center [344, 608] width 62 height 26
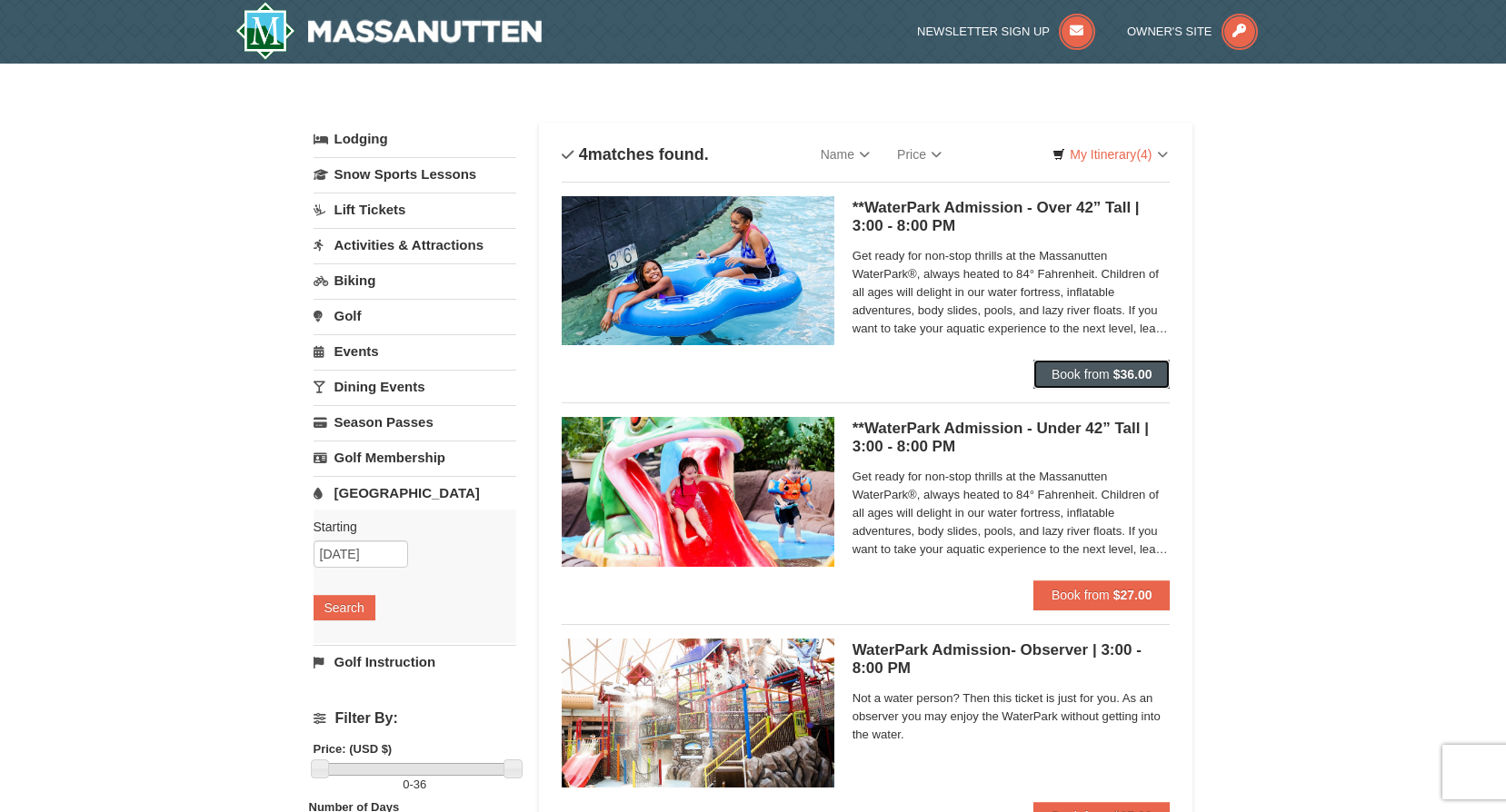
click at [1099, 374] on span "Book from" at bounding box center [1081, 374] width 58 height 14
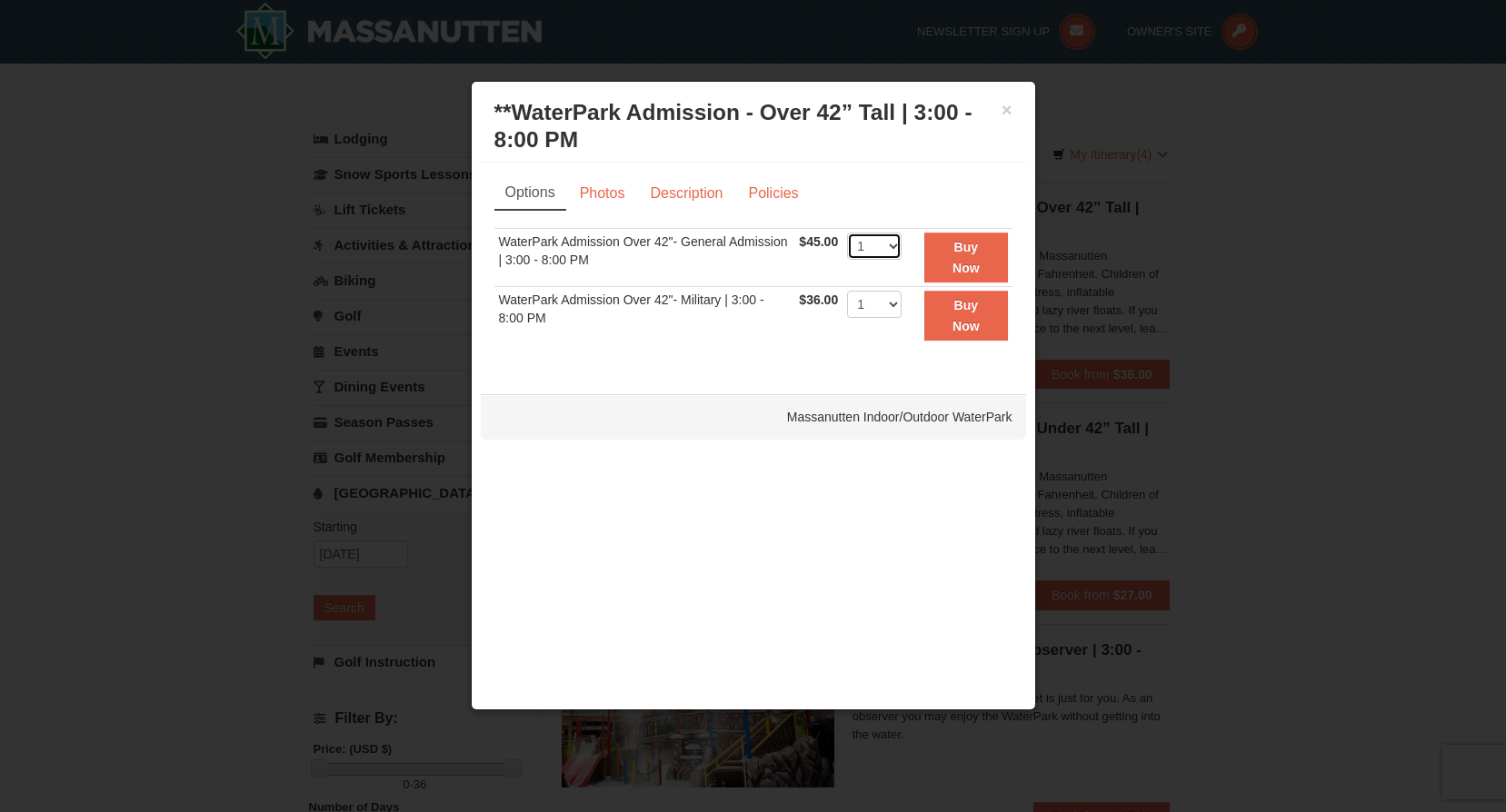
click at [892, 246] on select "1 2 3 4 5 6 7 8 9 10 11 12 13 14 15 16 17 18 19 20 21 22" at bounding box center [874, 246] width 54 height 28
select select "2"
click at [848, 233] on select "1 2 3 4 5 6 7 8 9 10 11 12 13 14 15 16 17 18 19 20 21 22" at bounding box center [874, 246] width 54 height 28
click at [976, 257] on button "Buy Now" at bounding box center [966, 258] width 83 height 50
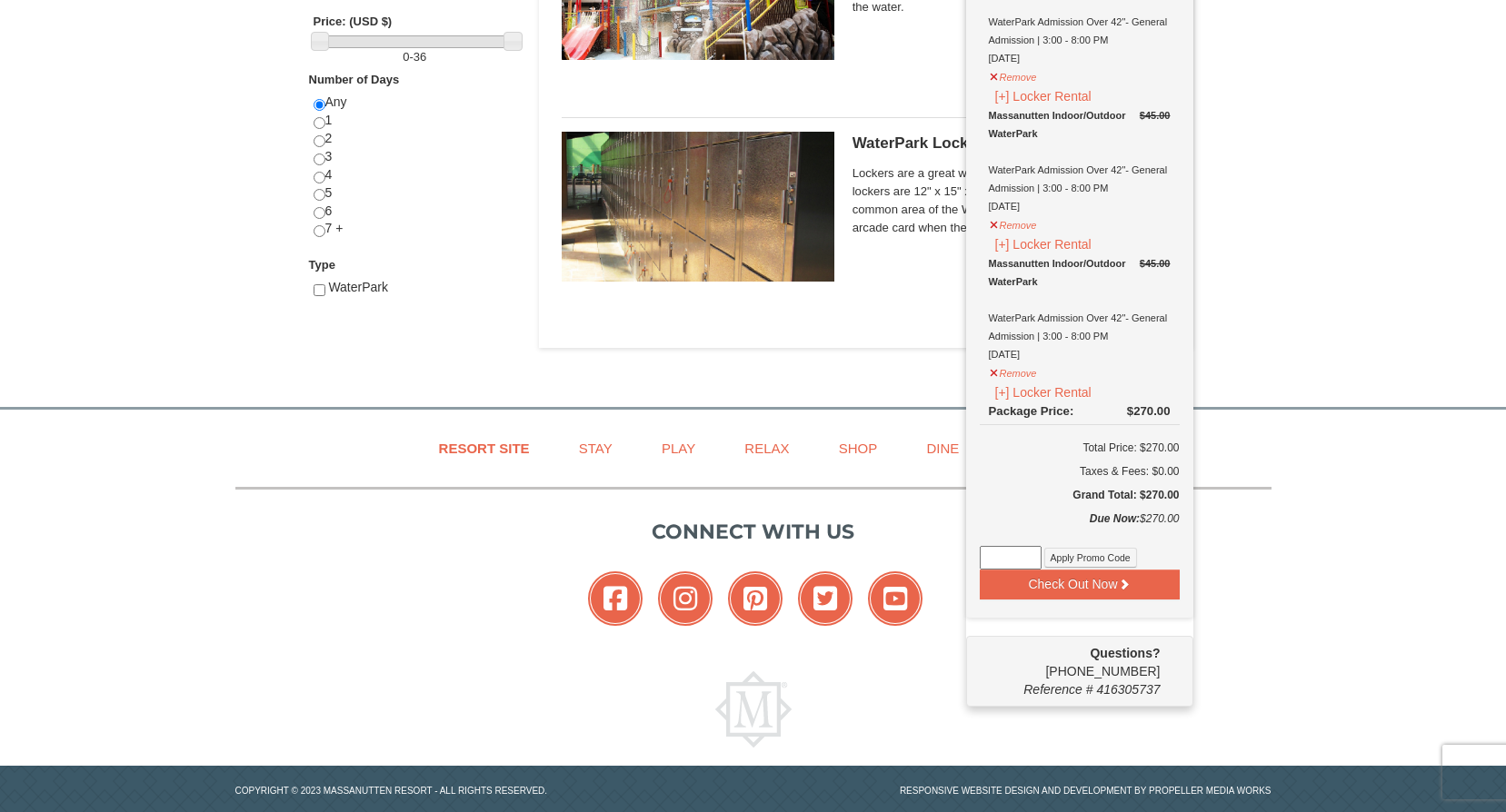
scroll to position [732, 0]
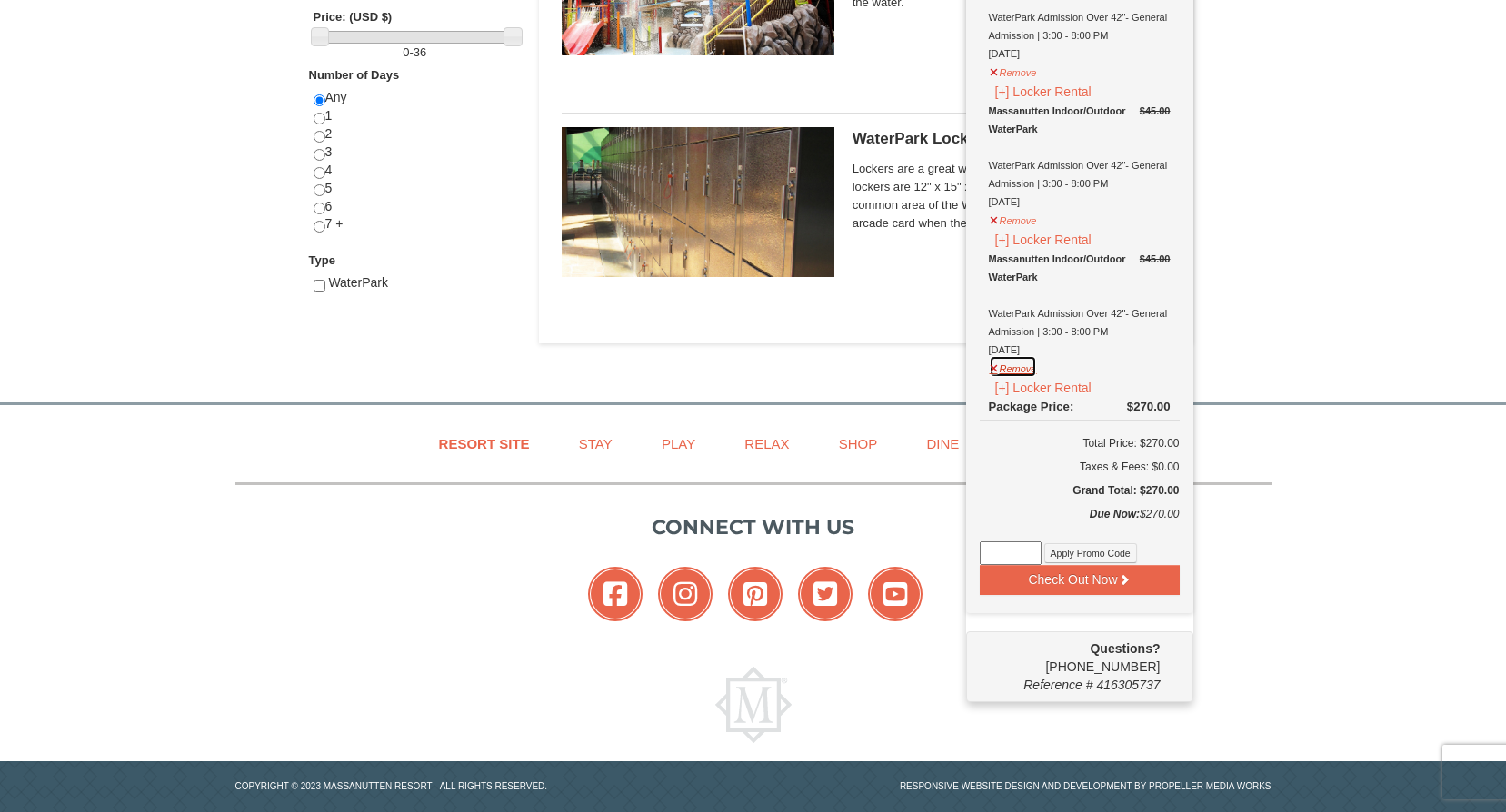
click at [993, 377] on button "Remove" at bounding box center [1014, 367] width 49 height 23
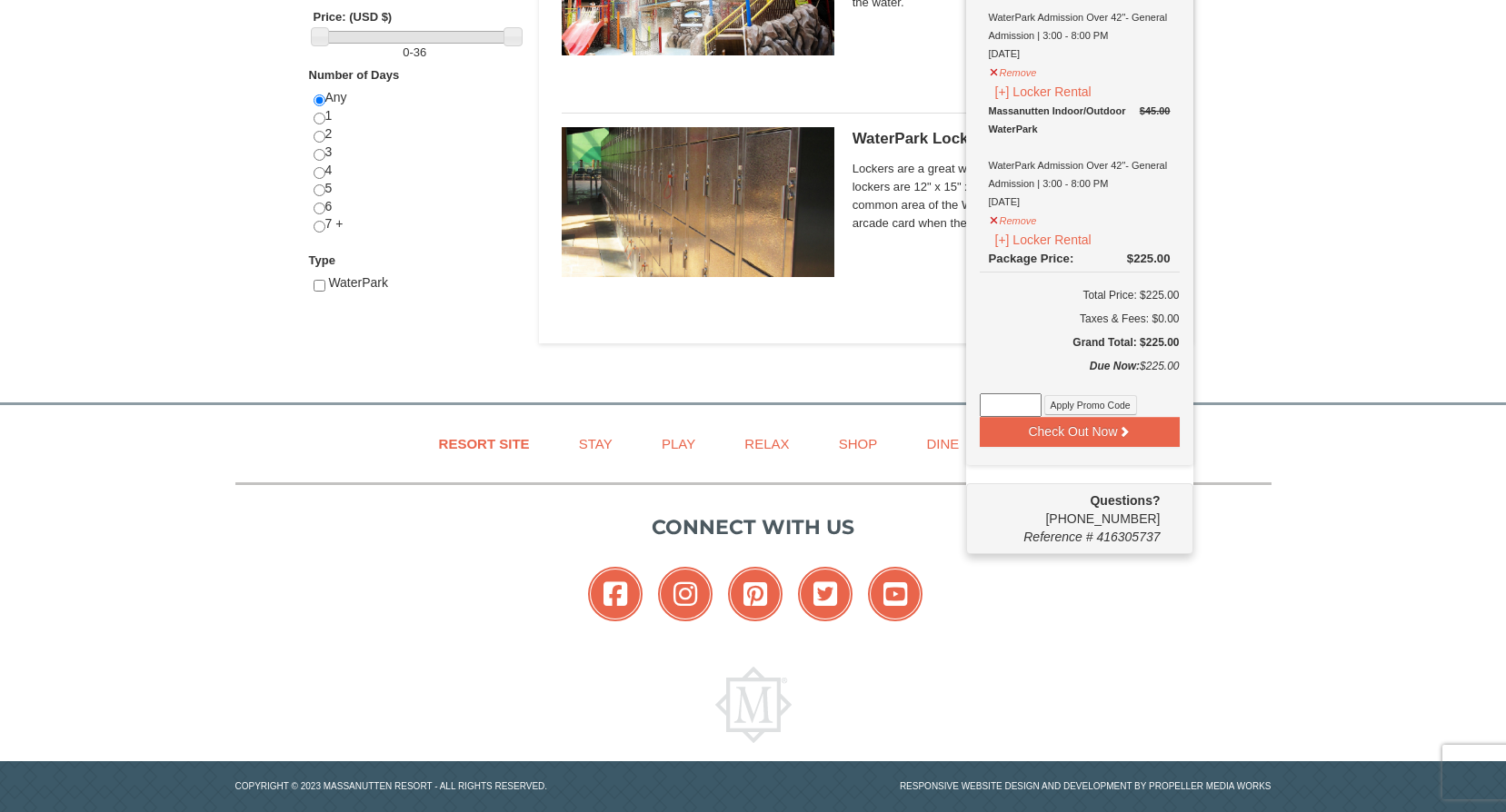
scroll to position [727, 0]
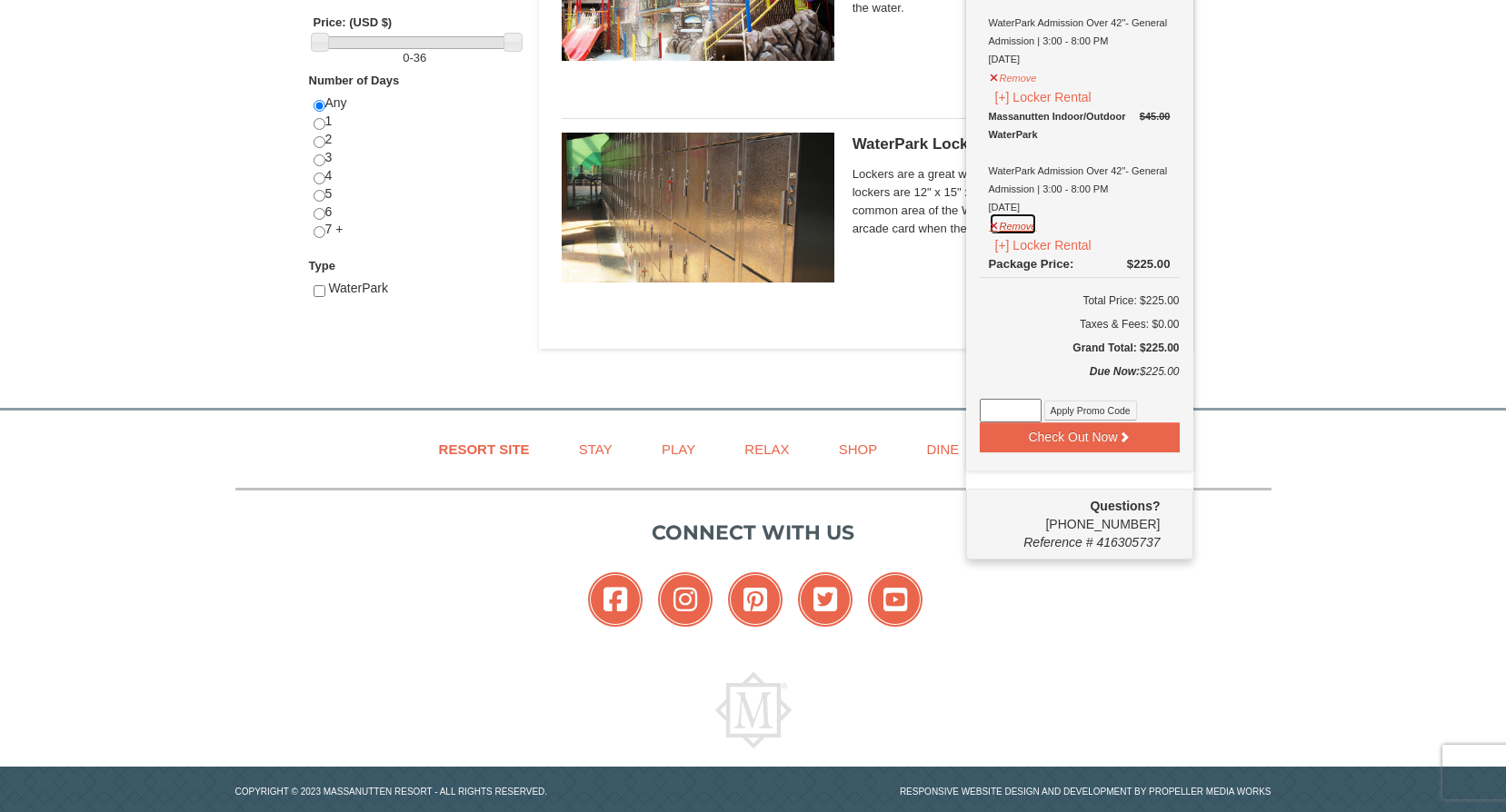
click at [994, 227] on button "Remove" at bounding box center [1014, 224] width 49 height 23
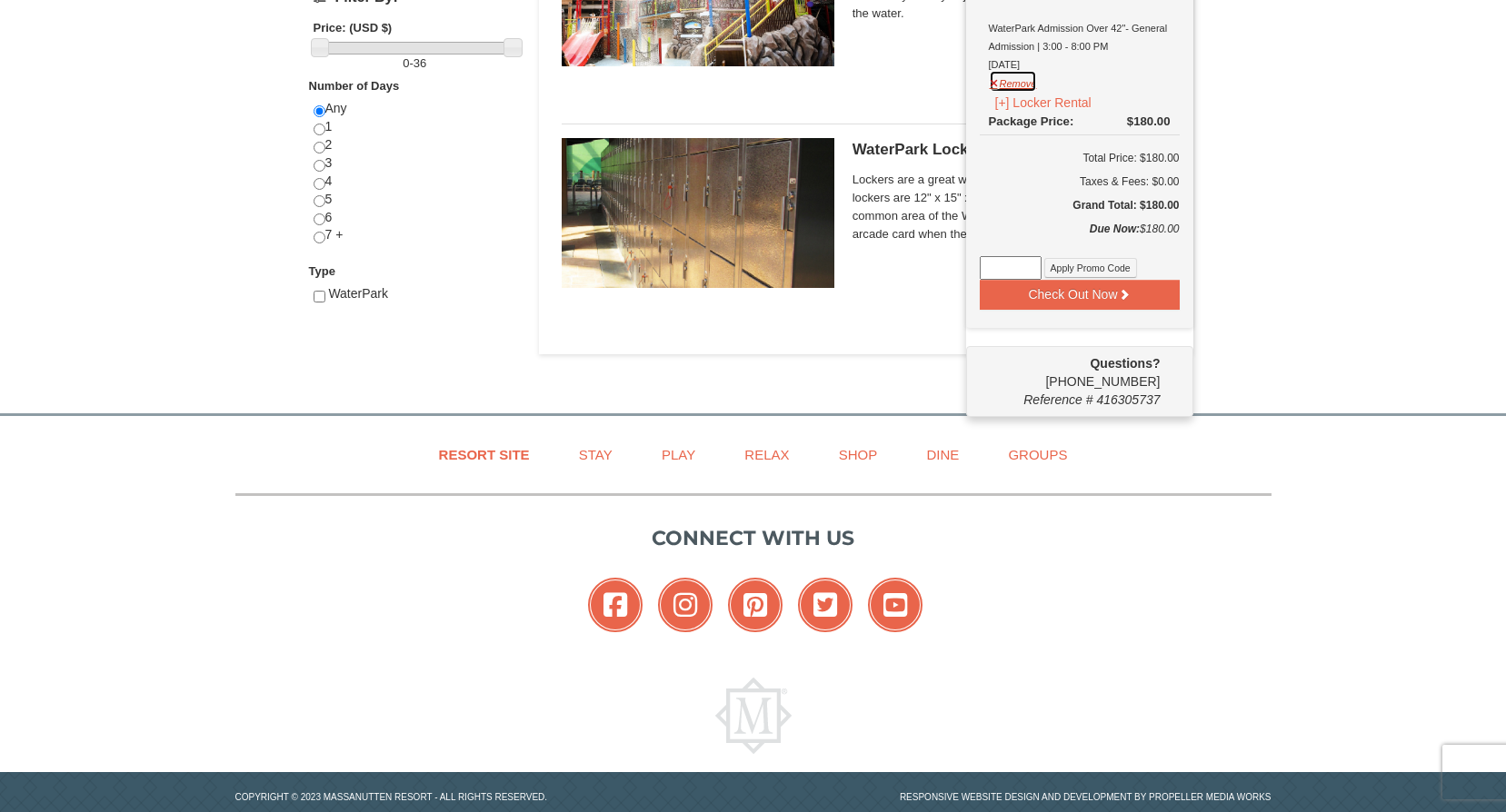
click at [997, 87] on button "Remove" at bounding box center [1014, 82] width 49 height 23
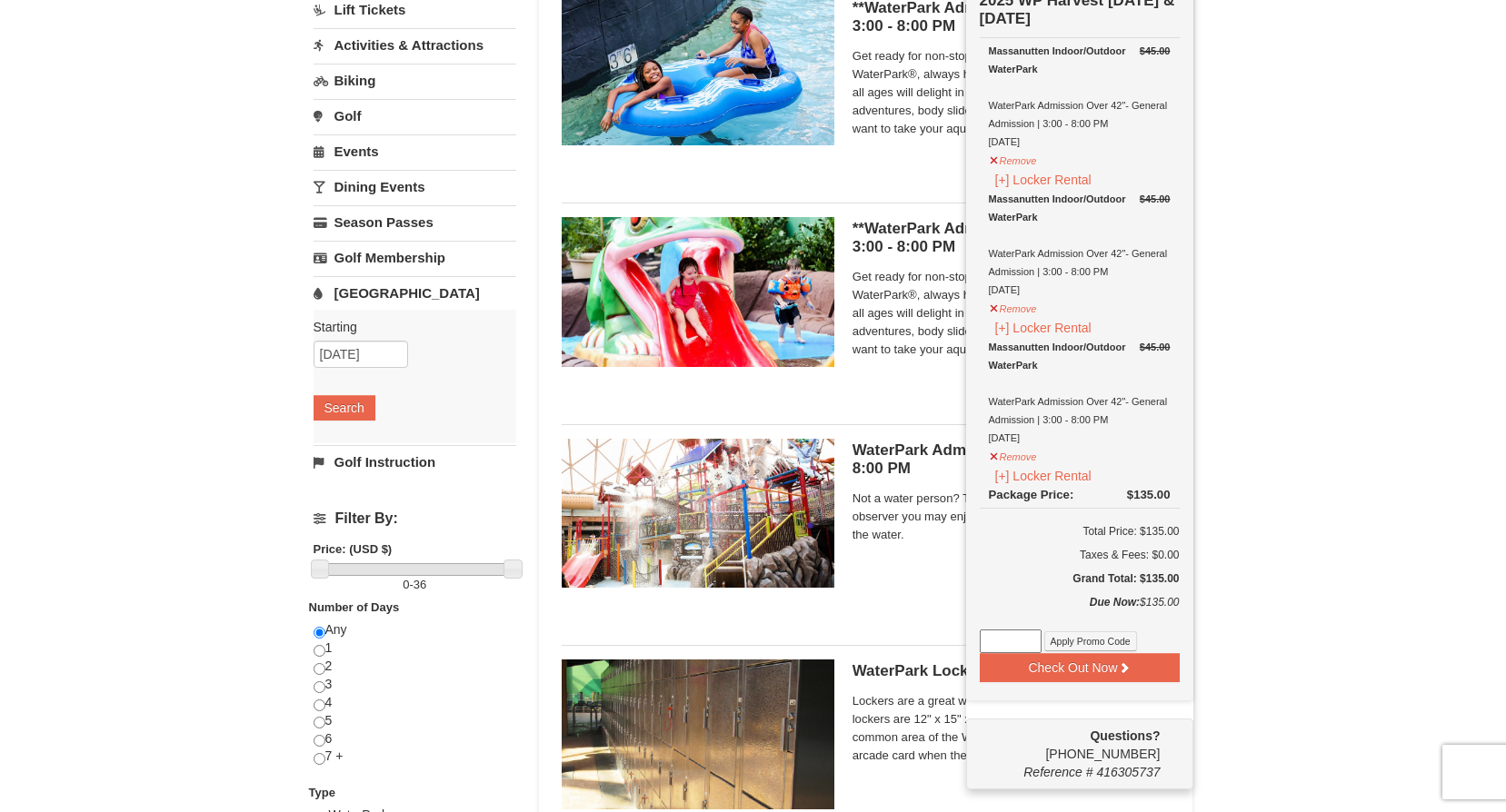
scroll to position [171, 0]
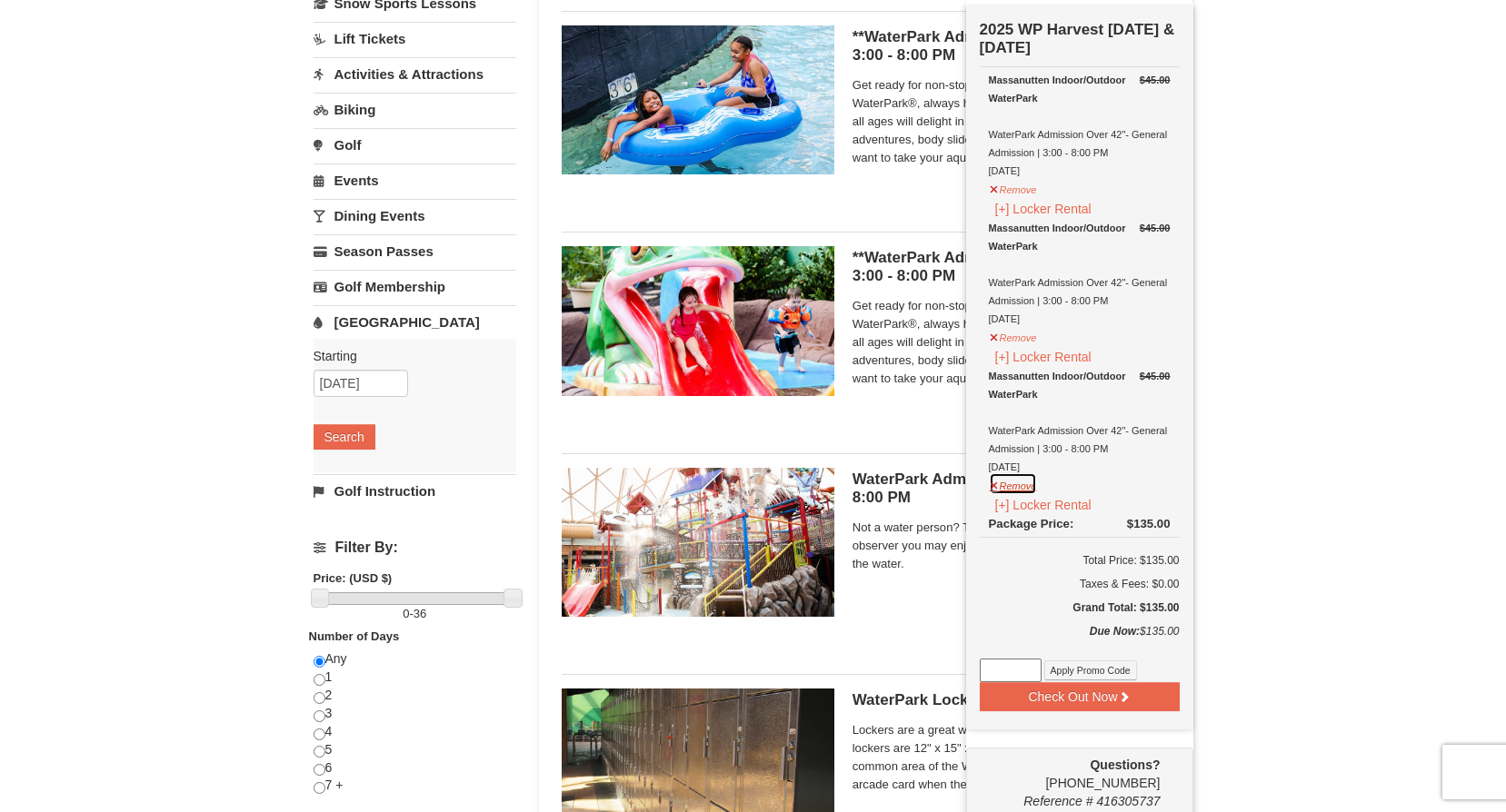
click at [994, 487] on button "Remove" at bounding box center [1014, 484] width 49 height 23
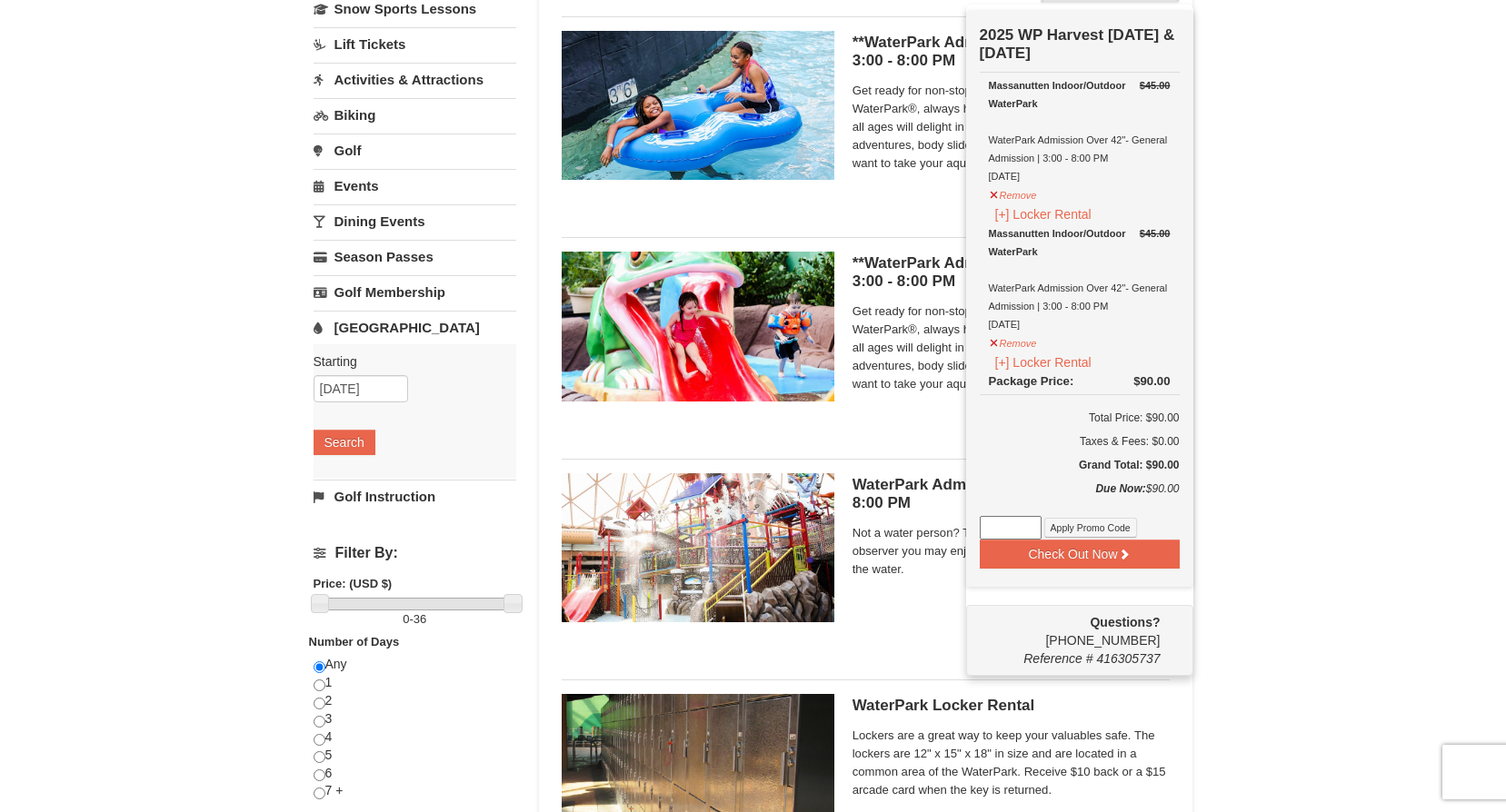
click at [1016, 532] on input at bounding box center [1010, 528] width 62 height 24
type input "WPHarvestMonThurs25"
click at [1099, 530] on button "Apply Promo Code" at bounding box center [1090, 528] width 92 height 20
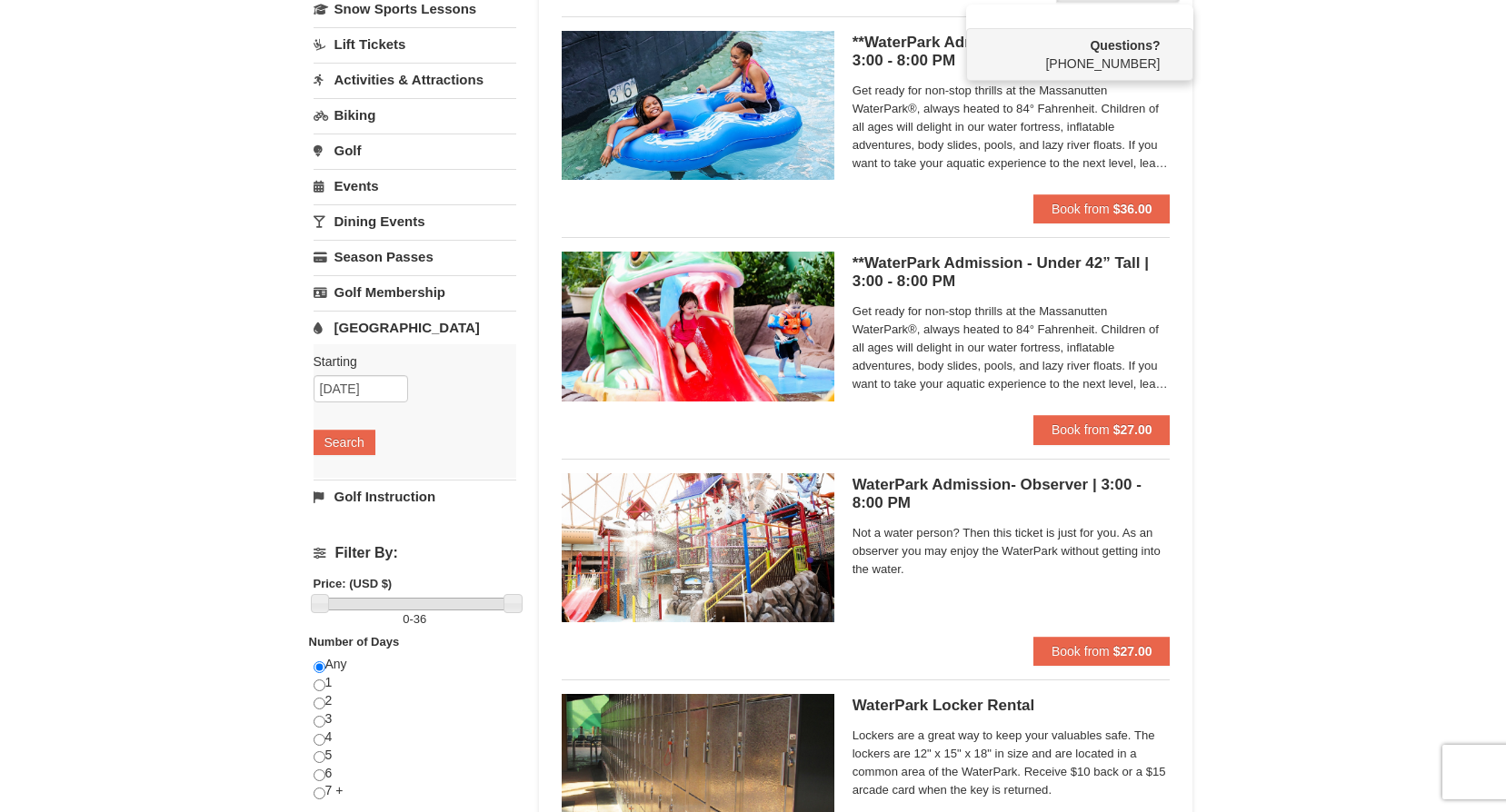
scroll to position [0, 0]
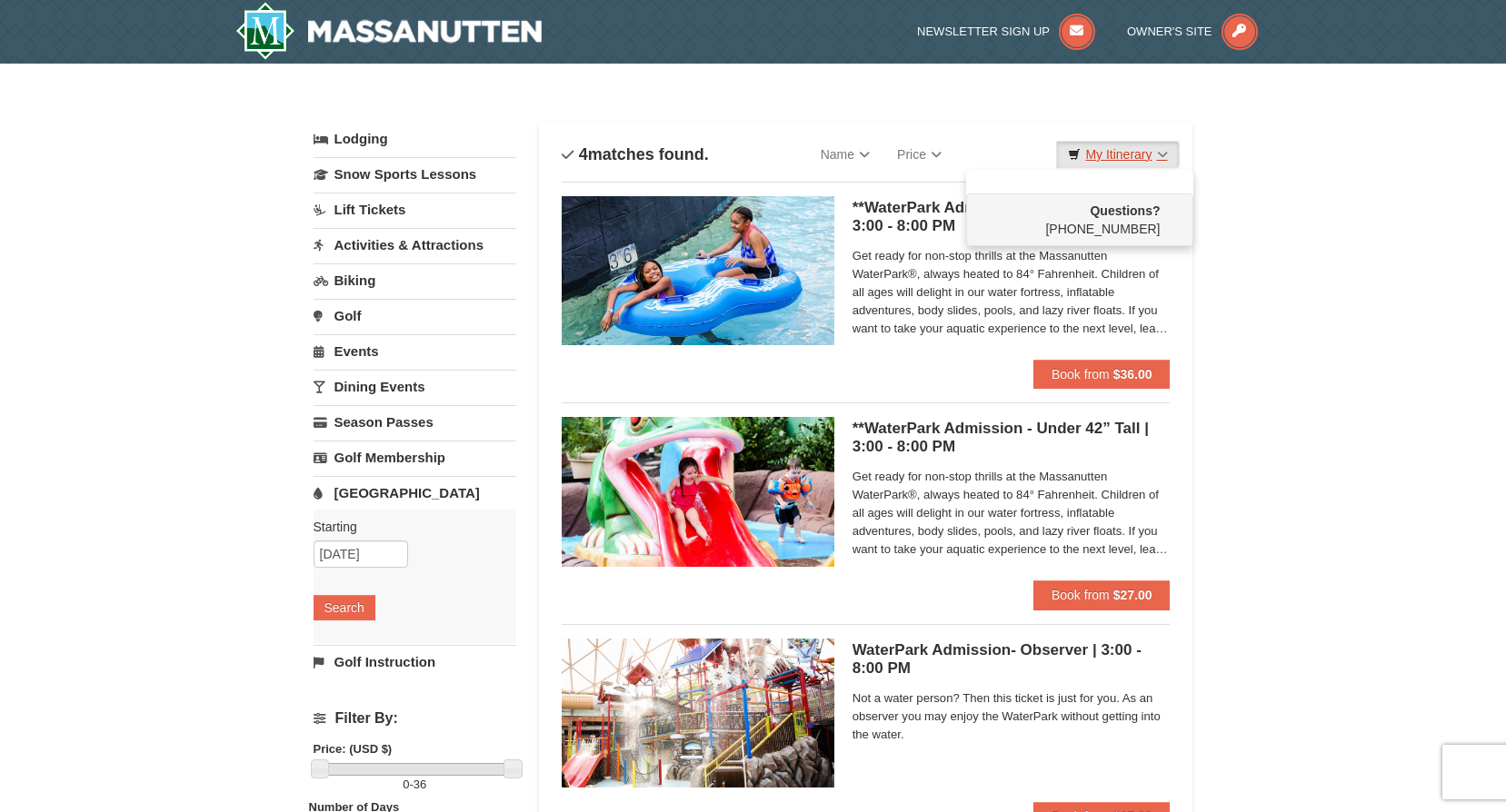
click at [1134, 154] on link "My Itinerary" at bounding box center [1117, 154] width 123 height 28
click at [1131, 155] on link "My Itinerary" at bounding box center [1117, 154] width 123 height 28
click at [1234, 181] on div "× Categories List Filter My Itinerary Questions? 1-540-289-9441 Lodging Arrival…" at bounding box center [753, 590] width 1506 height 1054
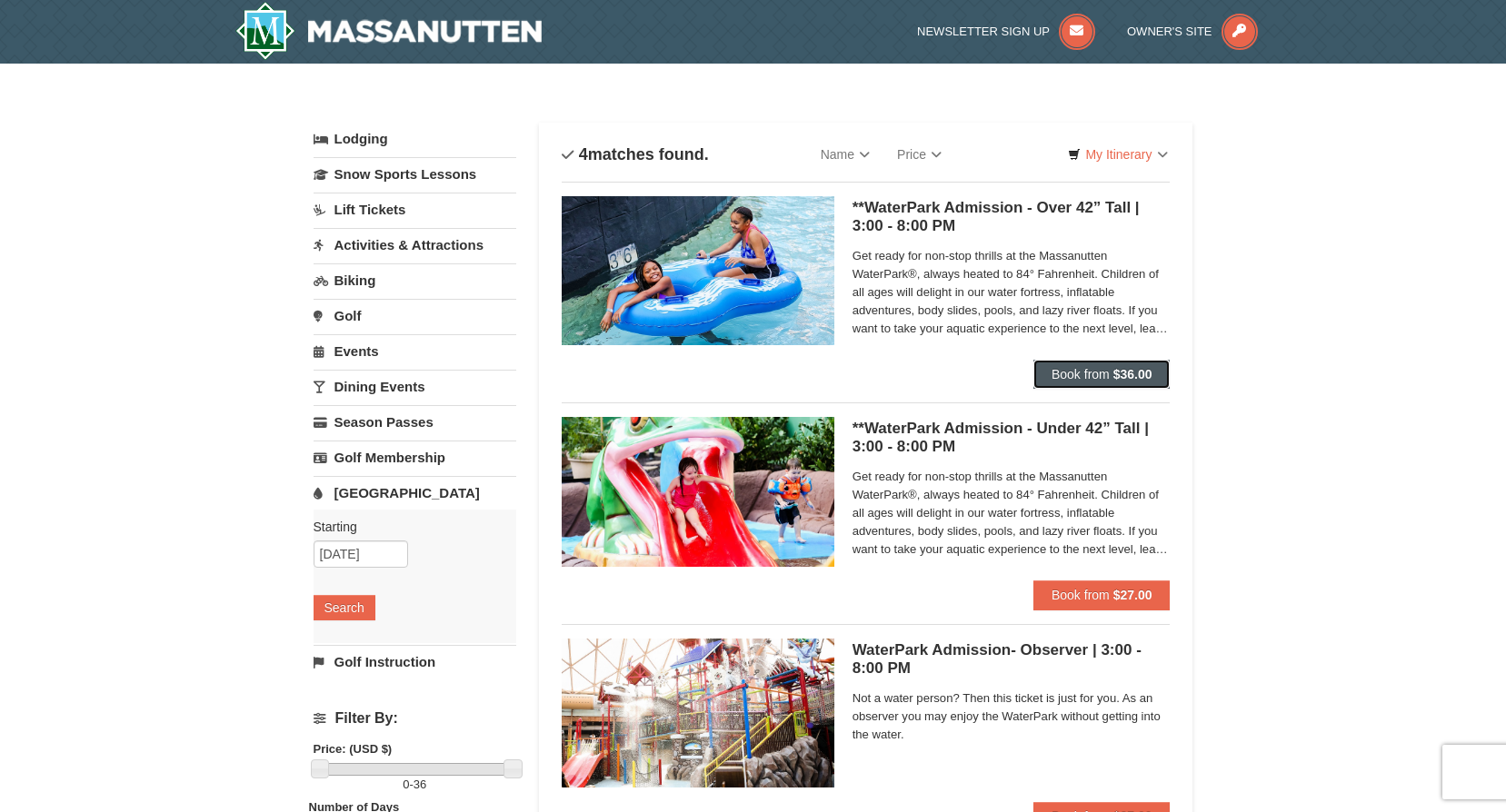
click at [1117, 373] on strong "$36.00" at bounding box center [1133, 374] width 39 height 14
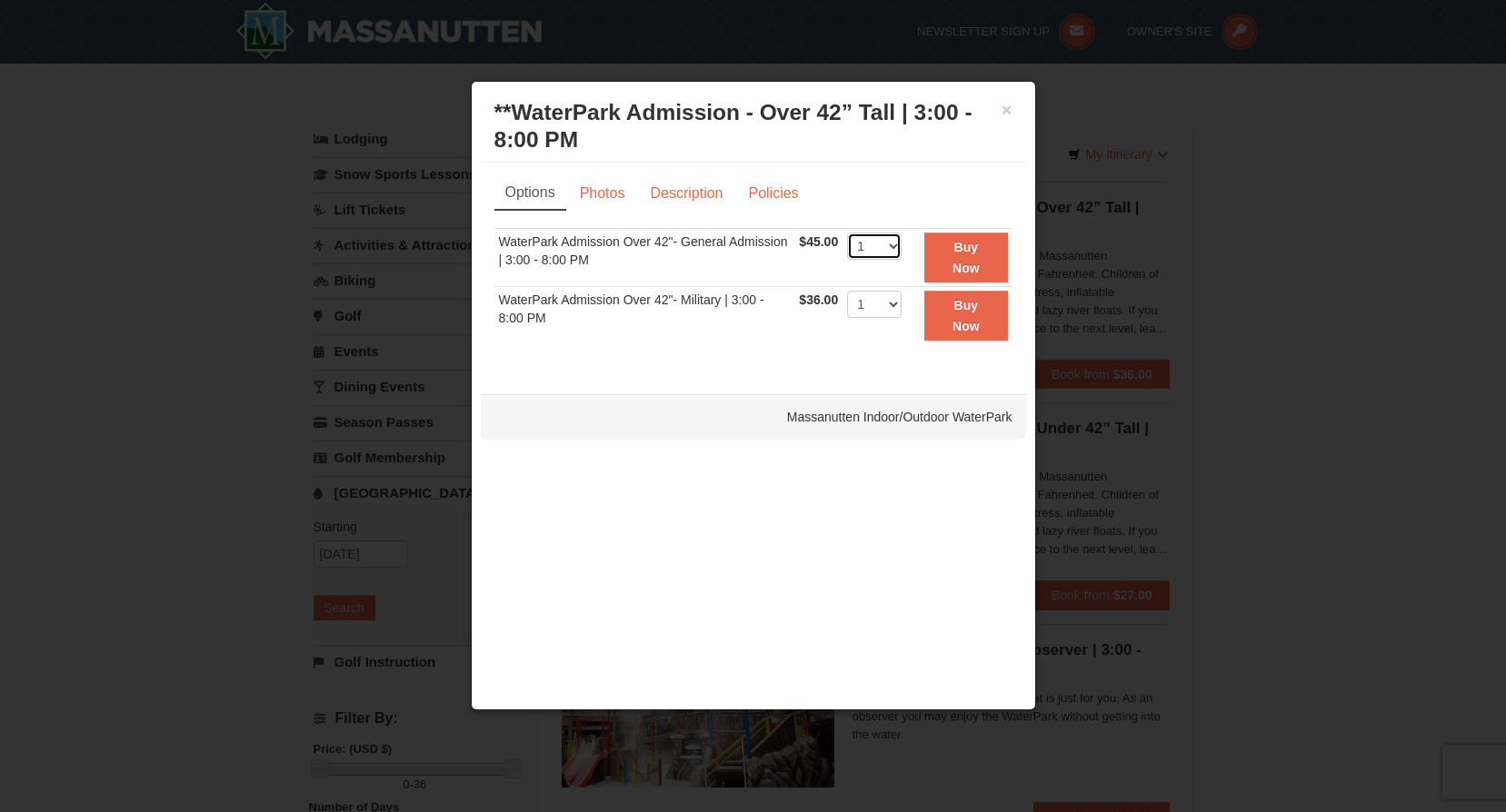
click at [893, 240] on select "1 2 3 4 5 6 7 8 9 10 11 12 13 14 15 16 17 18 19 20 21 22" at bounding box center [874, 246] width 54 height 28
select select "2"
click at [848, 233] on select "1 2 3 4 5 6 7 8 9 10 11 12 13 14 15 16 17 18 19 20 21 22" at bounding box center [874, 246] width 54 height 28
click at [968, 252] on strong "Buy Now" at bounding box center [966, 257] width 28 height 34
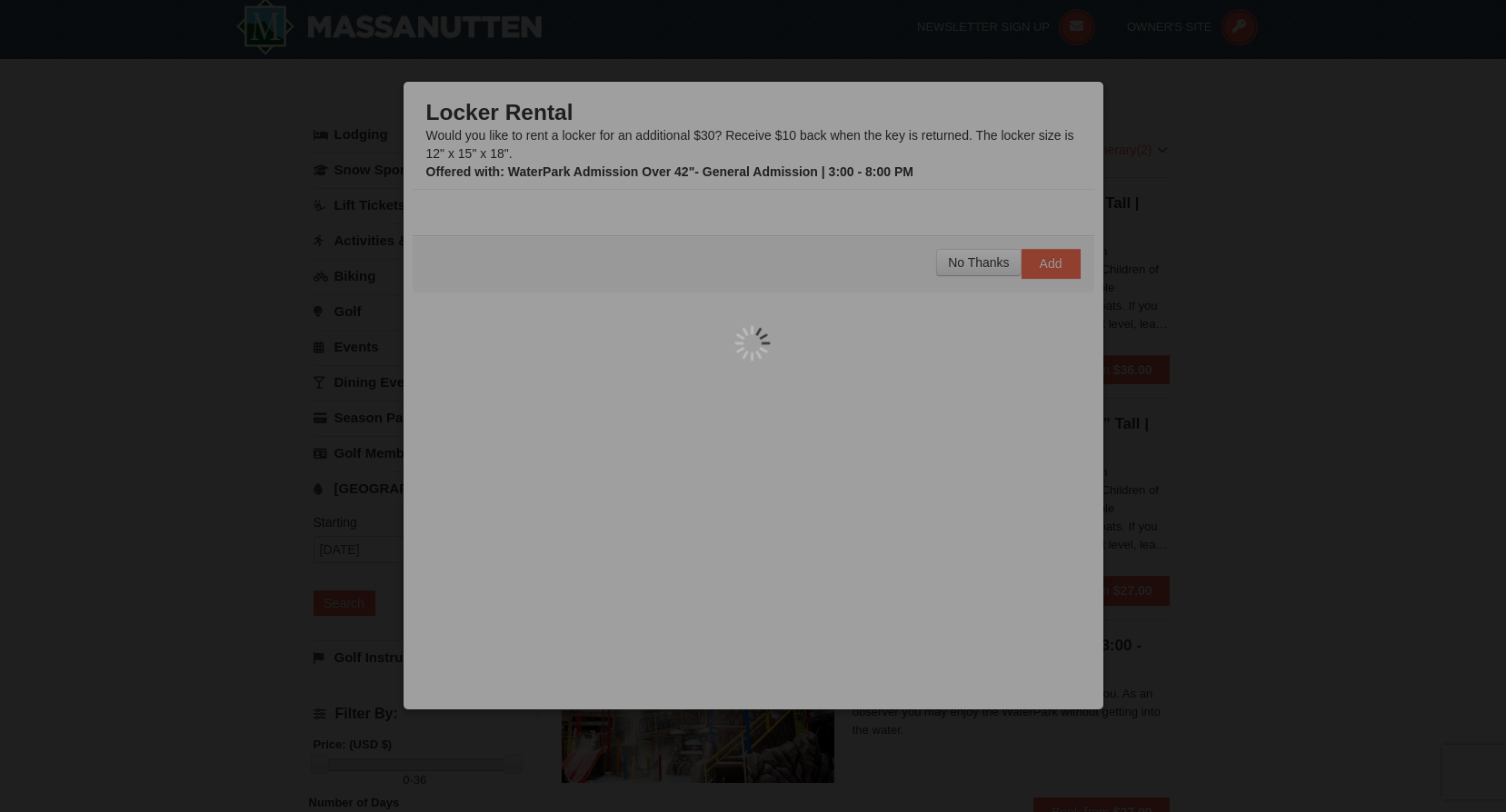
scroll to position [6, 0]
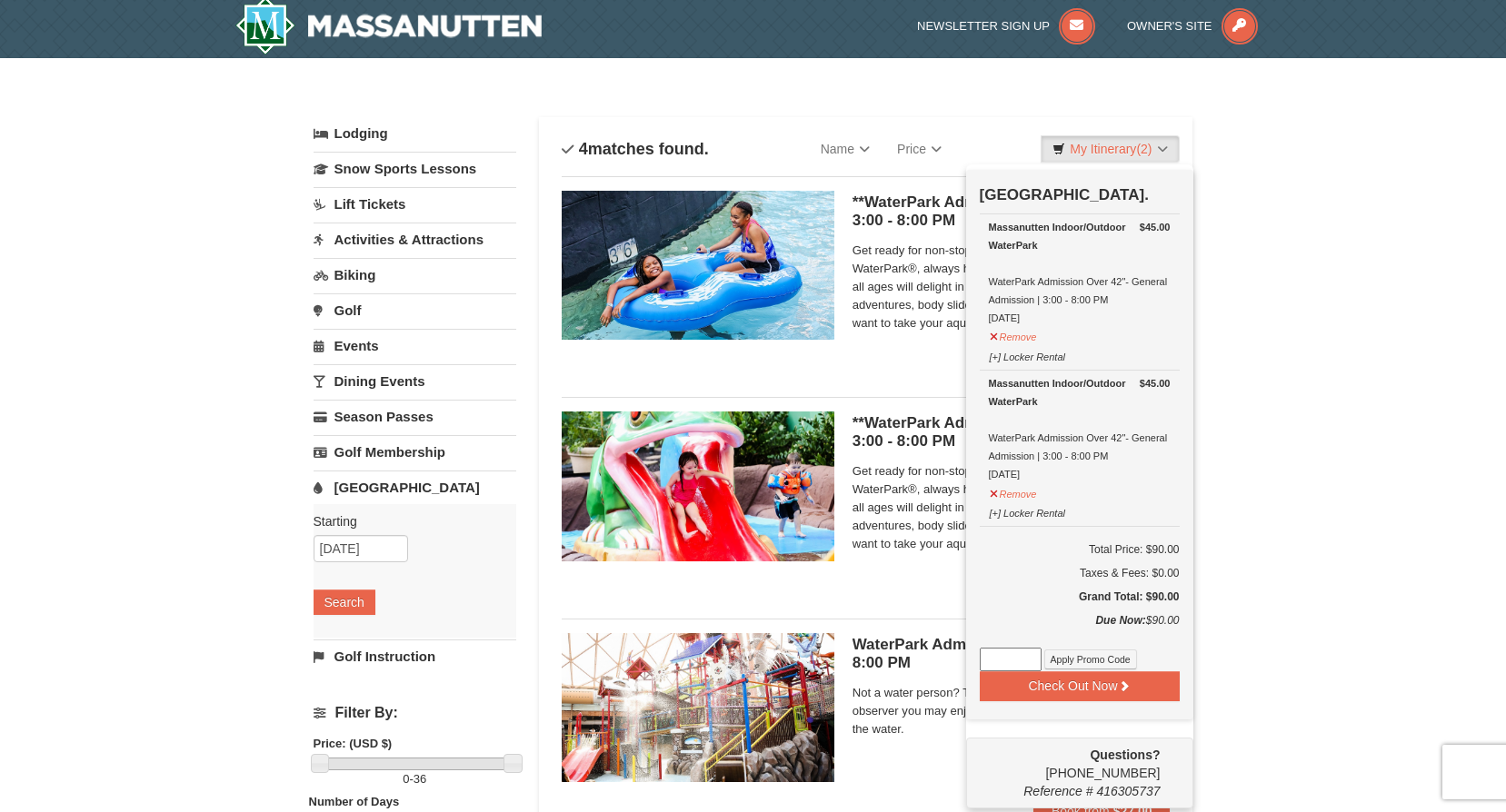
click at [1014, 660] on input at bounding box center [1010, 659] width 62 height 24
drag, startPoint x: 1019, startPoint y: 666, endPoint x: 1008, endPoint y: 659, distance: 13.0
click at [1017, 666] on input at bounding box center [1010, 659] width 62 height 24
click at [995, 664] on input at bounding box center [1010, 659] width 62 height 24
type input "WPHarvestMonThurs25"
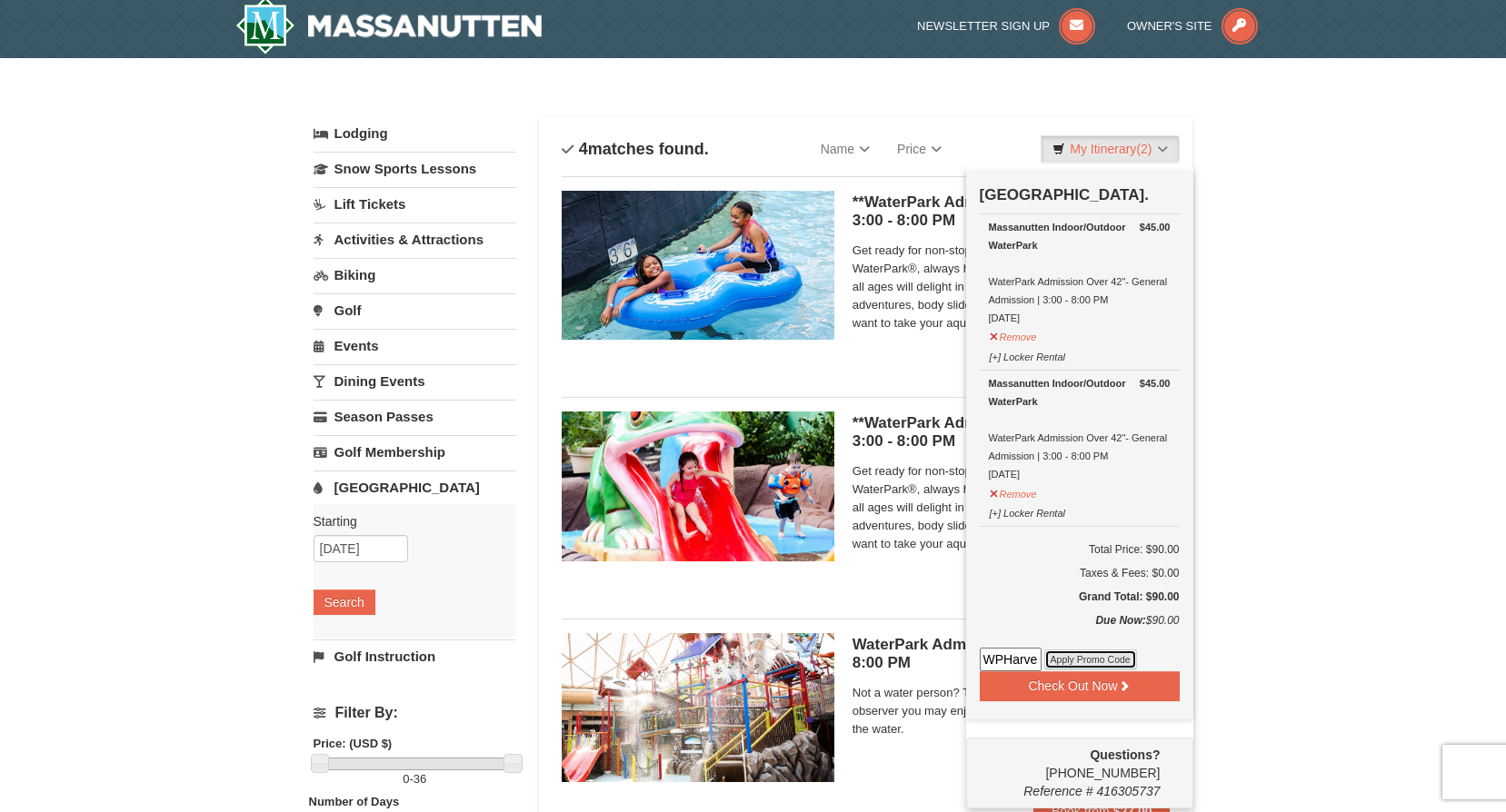
click at [1067, 660] on button "Apply Promo Code" at bounding box center [1090, 659] width 92 height 20
